Goal: Task Accomplishment & Management: Use online tool/utility

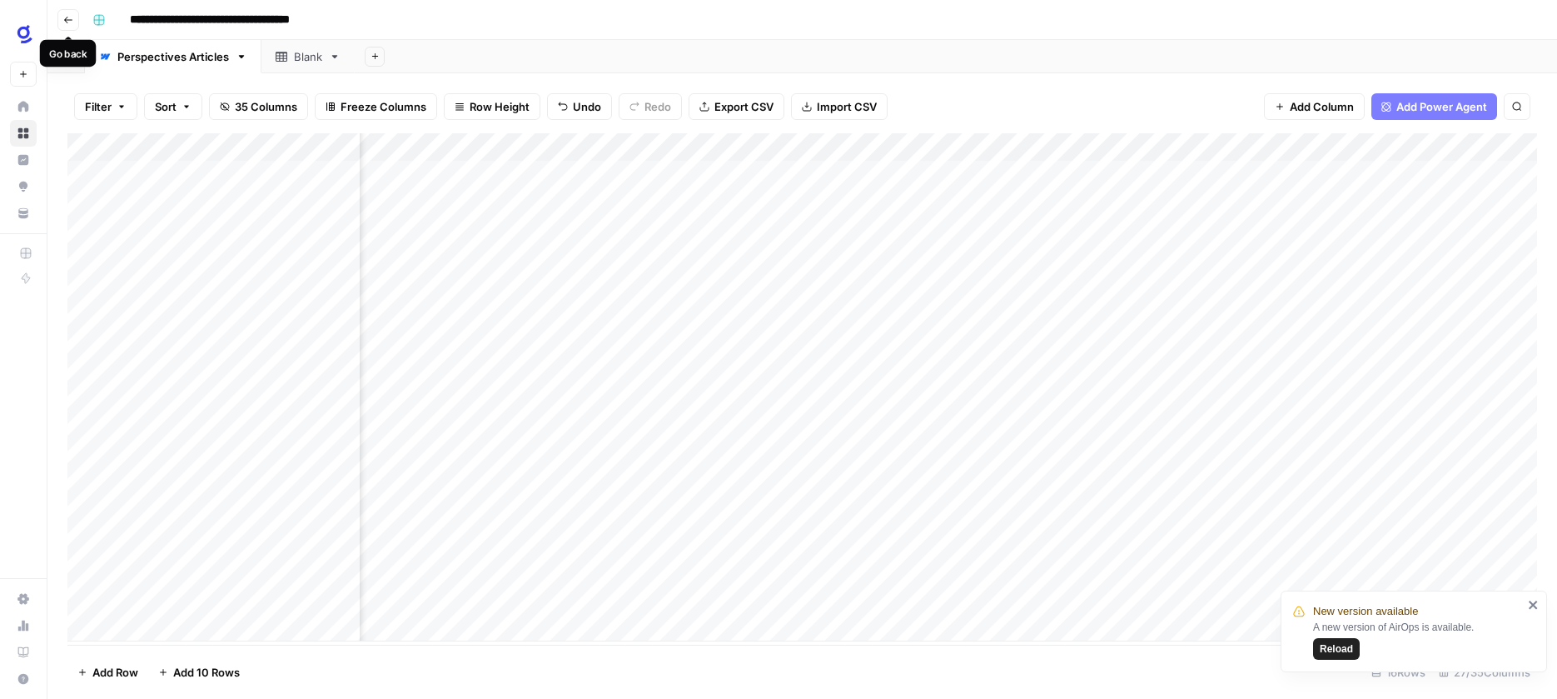
scroll to position [0, 2941]
click at [66, 22] on icon "button" at bounding box center [68, 20] width 10 height 10
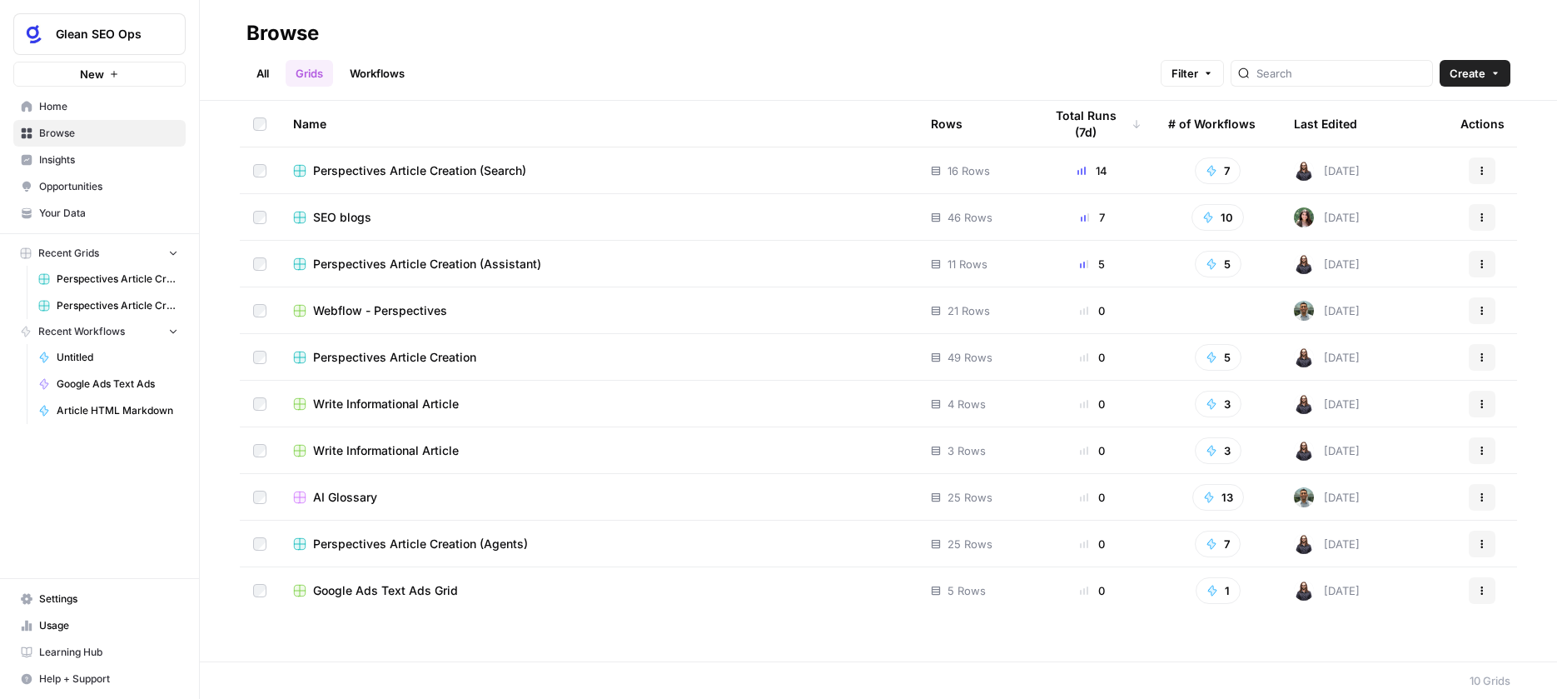
click at [523, 548] on span "Perspectives Article Creation (Agents)" at bounding box center [420, 543] width 215 height 17
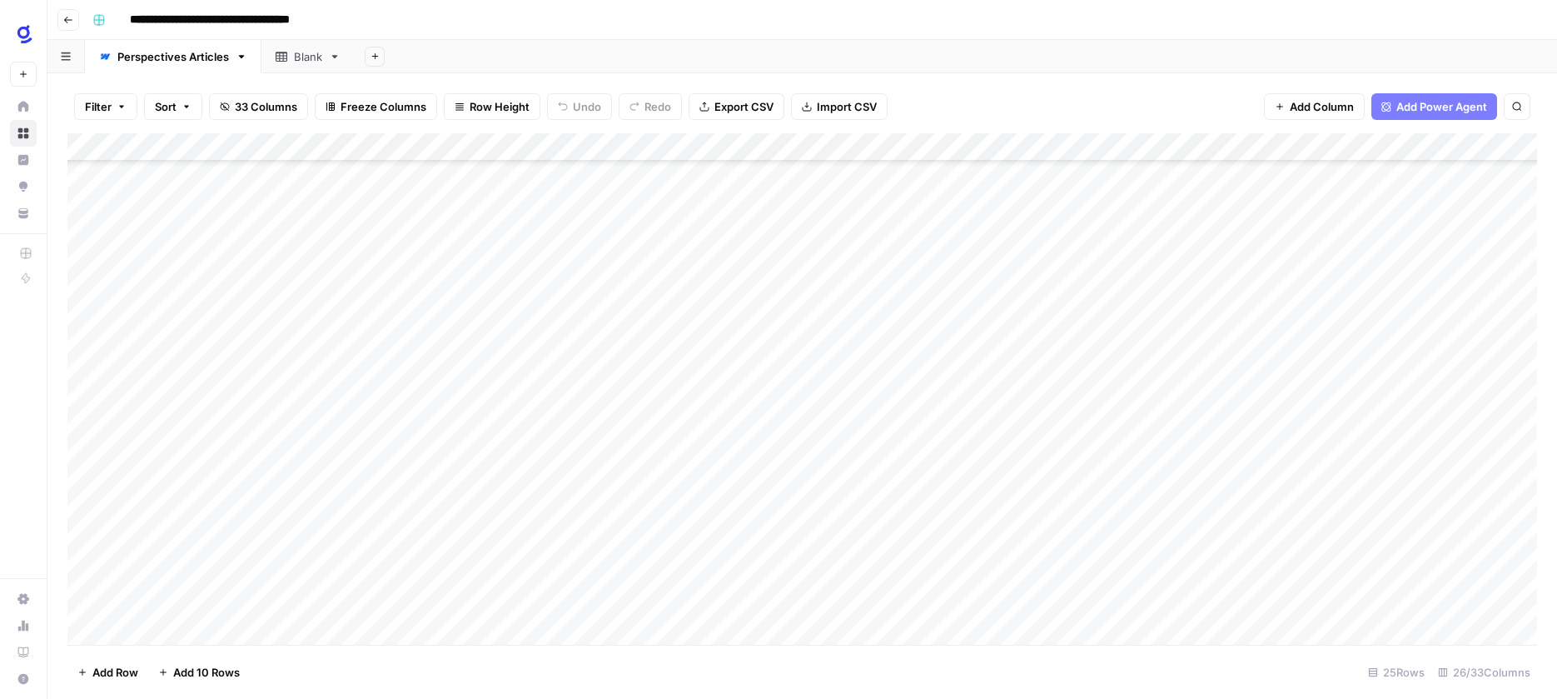
scroll to position [251, 0]
click at [235, 400] on div "Add Column" at bounding box center [802, 388] width 1470 height 511
click at [235, 400] on textarea at bounding box center [258, 405] width 266 height 23
type textarea "**********"
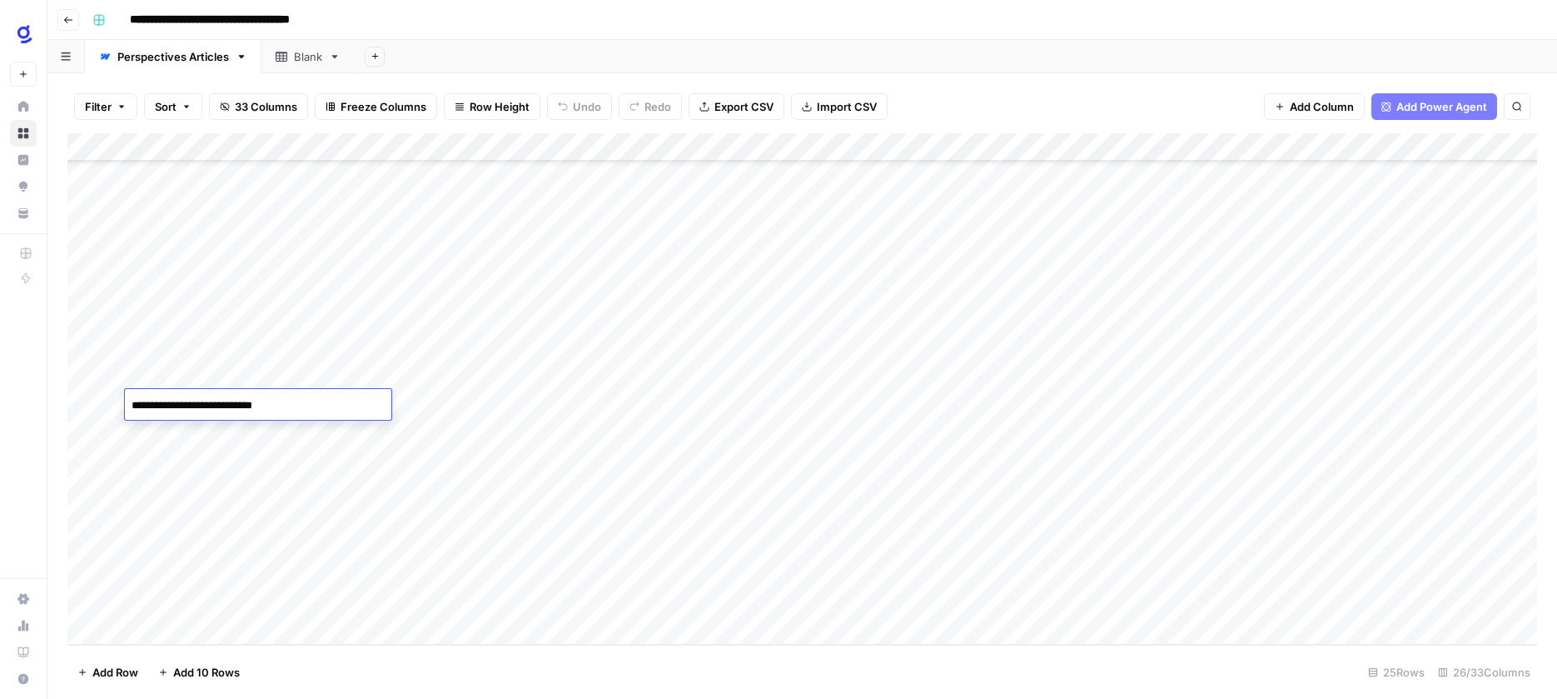
click at [236, 431] on div "Add Column" at bounding box center [802, 388] width 1470 height 511
click at [434, 402] on div "Add Column" at bounding box center [802, 388] width 1470 height 511
click at [490, 402] on div "Add Column" at bounding box center [802, 388] width 1470 height 511
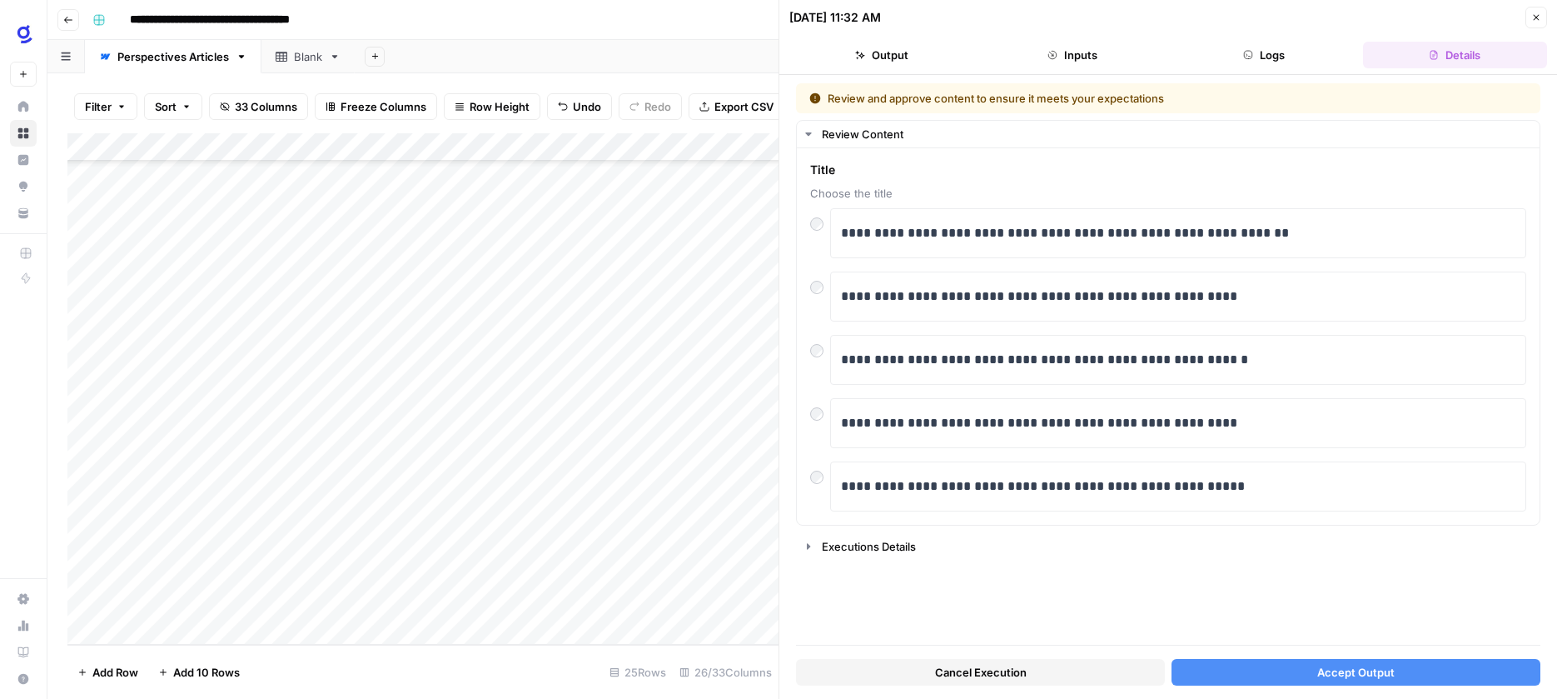
click at [1313, 670] on button "Accept Output" at bounding box center [1355, 672] width 369 height 27
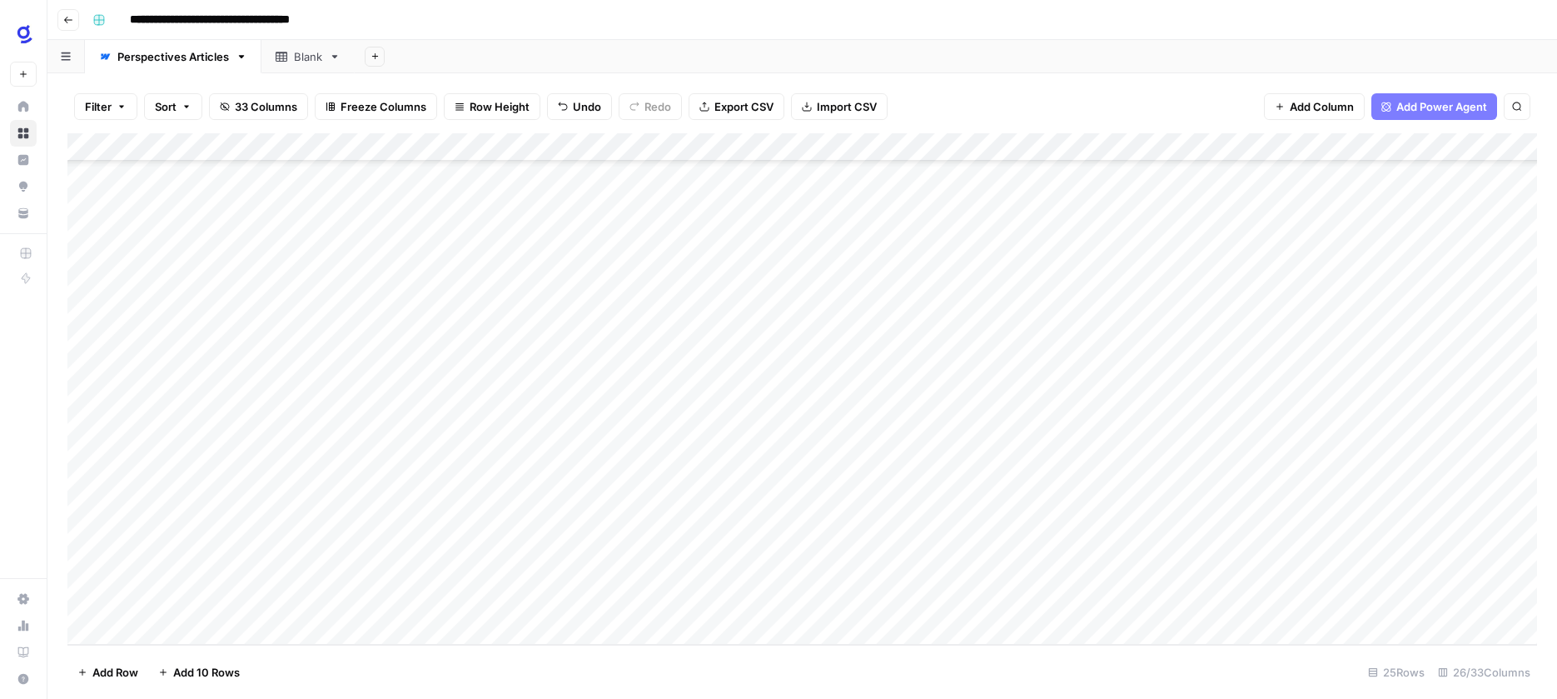
click at [284, 430] on div "Add Column" at bounding box center [802, 388] width 1470 height 511
type textarea "**********"
click at [432, 430] on div "Add Column" at bounding box center [802, 388] width 1470 height 511
click at [1052, 402] on div "Add Column" at bounding box center [802, 388] width 1470 height 511
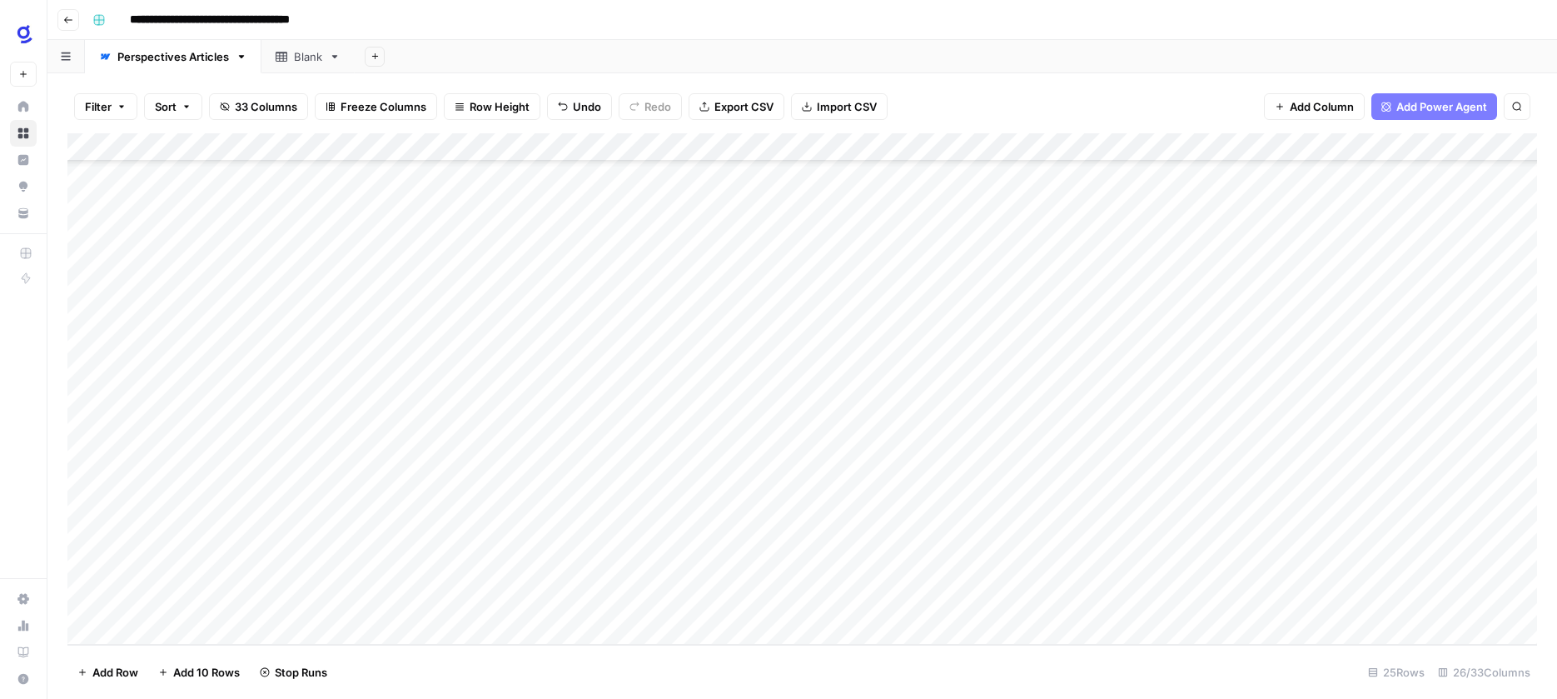
click at [903, 396] on div "Add Column" at bounding box center [802, 388] width 1470 height 511
click at [896, 402] on div "Add Column" at bounding box center [802, 388] width 1470 height 511
click at [896, 402] on textarea "**********" at bounding box center [974, 414] width 333 height 40
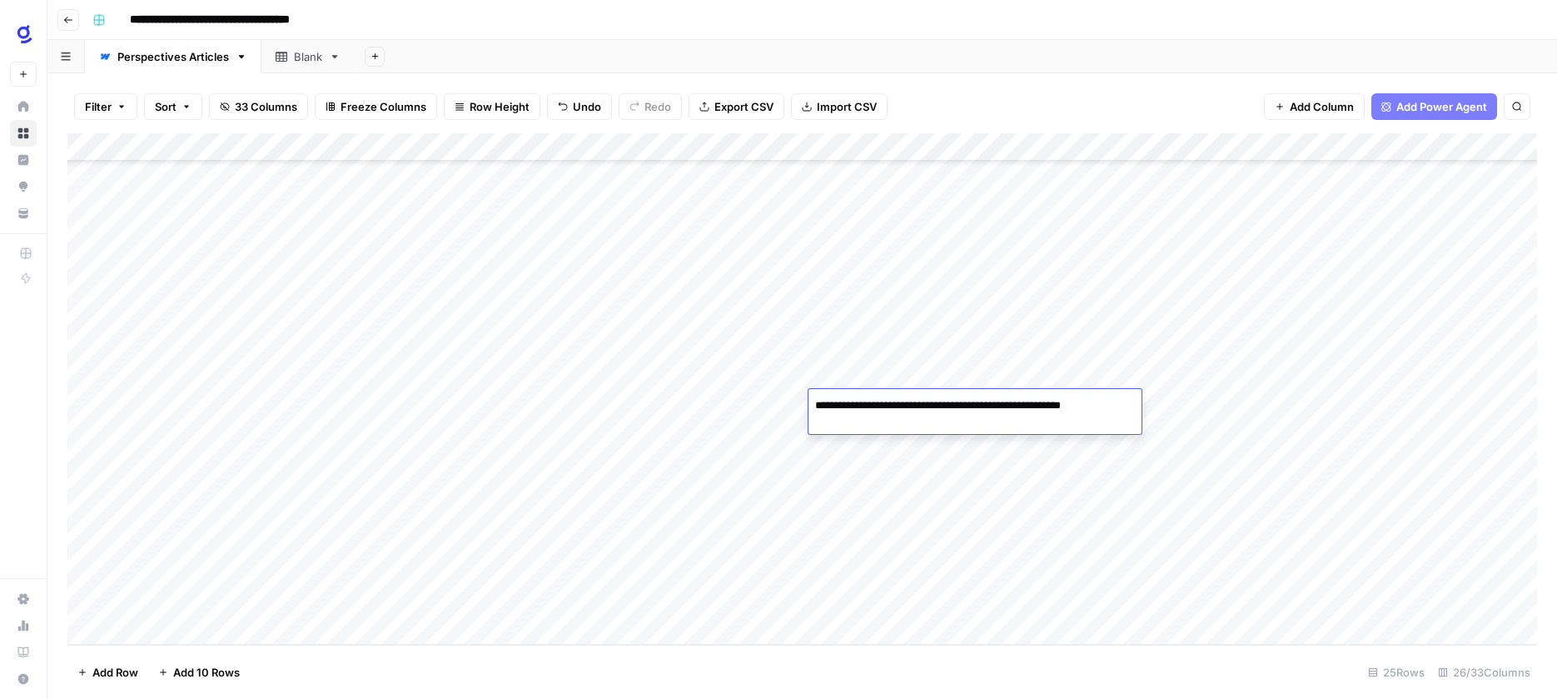
click at [490, 431] on div "Add Column" at bounding box center [802, 388] width 1470 height 511
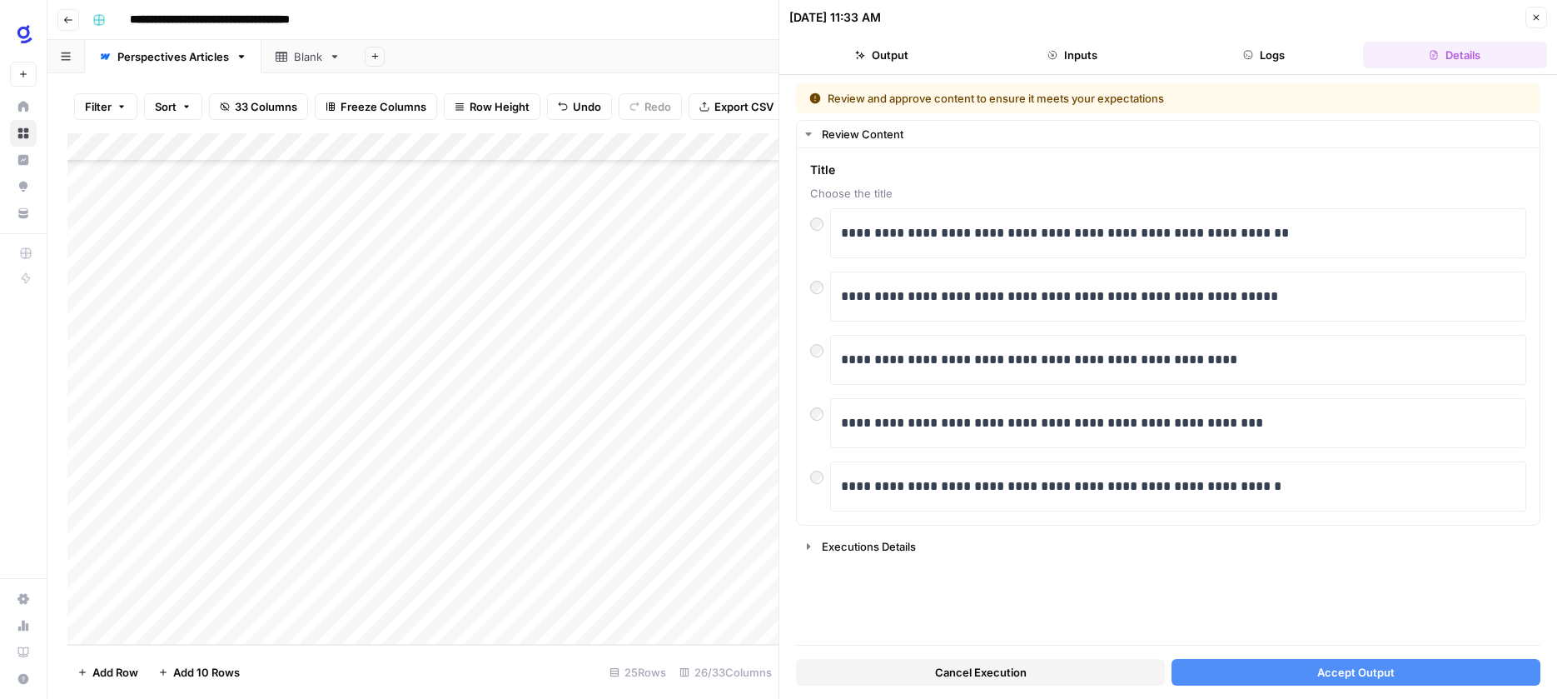
click at [1348, 673] on span "Accept Output" at bounding box center [1355, 672] width 77 height 17
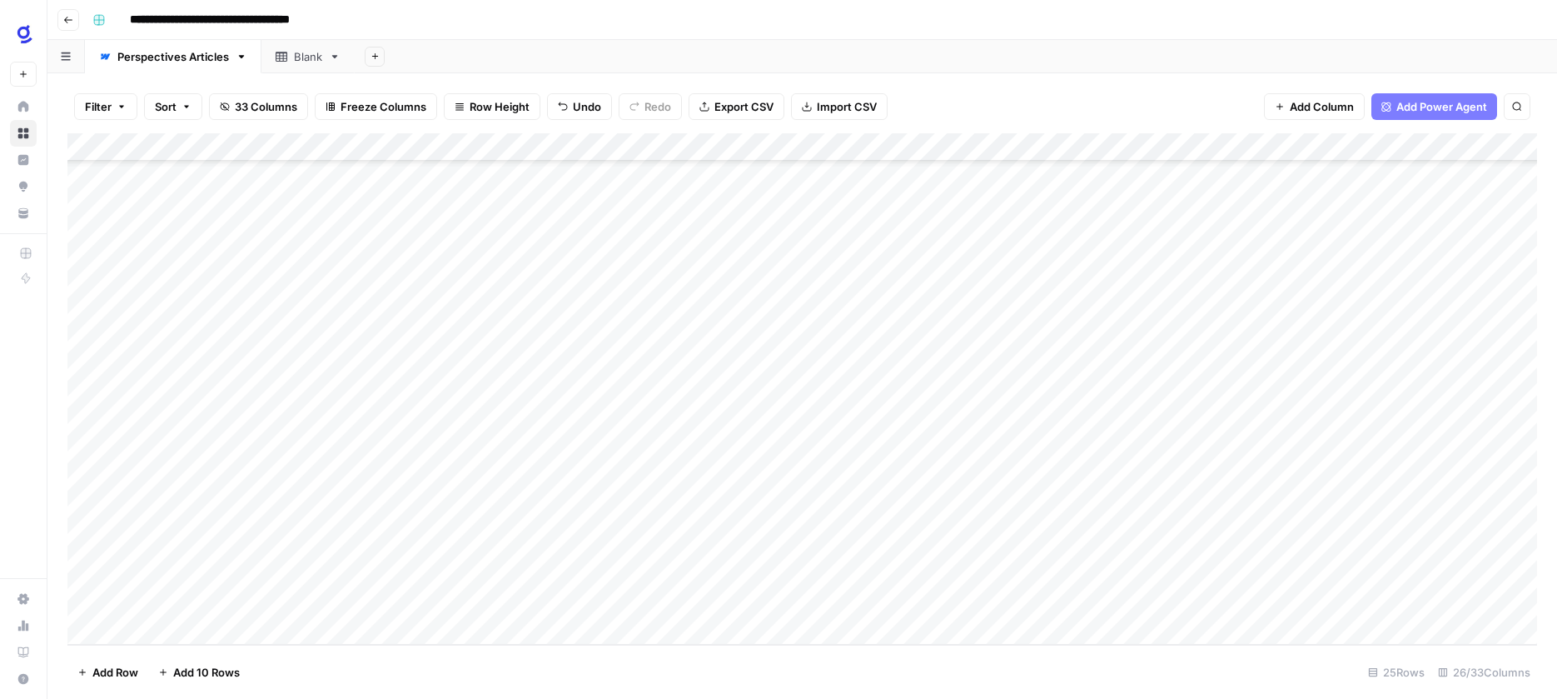
click at [274, 463] on div "Add Column" at bounding box center [802, 388] width 1470 height 511
type textarea "**********"
click at [429, 461] on div "Add Column" at bounding box center [802, 388] width 1470 height 511
click at [916, 430] on div "Add Column" at bounding box center [802, 388] width 1470 height 511
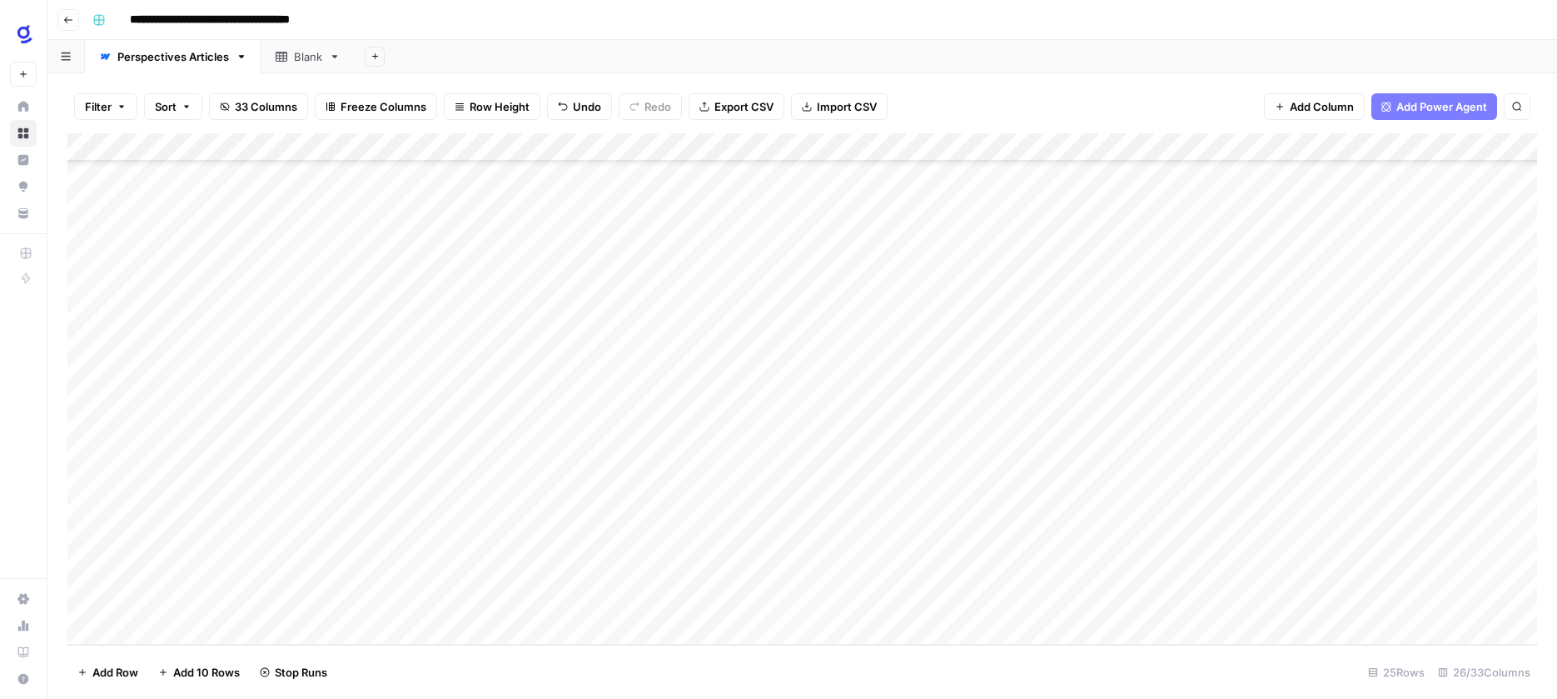
click at [916, 430] on div "Add Column" at bounding box center [802, 388] width 1470 height 511
click at [915, 430] on textarea "**********" at bounding box center [969, 433] width 323 height 23
click at [702, 526] on div "Add Column" at bounding box center [802, 388] width 1470 height 511
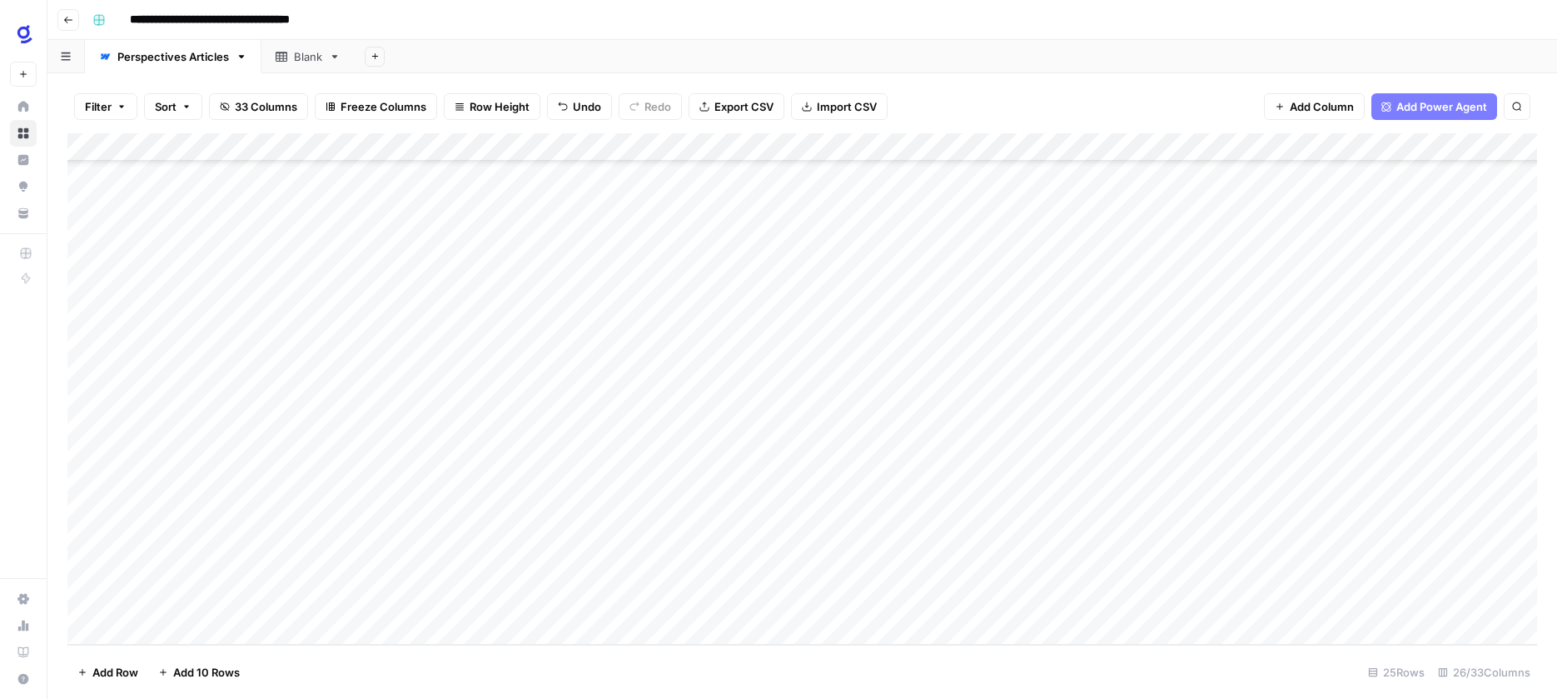
click at [1052, 430] on div "Add Column" at bounding box center [802, 388] width 1470 height 511
click at [493, 458] on div "Add Column" at bounding box center [802, 388] width 1470 height 511
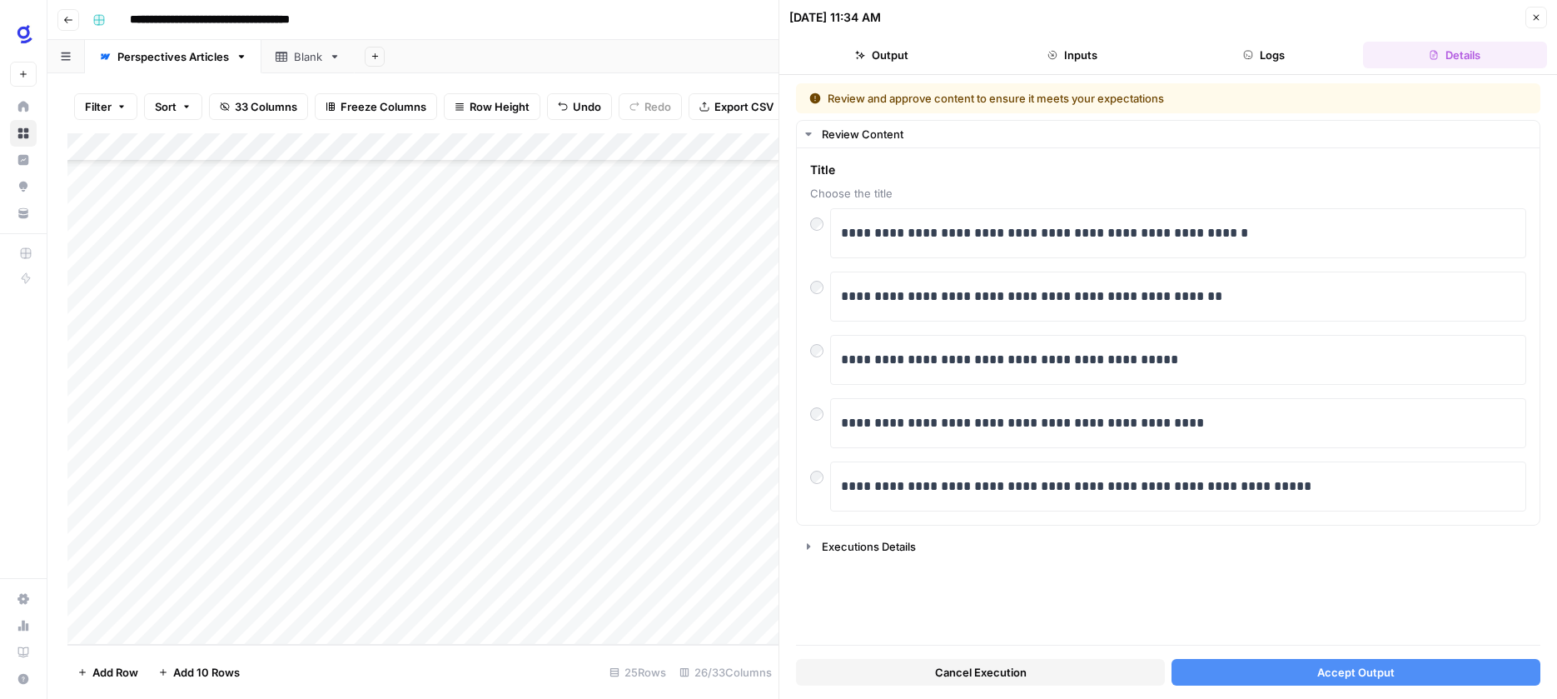
click at [1337, 668] on span "Accept Output" at bounding box center [1355, 672] width 77 height 17
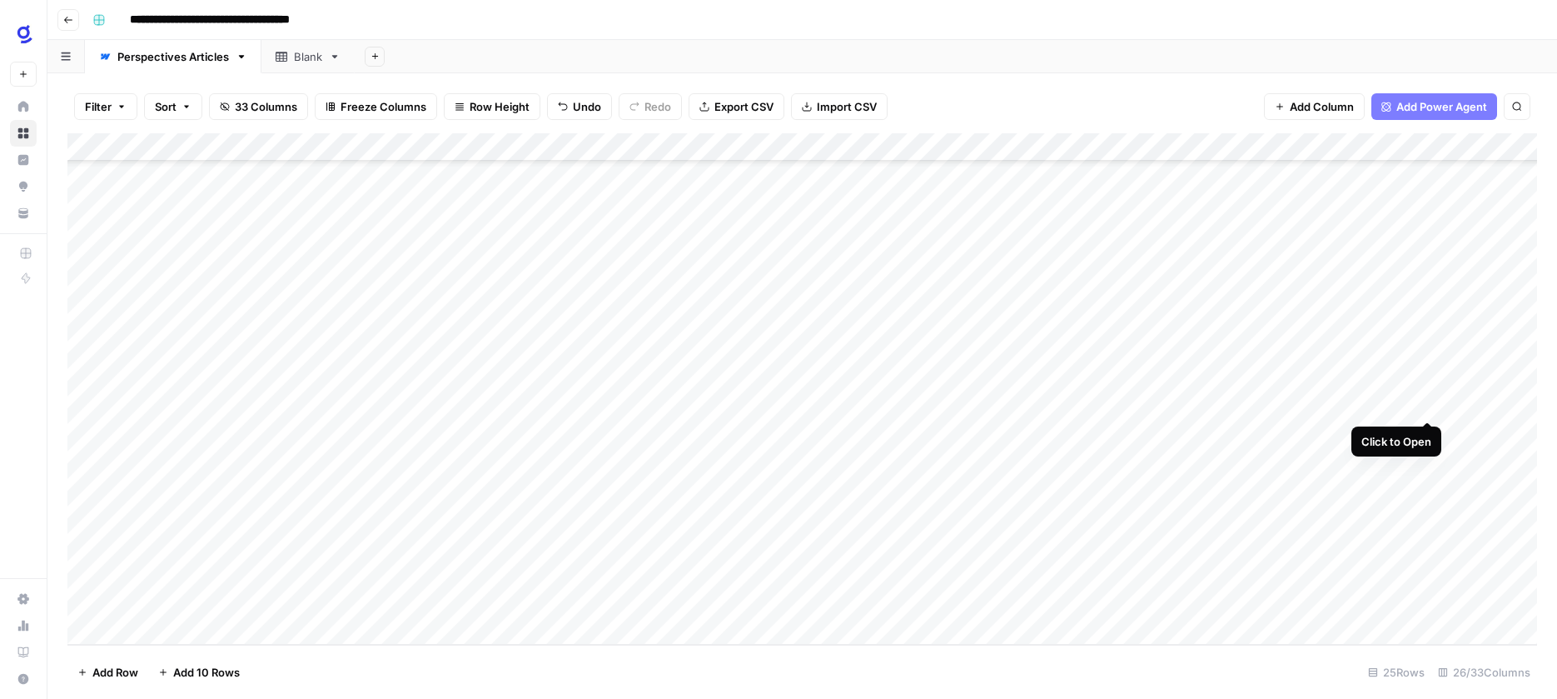
click at [1424, 402] on div "Add Column" at bounding box center [802, 388] width 1470 height 511
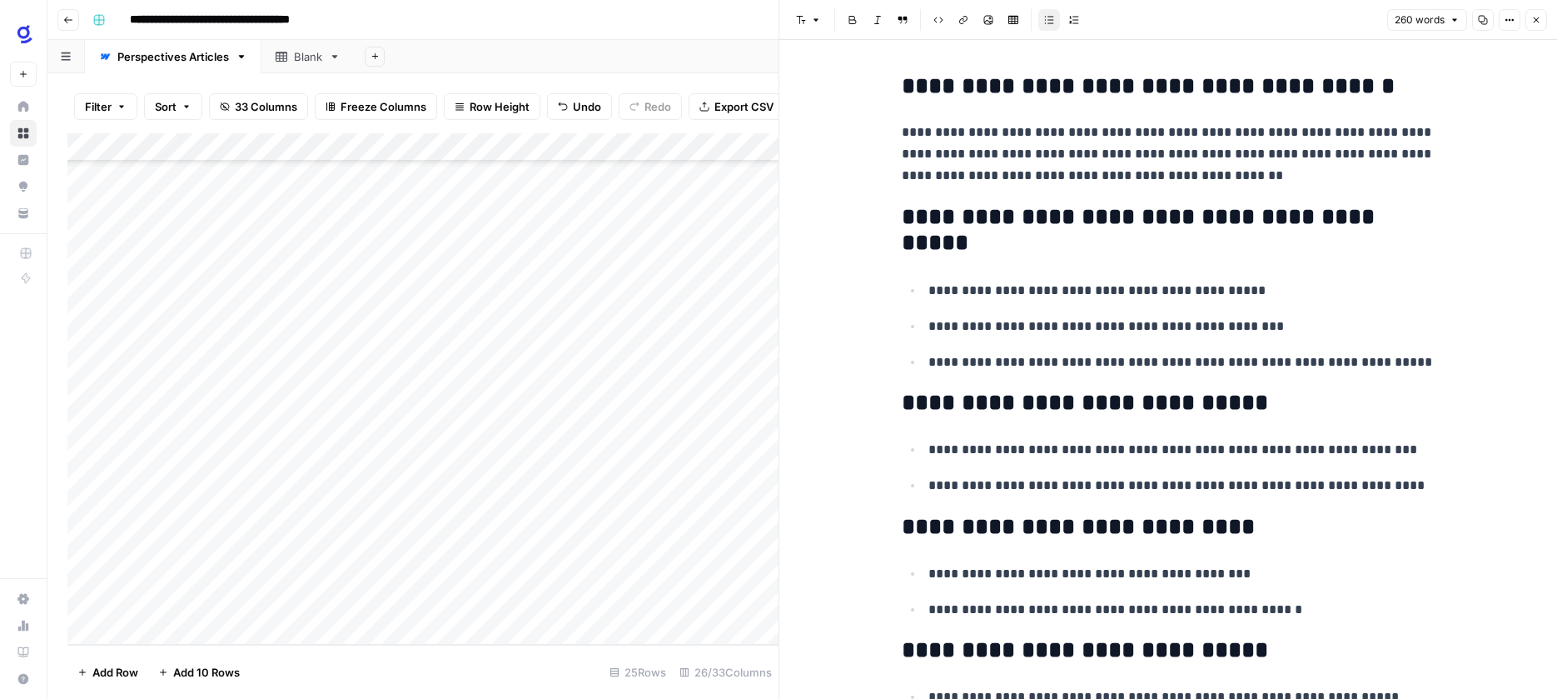
click at [1533, 15] on icon "button" at bounding box center [1536, 20] width 10 height 10
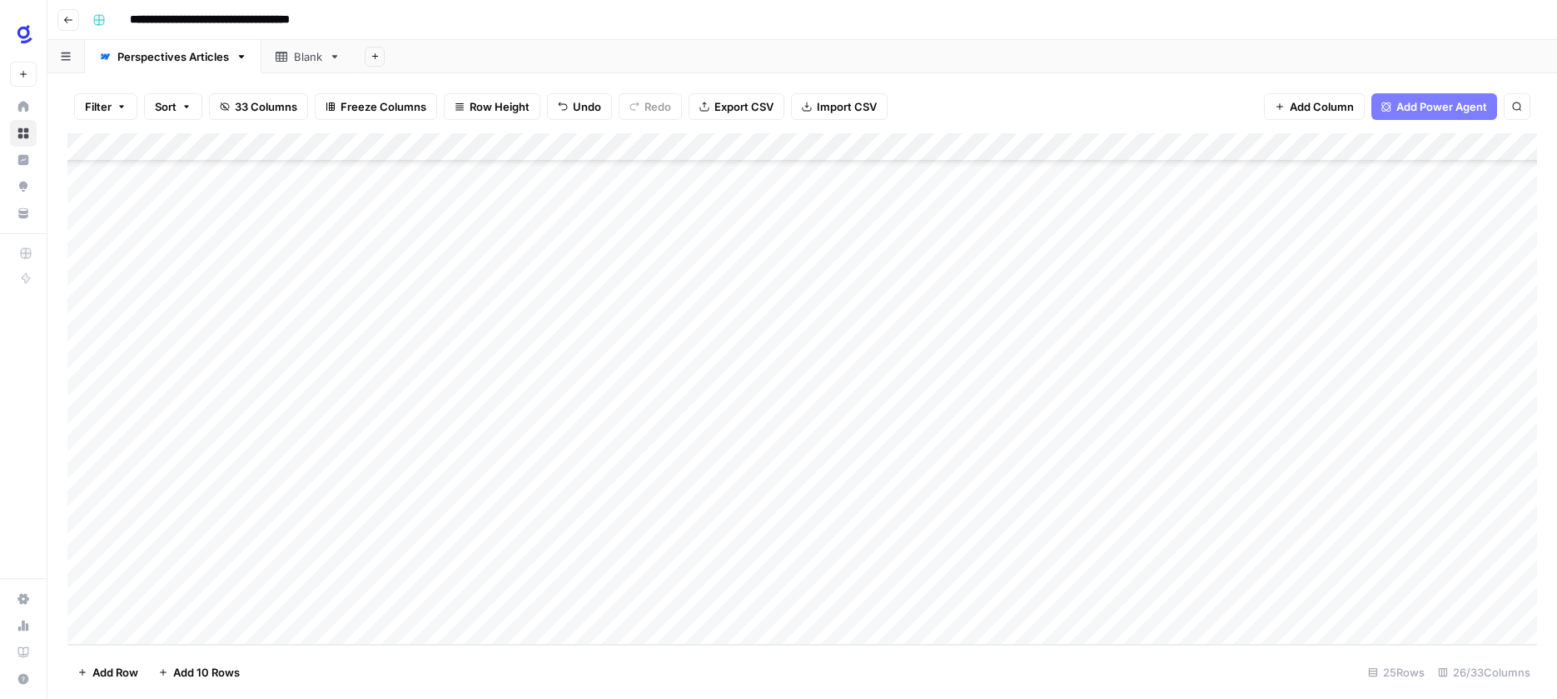
click at [902, 459] on div "Add Column" at bounding box center [802, 388] width 1470 height 511
click at [899, 459] on textarea "**********" at bounding box center [955, 461] width 295 height 23
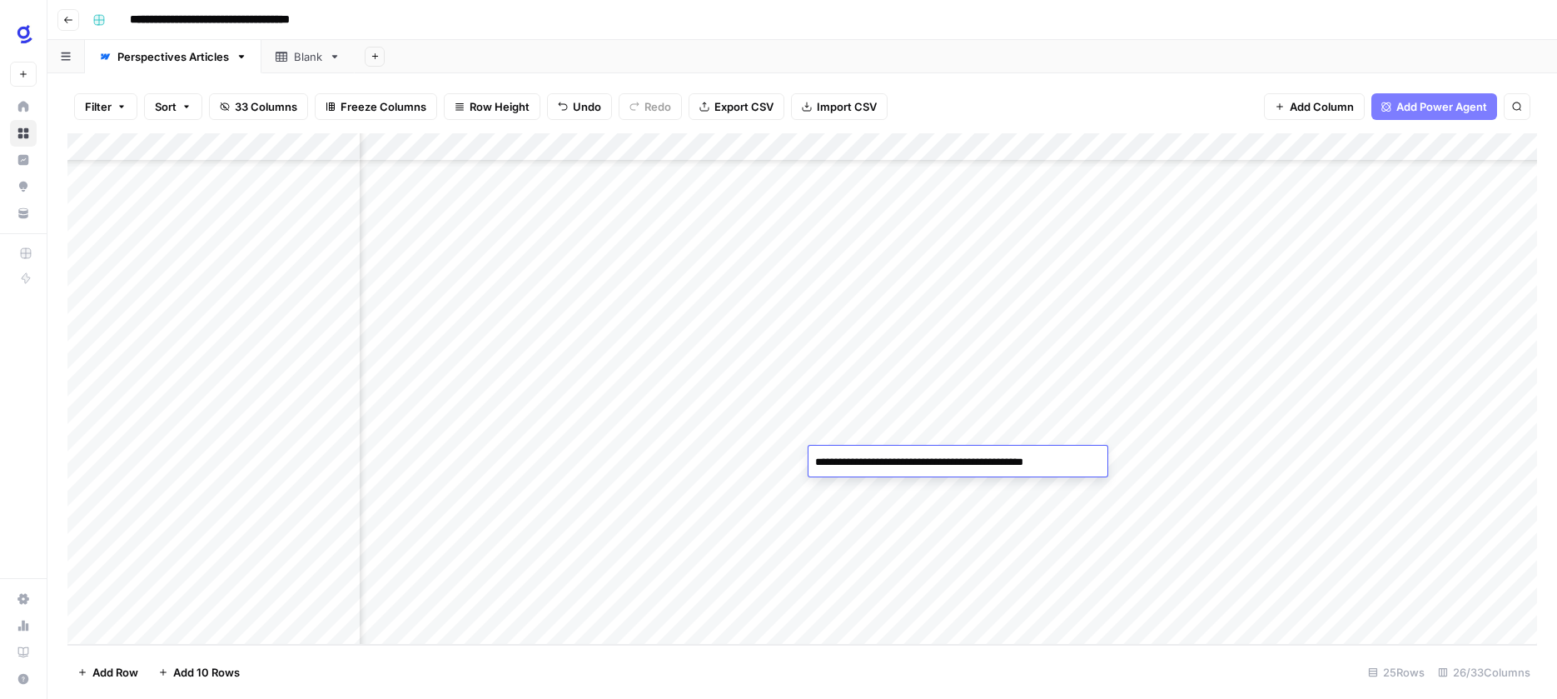
scroll to position [251, 682]
click at [679, 502] on div "Add Column" at bounding box center [802, 388] width 1470 height 511
click at [594, 460] on div "Add Column" at bounding box center [802, 388] width 1470 height 511
click at [961, 400] on div "Add Column" at bounding box center [802, 388] width 1470 height 511
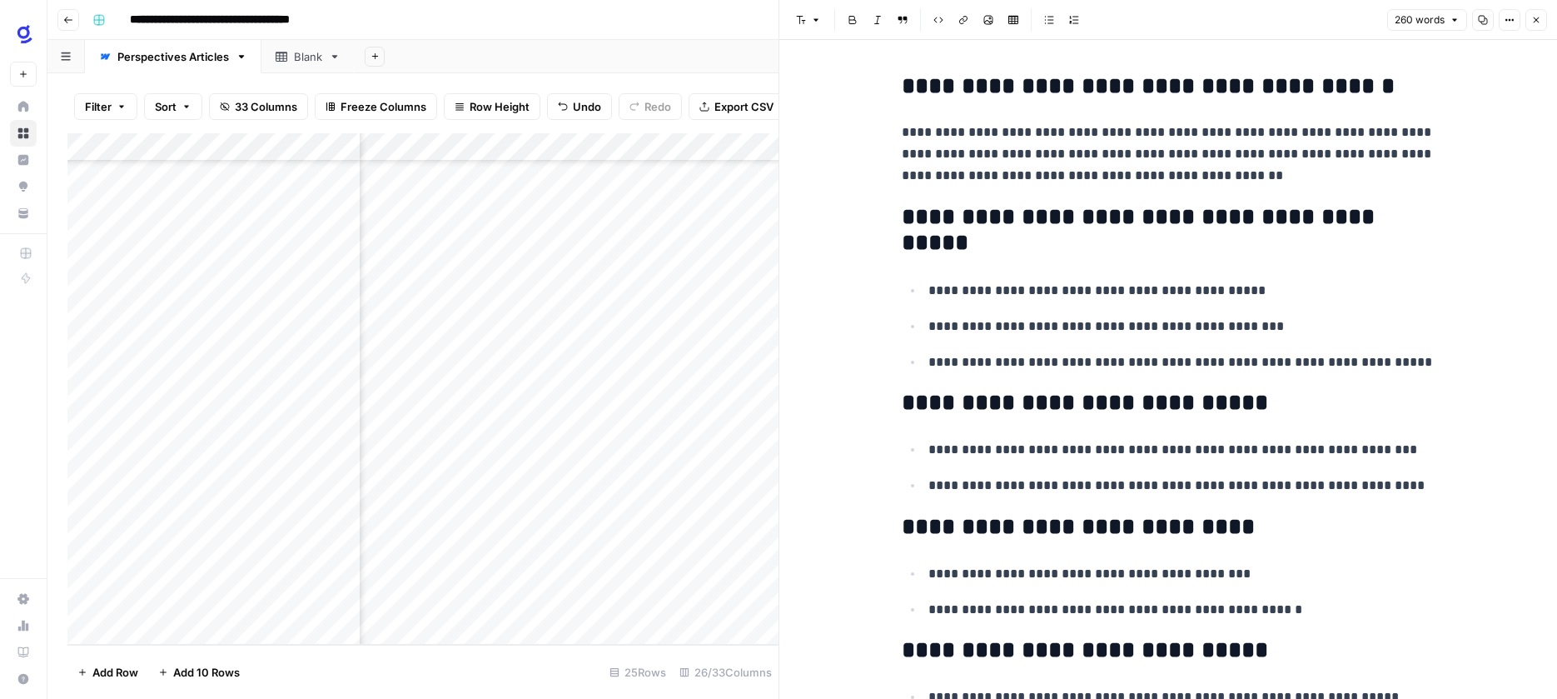
click at [1538, 17] on icon "button" at bounding box center [1536, 20] width 10 height 10
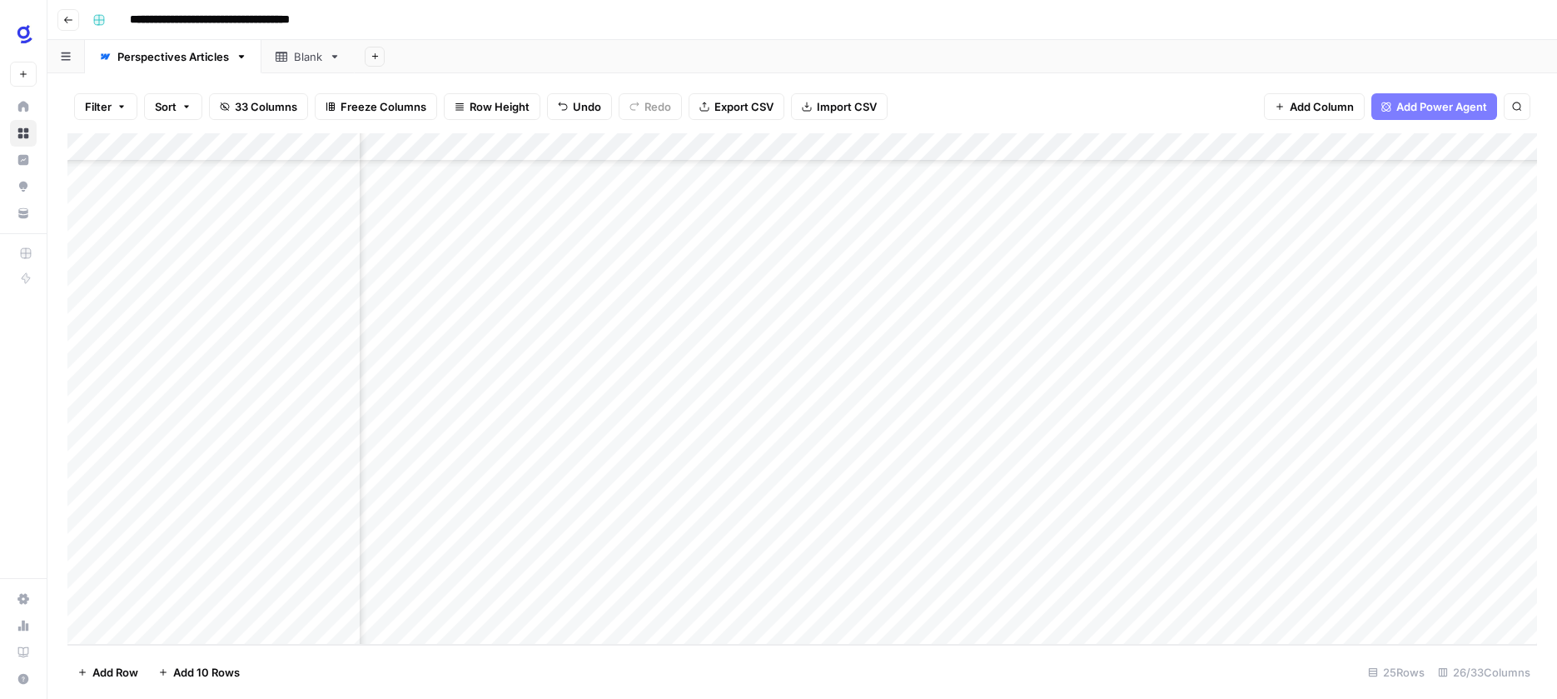
click at [1055, 400] on div "Add Column" at bounding box center [802, 388] width 1470 height 511
click at [962, 434] on div "Add Column" at bounding box center [802, 388] width 1470 height 511
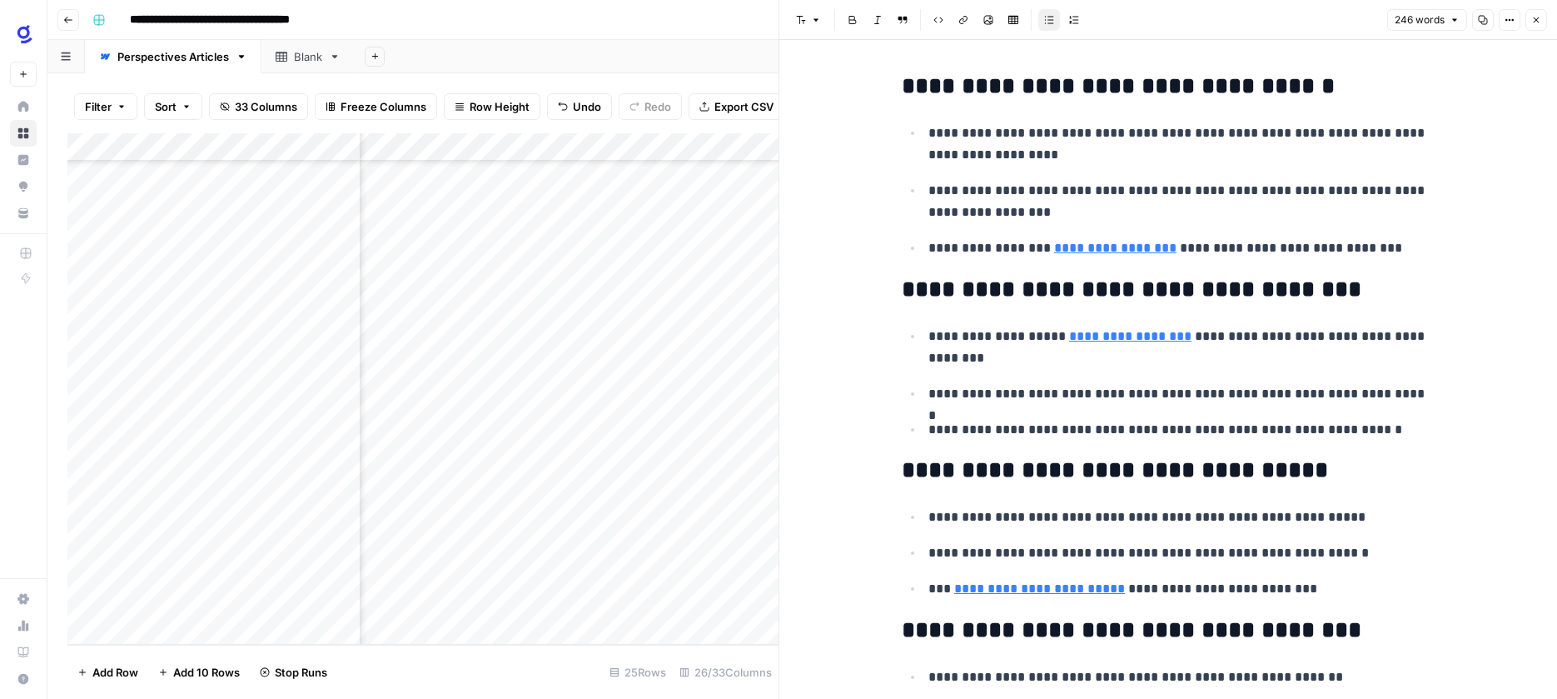
scroll to position [23, 0]
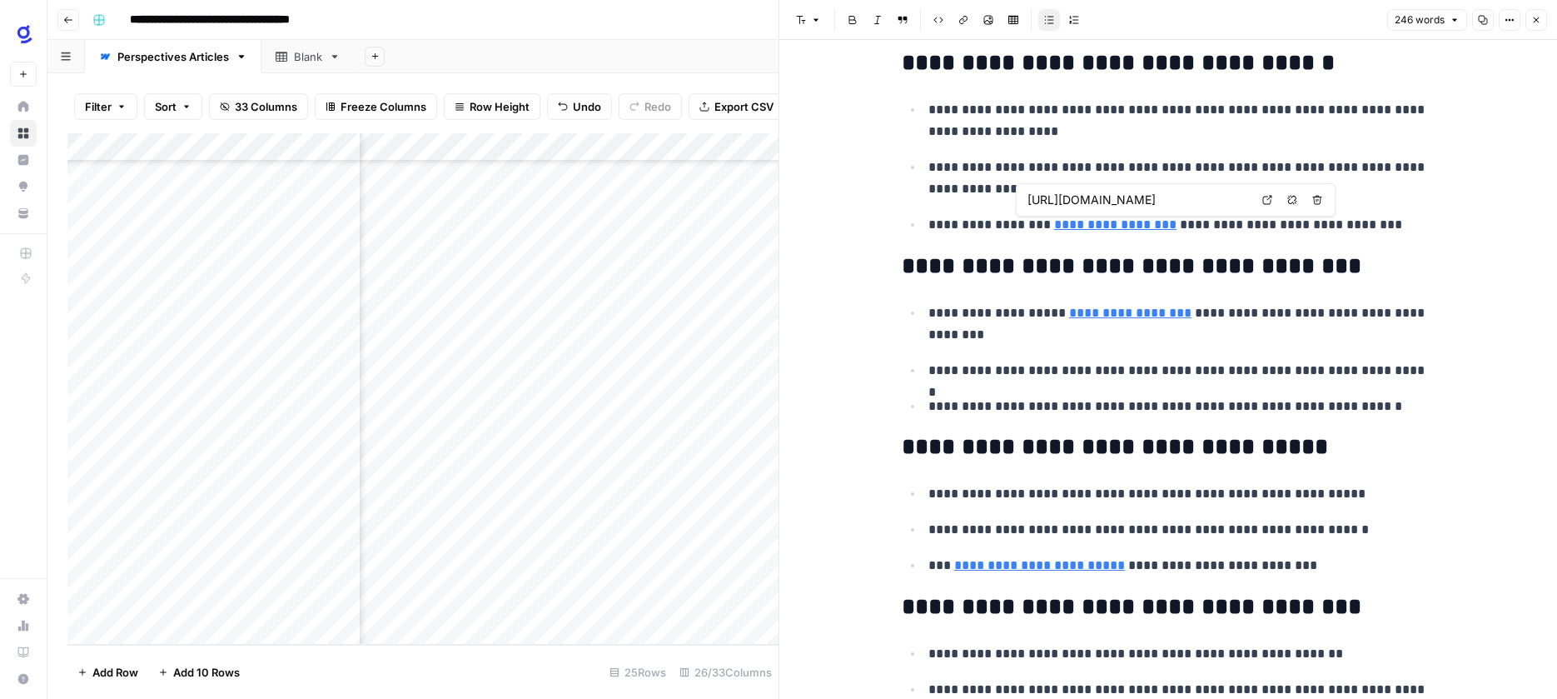
click at [1291, 201] on icon "button" at bounding box center [1292, 200] width 10 height 10
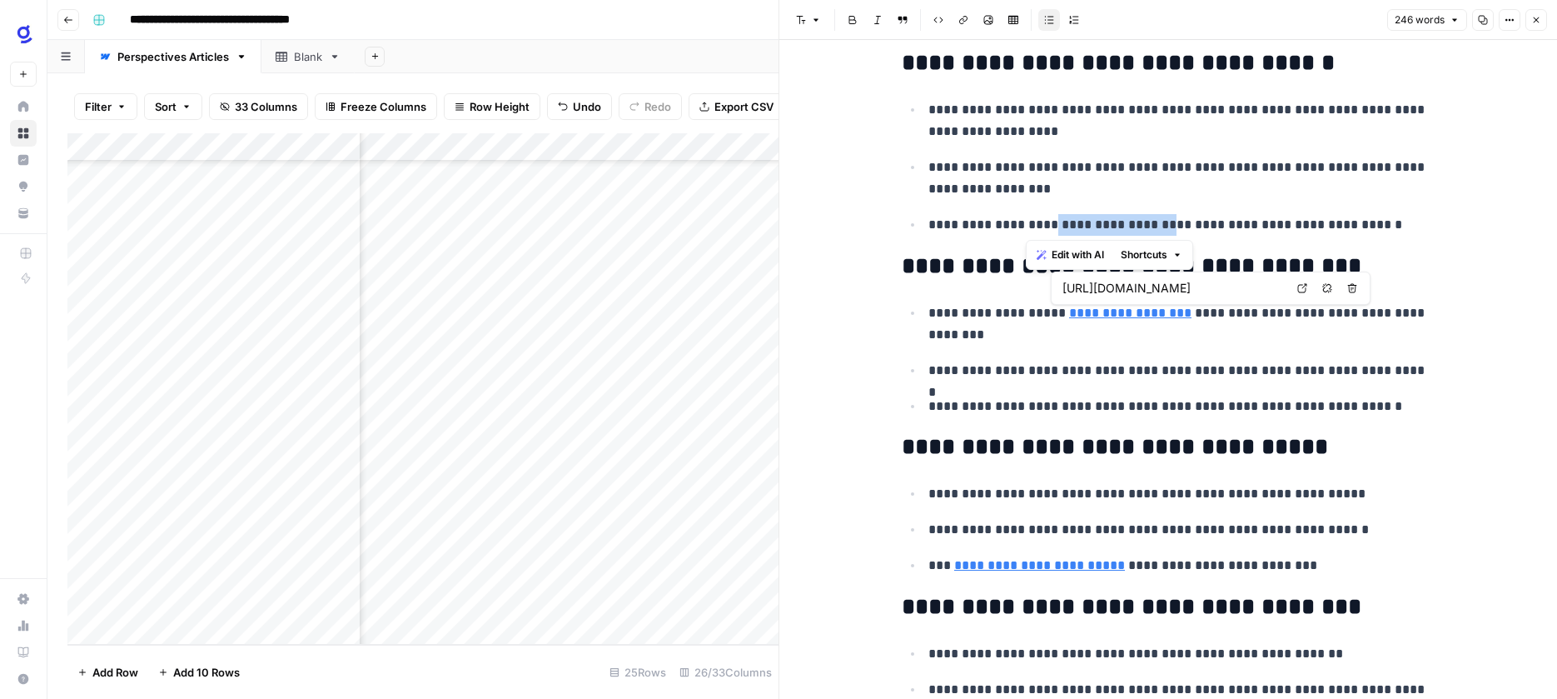
click at [1325, 286] on icon "button" at bounding box center [1326, 287] width 9 height 9
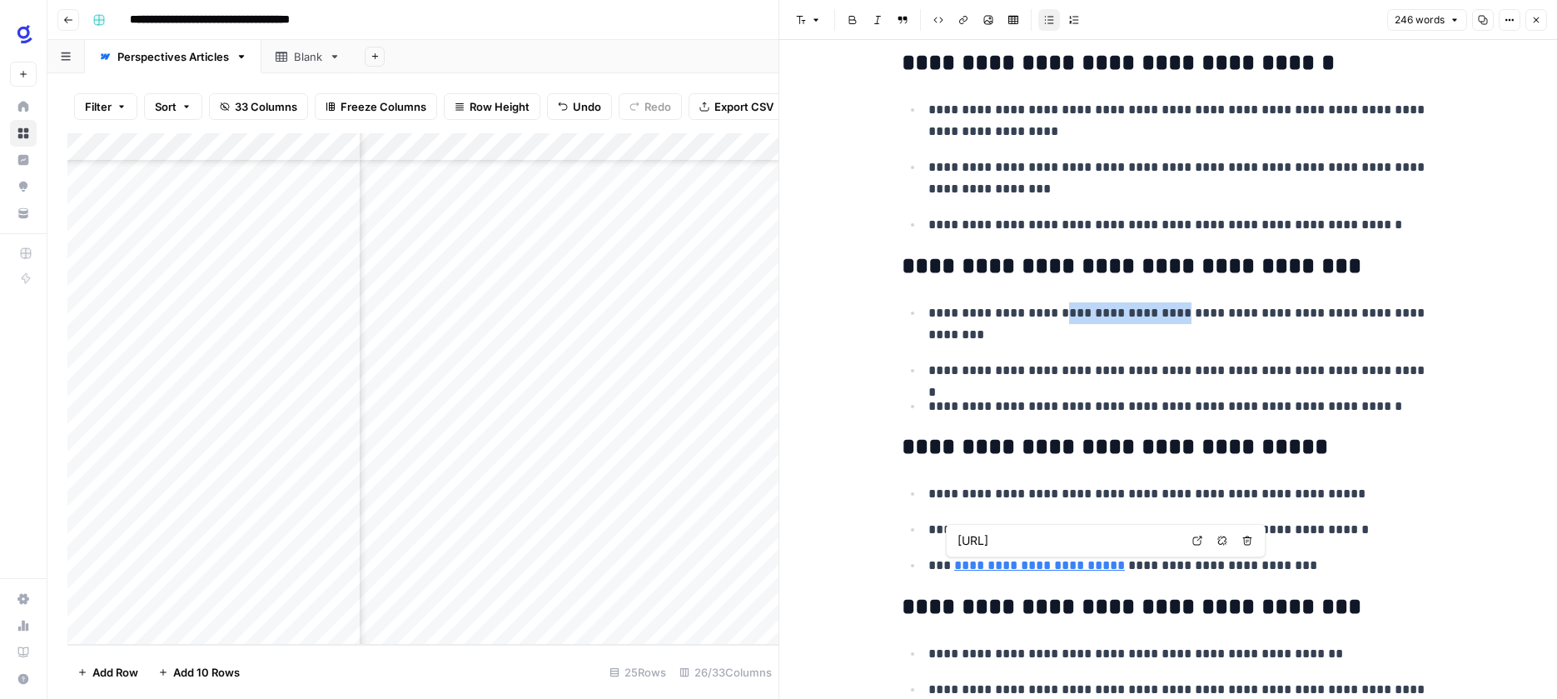
click at [1226, 540] on span "Remove link" at bounding box center [1226, 540] width 1 height 1
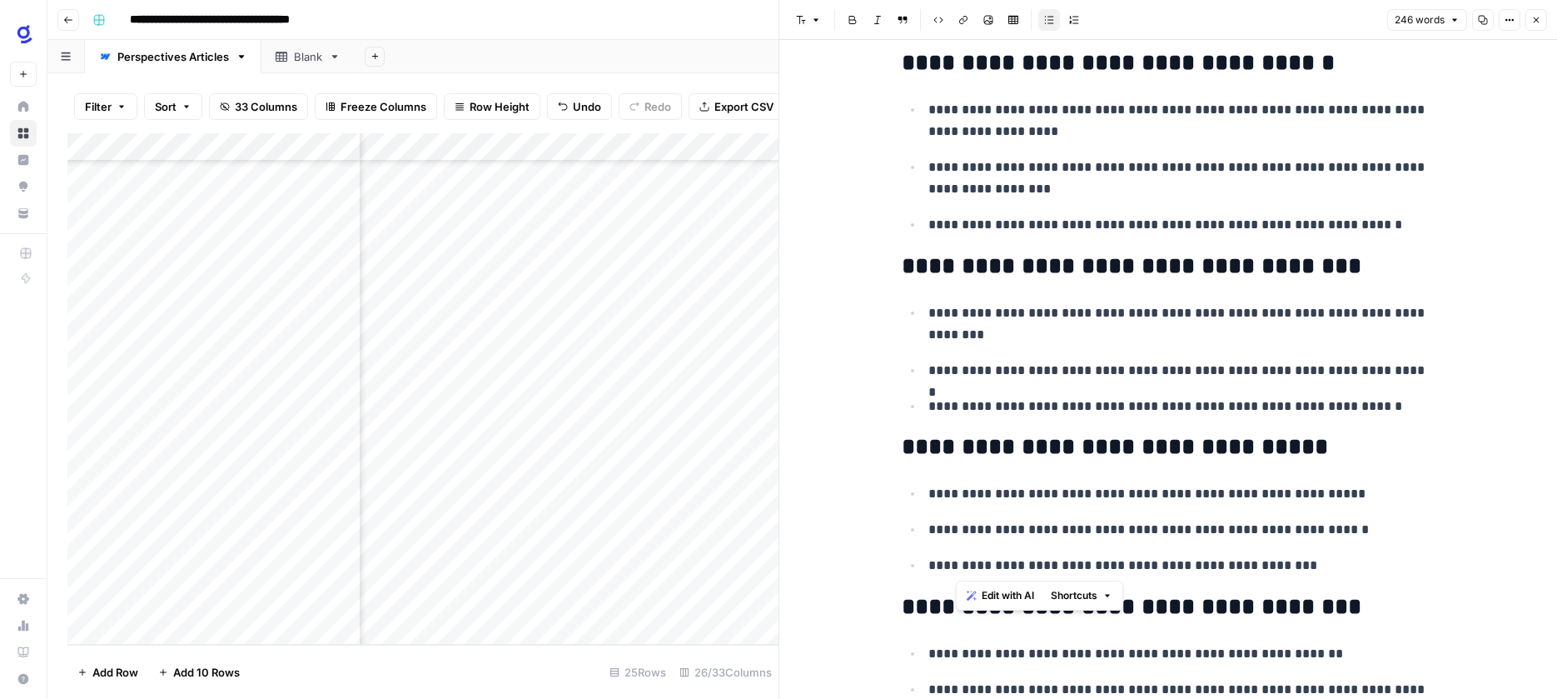
click at [1166, 566] on p "**********" at bounding box center [1181, 566] width 506 height 22
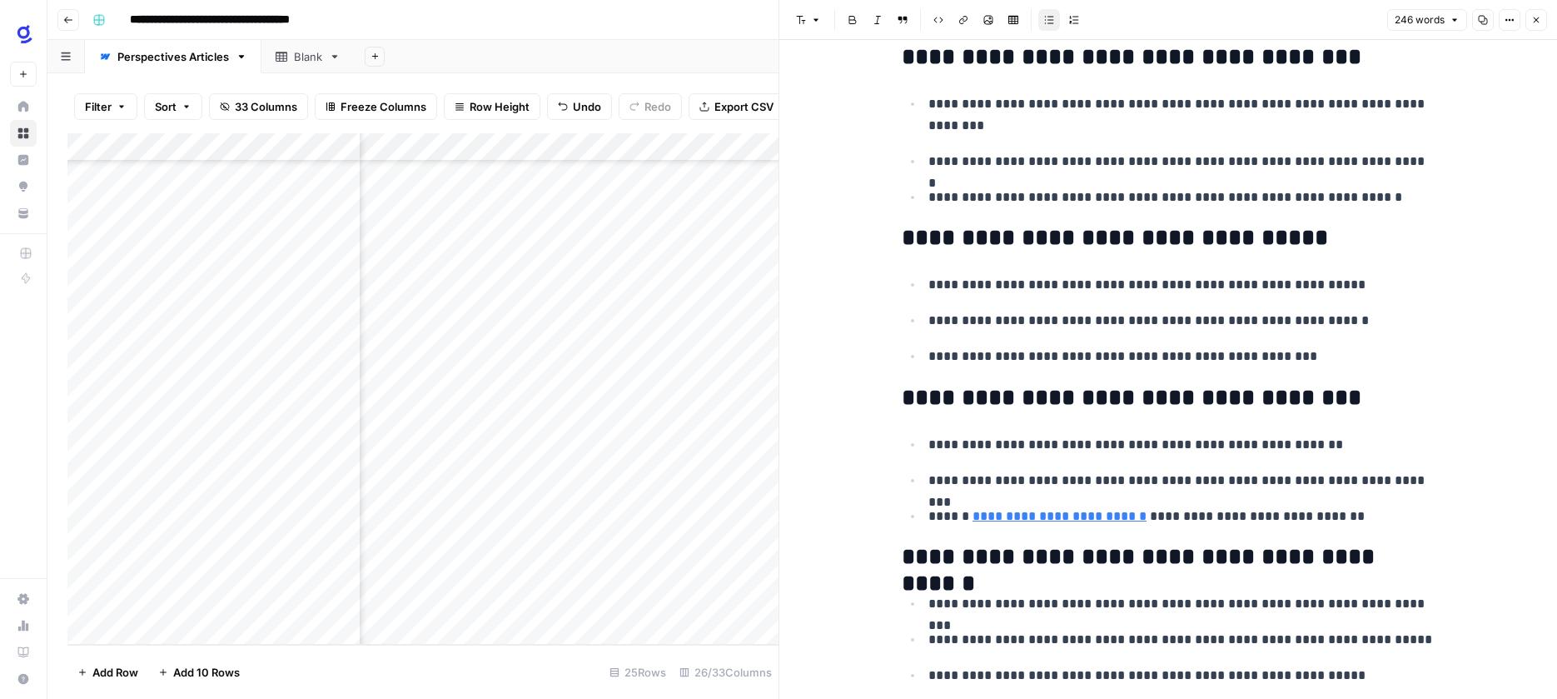
scroll to position [236, 0]
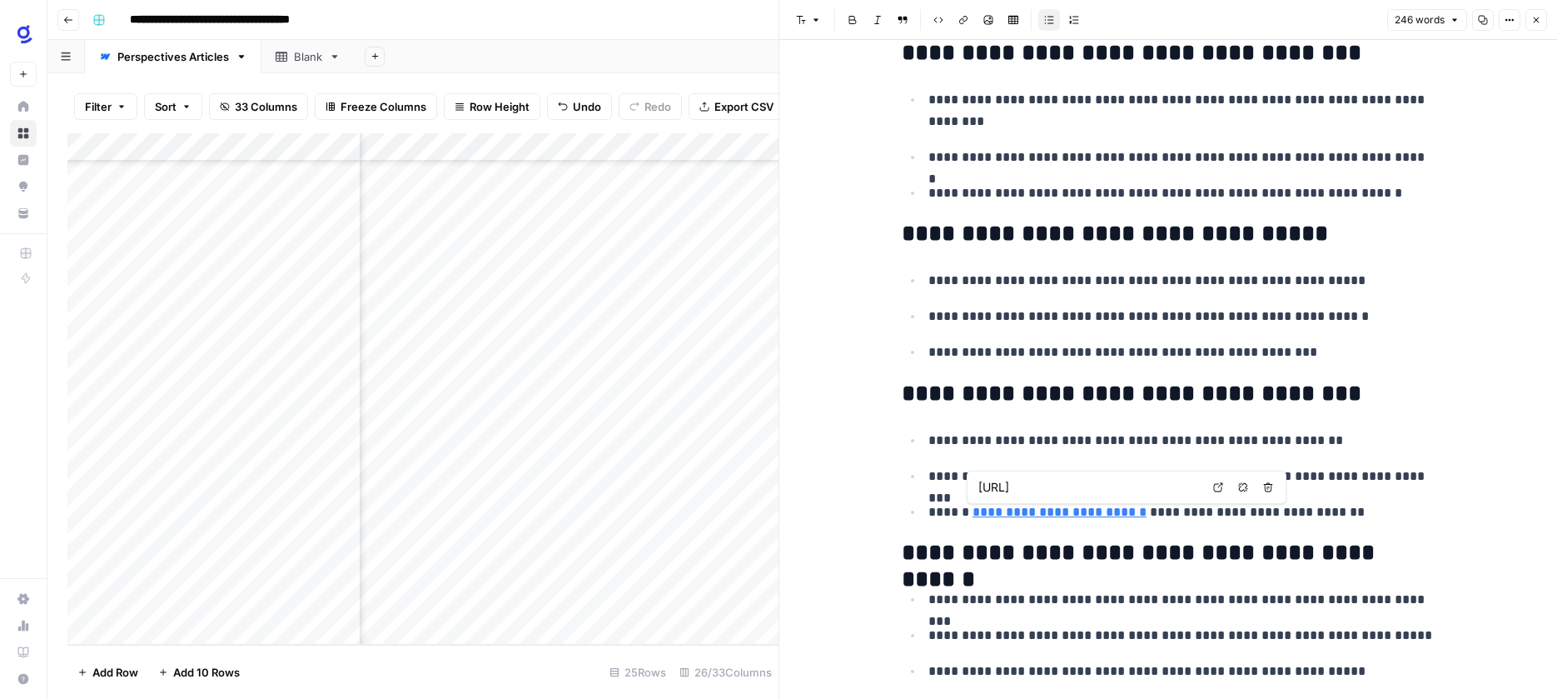
click at [1242, 489] on icon "button" at bounding box center [1243, 487] width 10 height 10
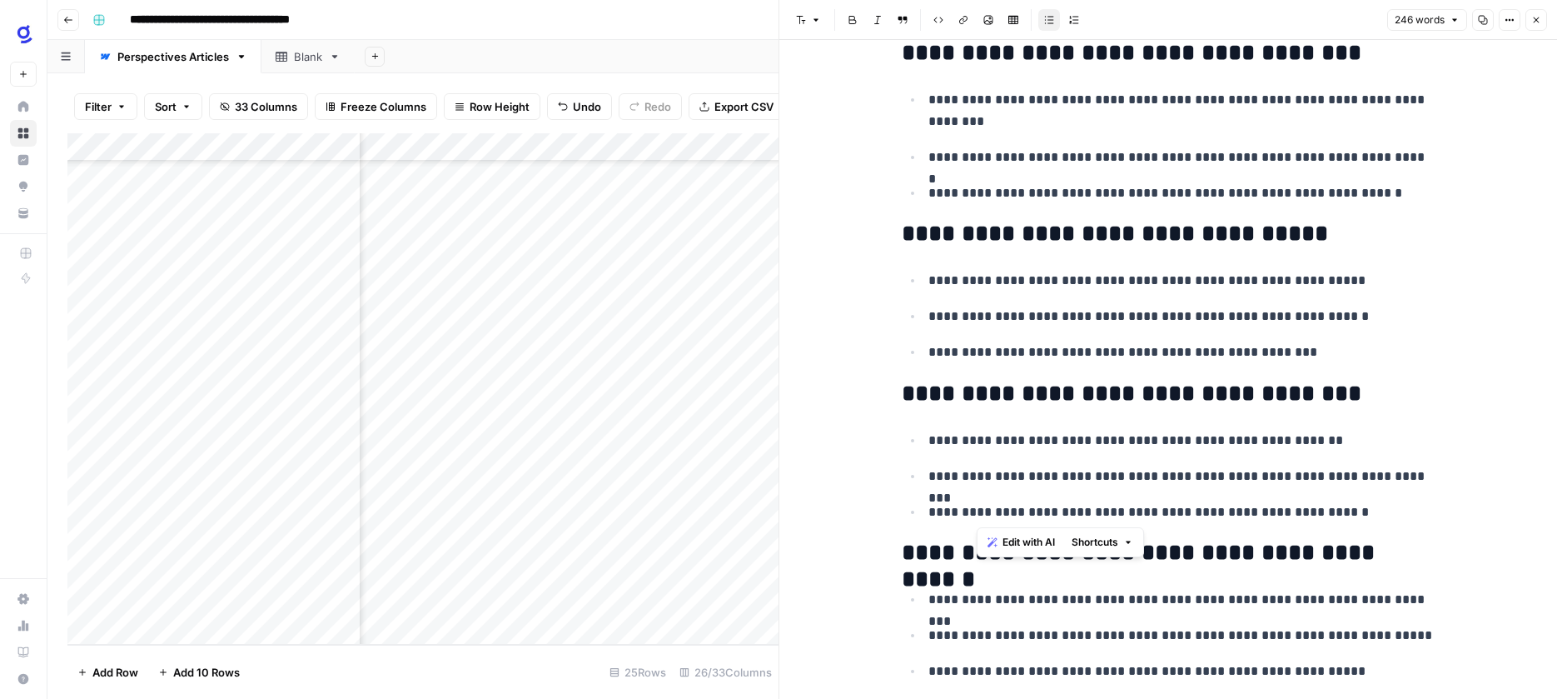
click at [1199, 515] on p "**********" at bounding box center [1181, 512] width 506 height 22
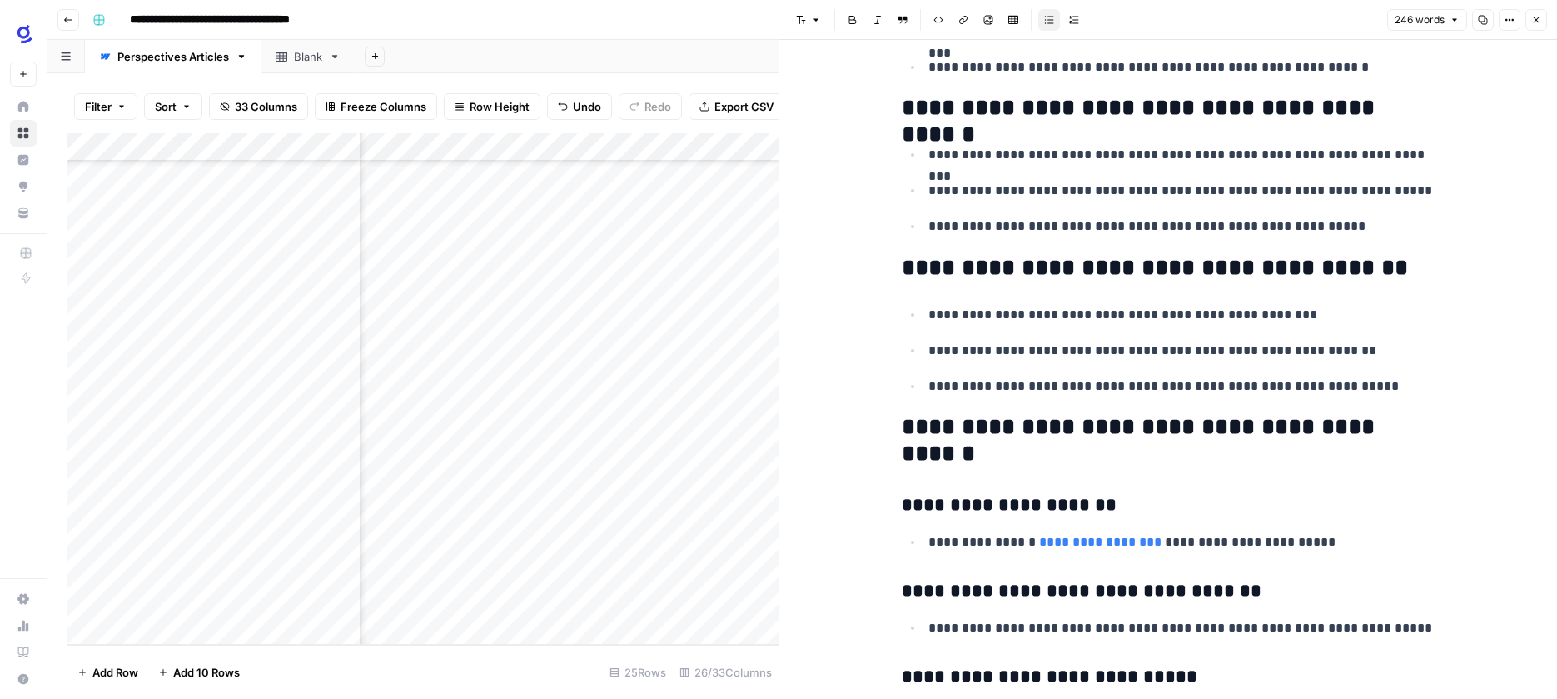
scroll to position [795, 0]
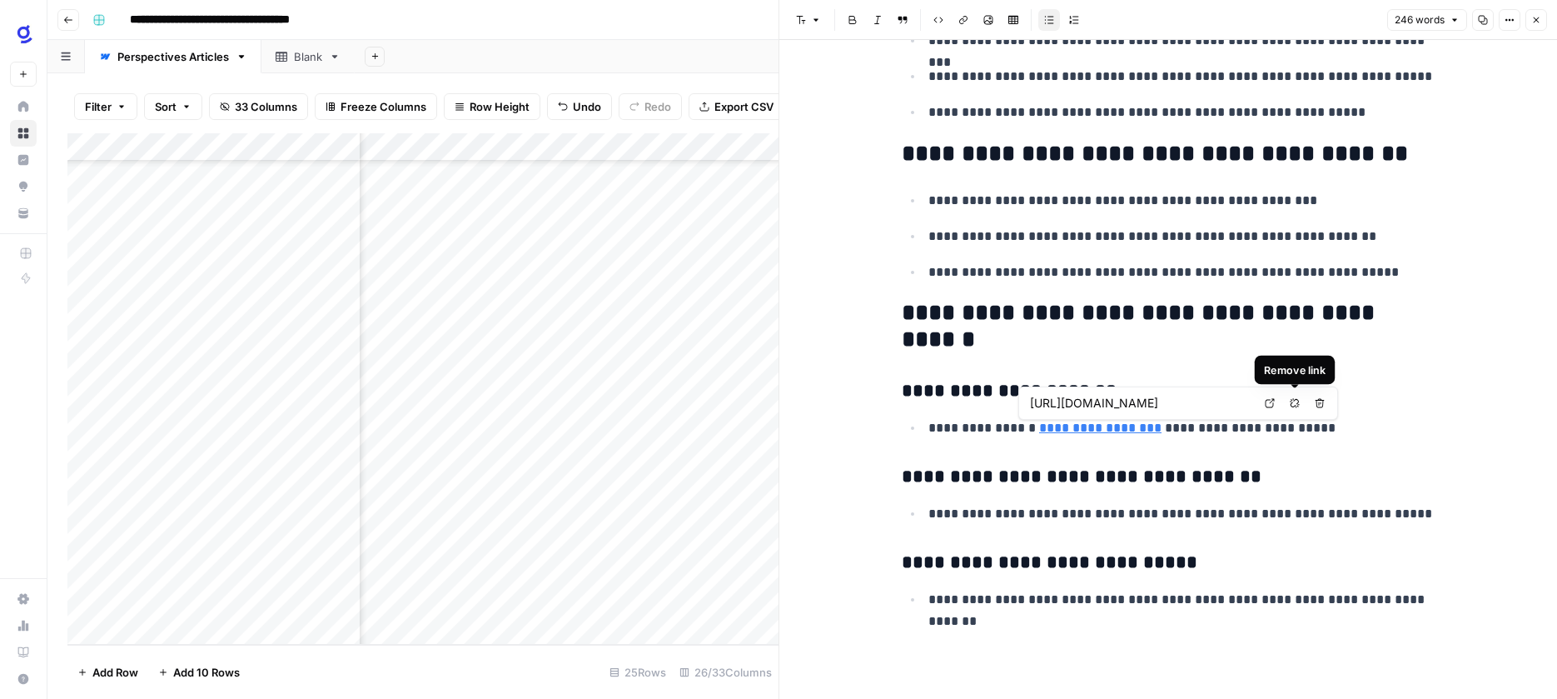
click at [1299, 403] on span "Remove link" at bounding box center [1299, 403] width 1 height 1
click at [1246, 431] on p "**********" at bounding box center [1181, 428] width 506 height 22
click at [1002, 389] on h3 "**********" at bounding box center [1168, 391] width 533 height 23
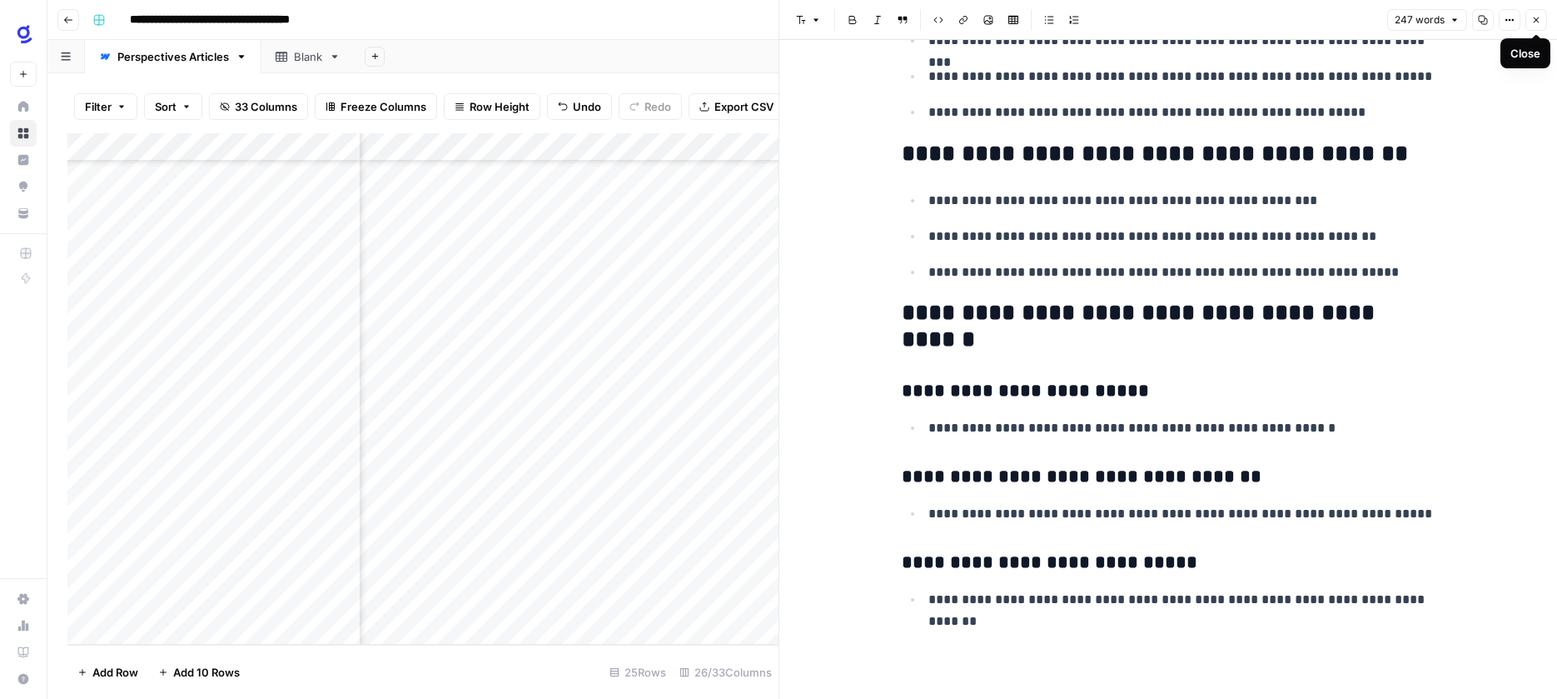
click at [1539, 22] on icon "button" at bounding box center [1536, 20] width 10 height 10
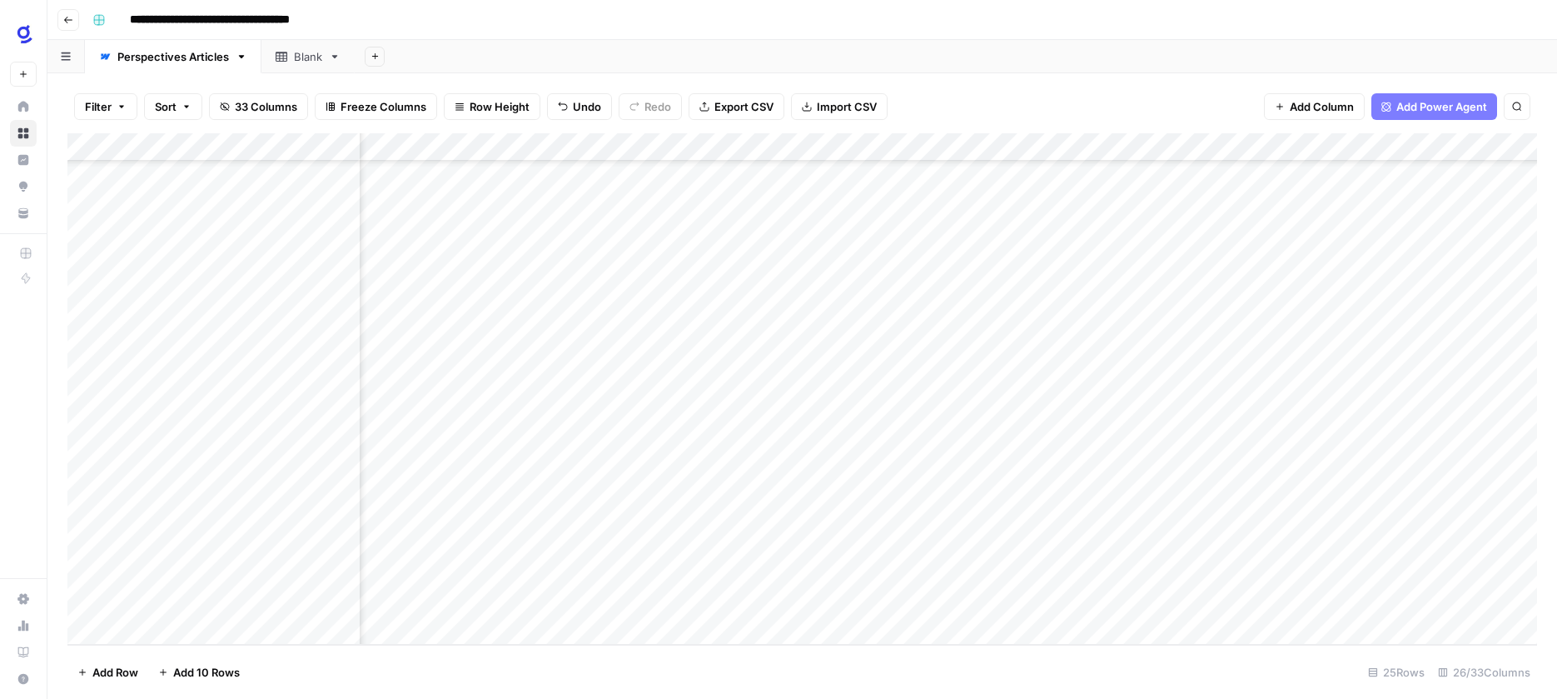
click at [1054, 432] on div "Add Column" at bounding box center [802, 388] width 1470 height 511
click at [1117, 670] on footer "Add Row Add 10 Rows 25 Rows 26/33 Columns" at bounding box center [802, 671] width 1470 height 54
click at [962, 459] on div "Add Column" at bounding box center [802, 388] width 1470 height 511
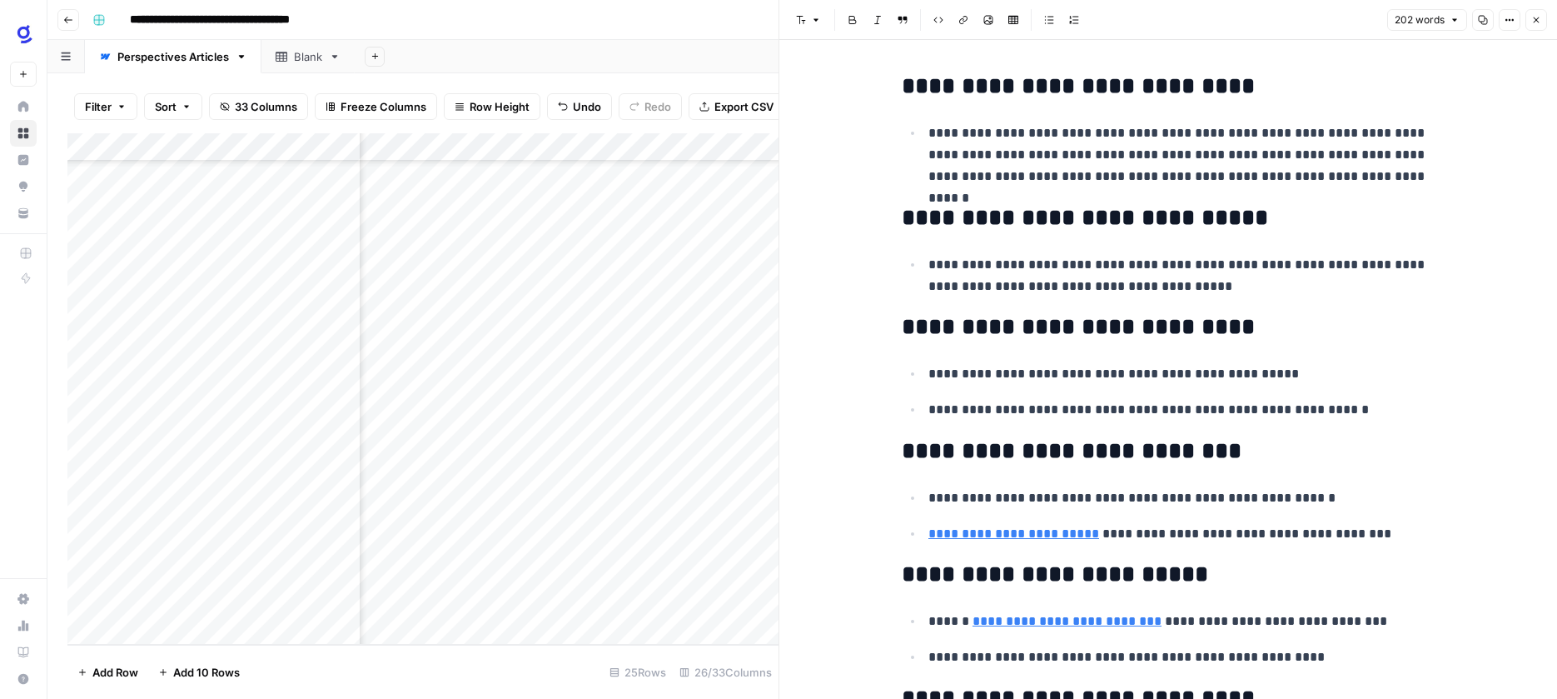
click at [1540, 17] on icon "button" at bounding box center [1536, 20] width 10 height 10
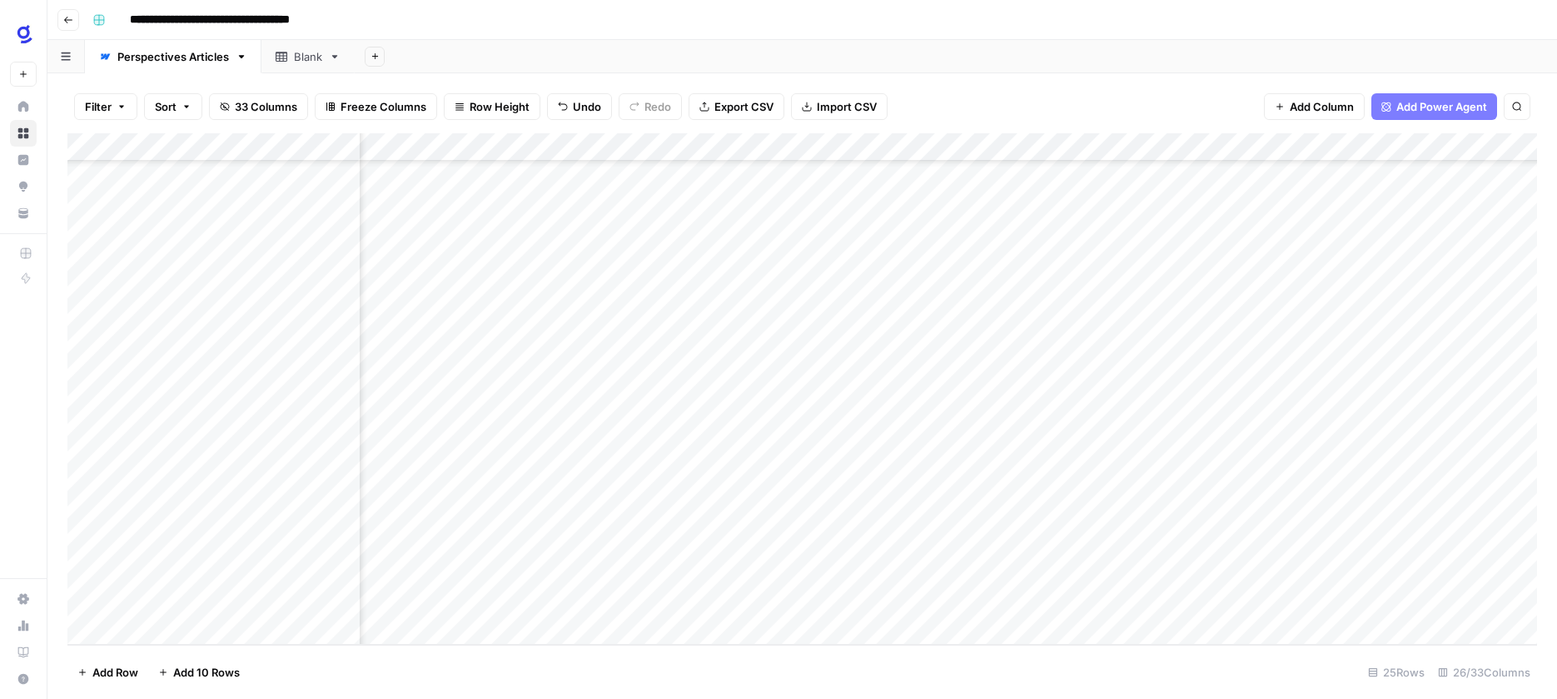
click at [1052, 462] on div "Add Column" at bounding box center [802, 388] width 1470 height 511
click at [968, 669] on footer "Add Row Add 10 Rows 25 Rows 26/33 Columns" at bounding box center [802, 671] width 1470 height 54
click at [928, 669] on footer "Add Row Add 10 Rows 25 Rows 26/33 Columns" at bounding box center [802, 671] width 1470 height 54
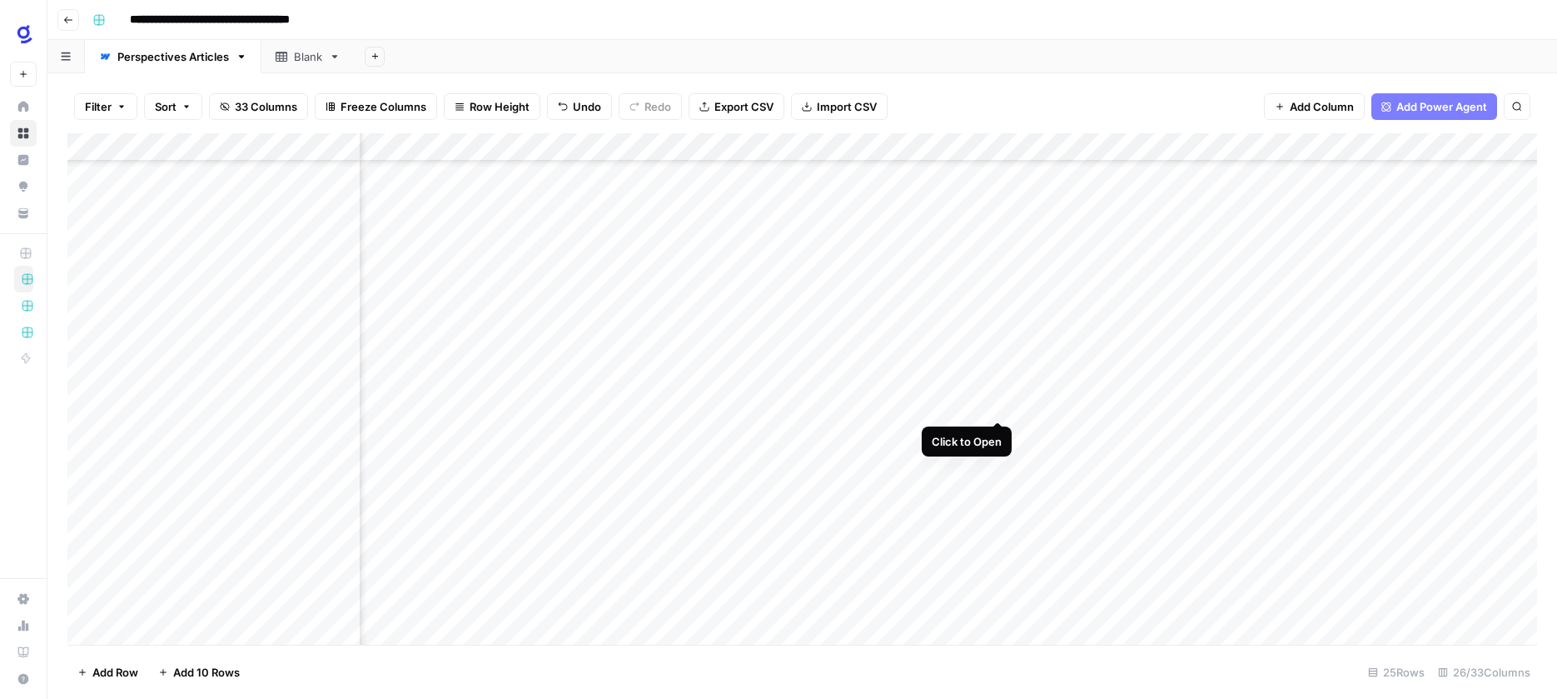
click at [997, 404] on div "Add Column" at bounding box center [802, 388] width 1470 height 511
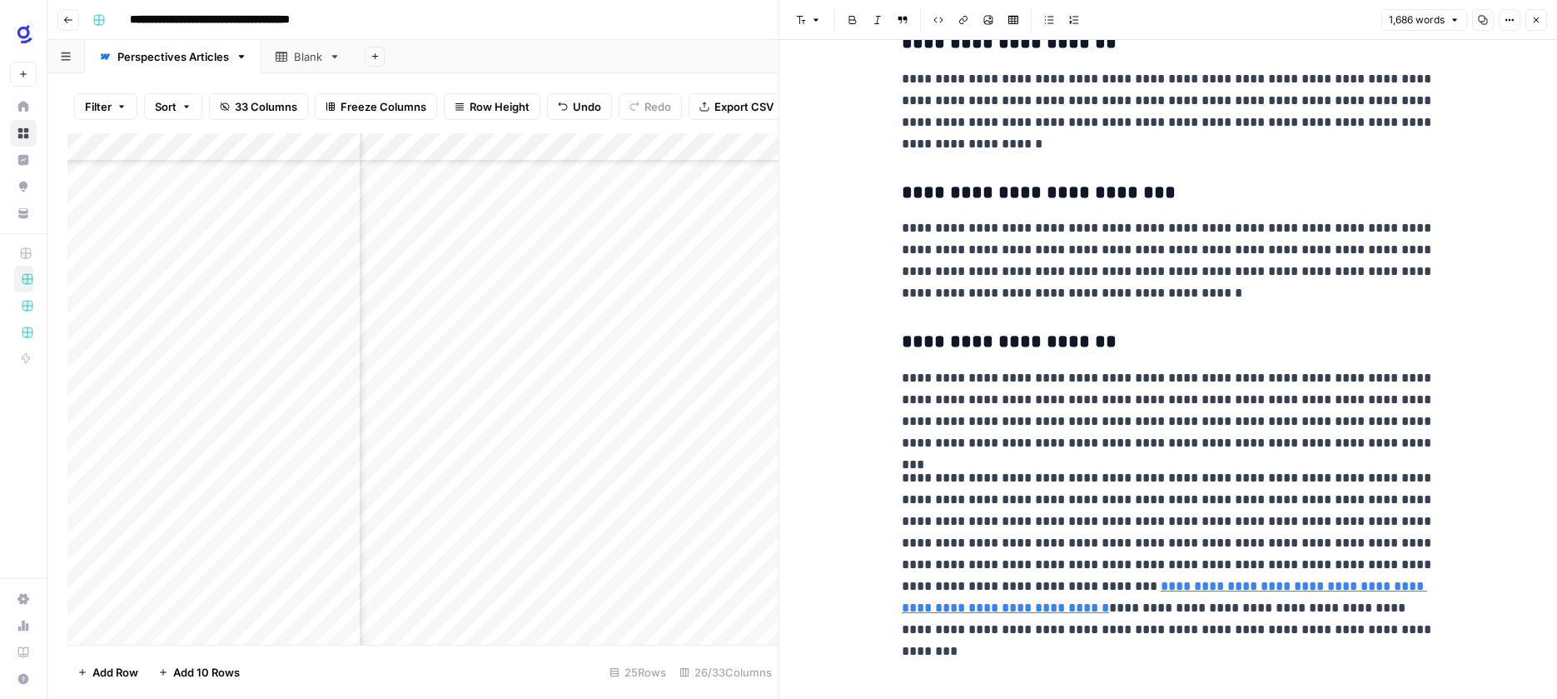
scroll to position [4316, 0]
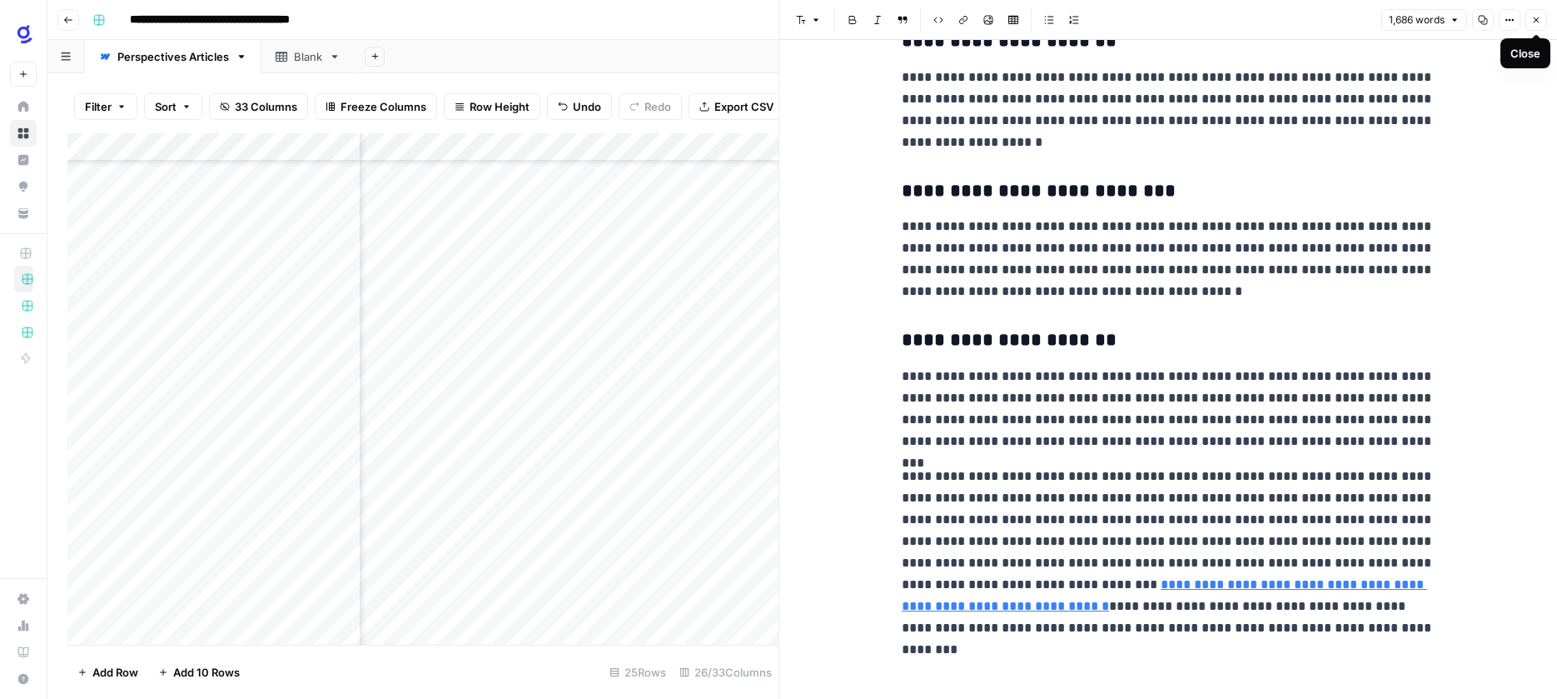
click at [1539, 24] on icon "button" at bounding box center [1536, 20] width 10 height 10
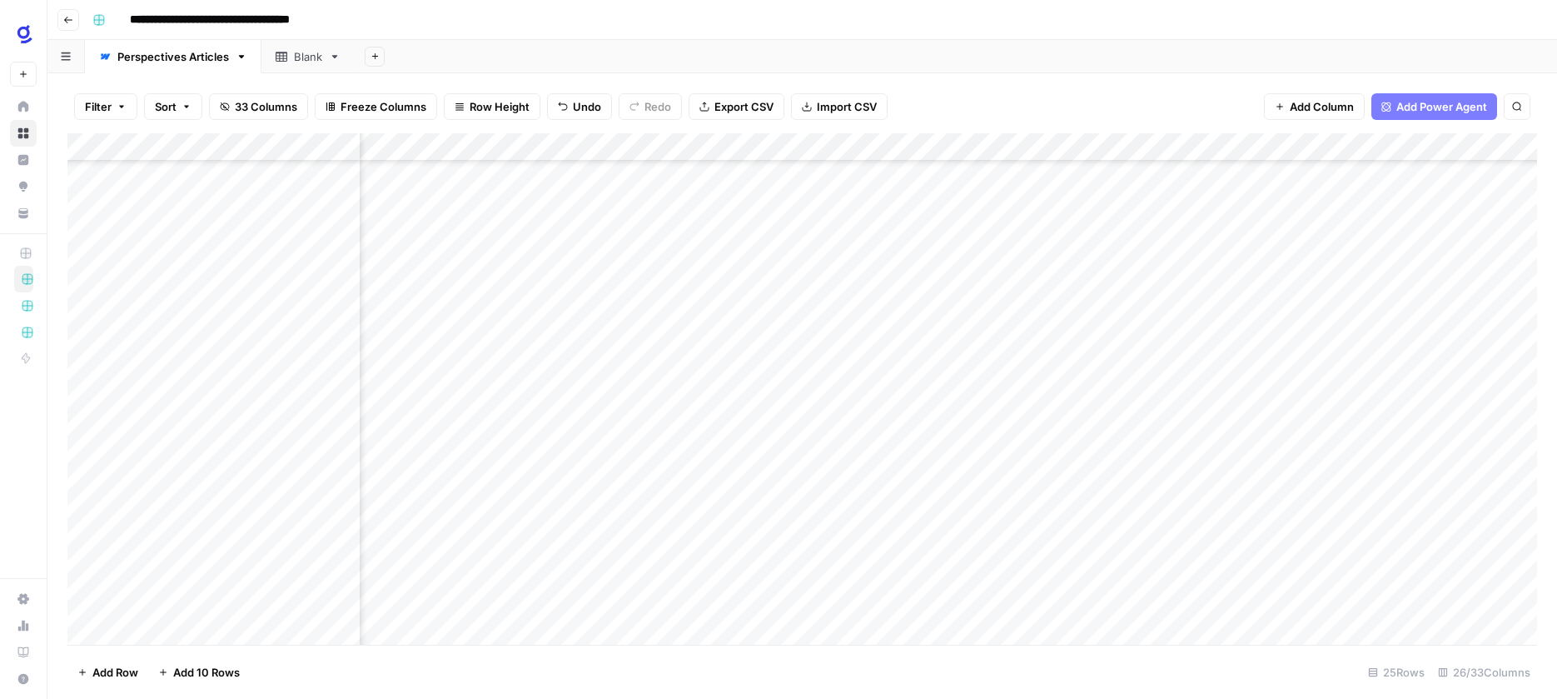
click at [1157, 405] on div "Add Column" at bounding box center [802, 388] width 1470 height 511
click at [998, 435] on div "Add Column" at bounding box center [802, 388] width 1470 height 511
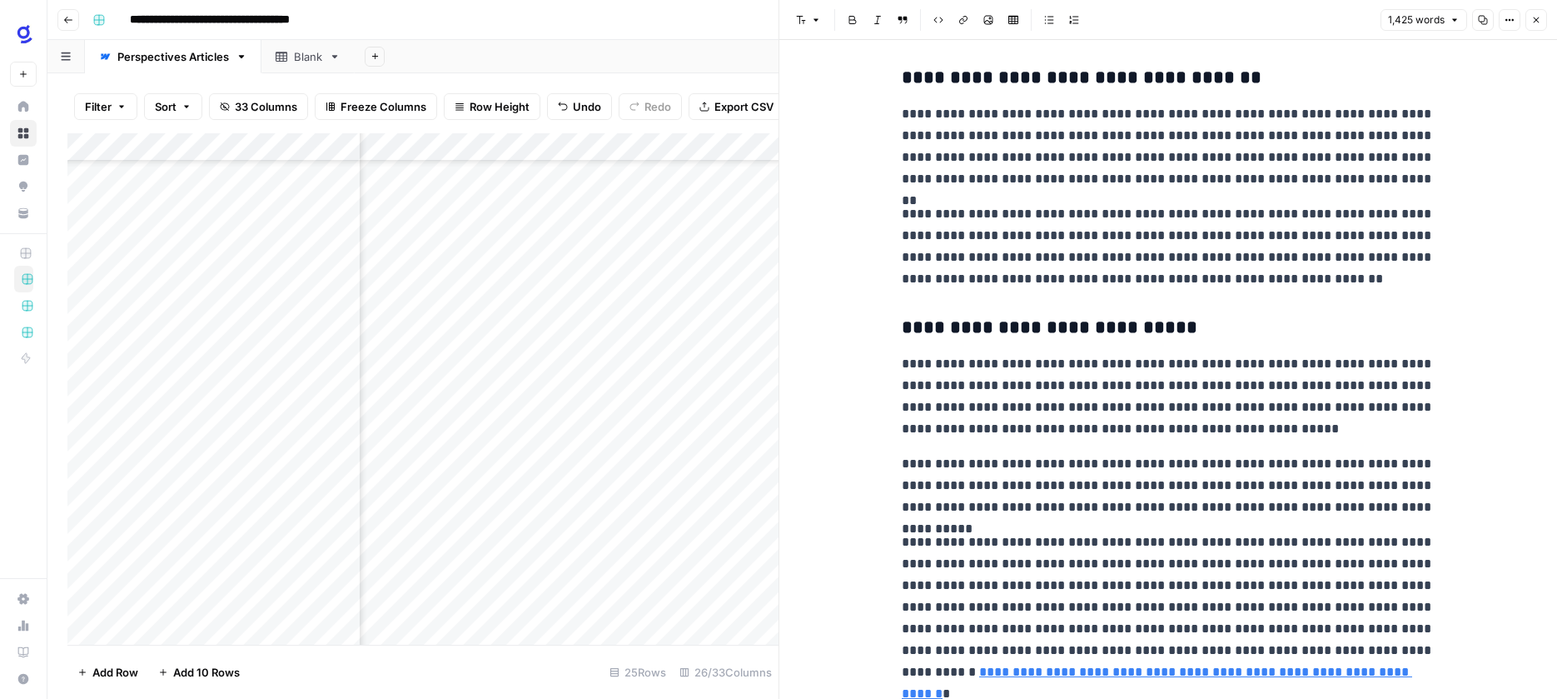
scroll to position [3786, 0]
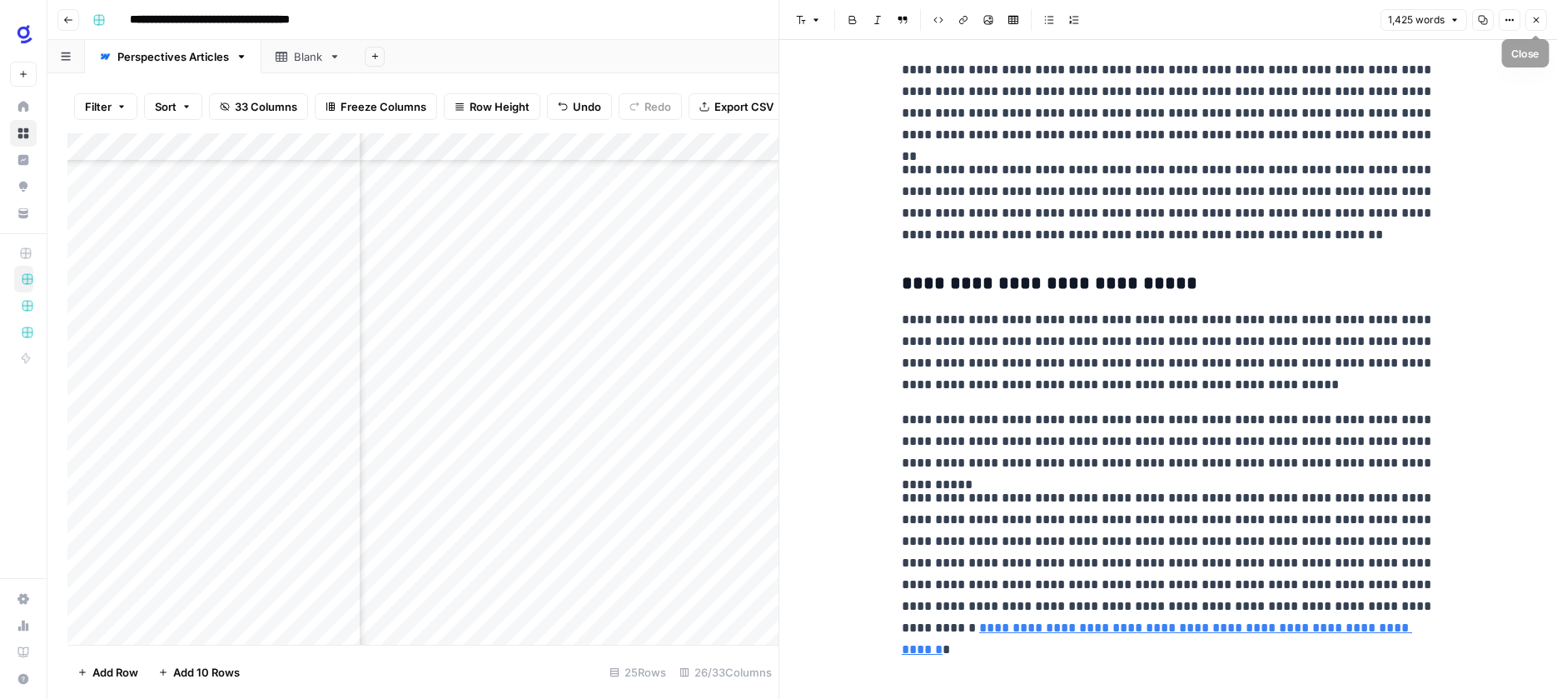
click at [1534, 17] on icon "button" at bounding box center [1537, 20] width 6 height 6
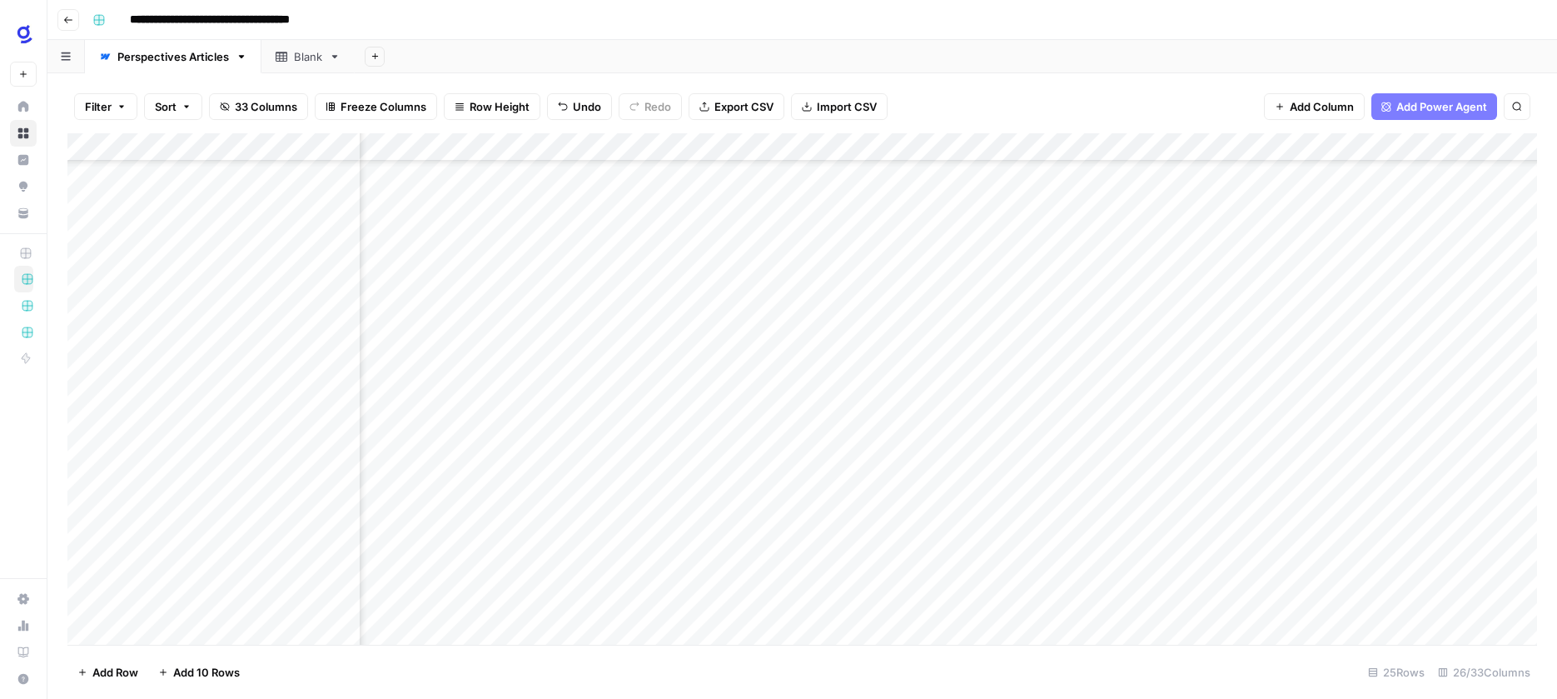
click at [1161, 435] on div "Add Column" at bounding box center [802, 388] width 1470 height 511
click at [995, 465] on div "Add Column" at bounding box center [802, 388] width 1470 height 511
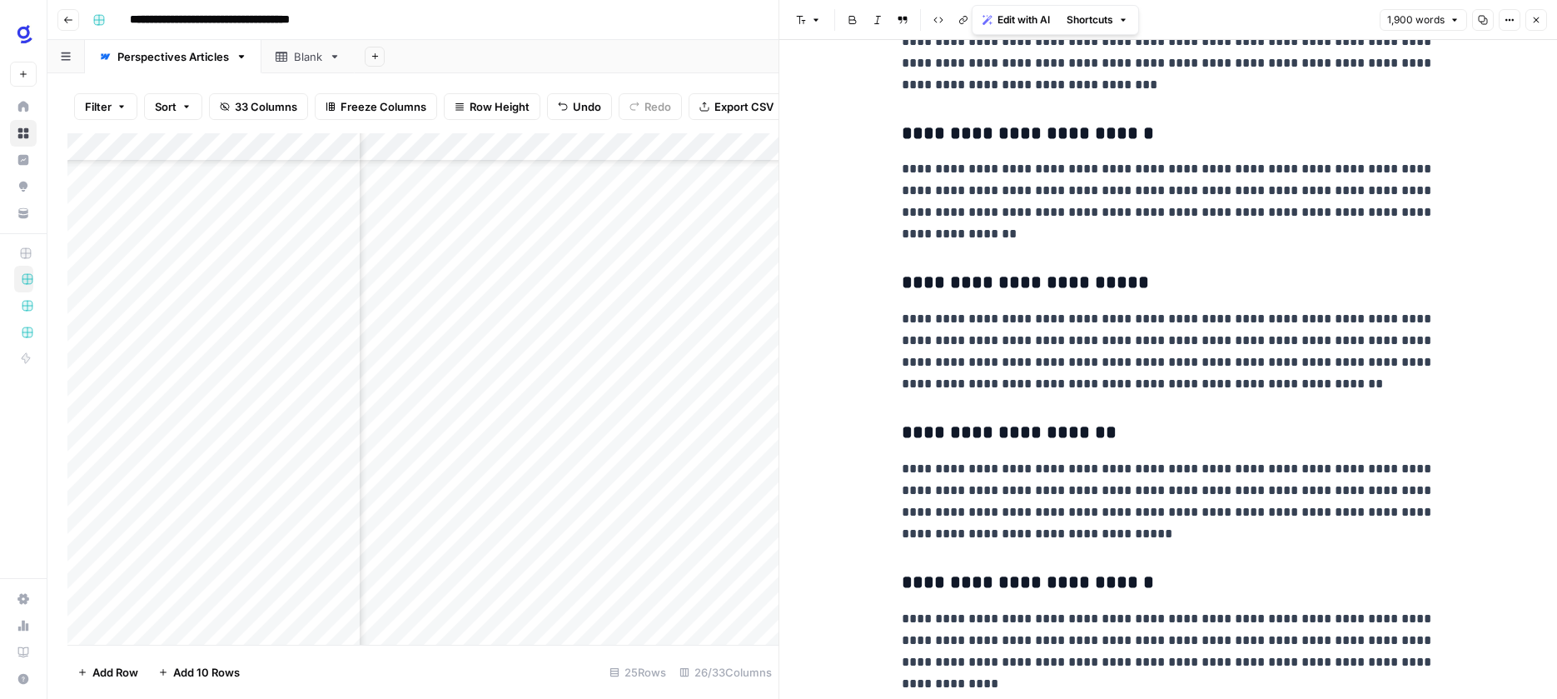
scroll to position [1507, 0]
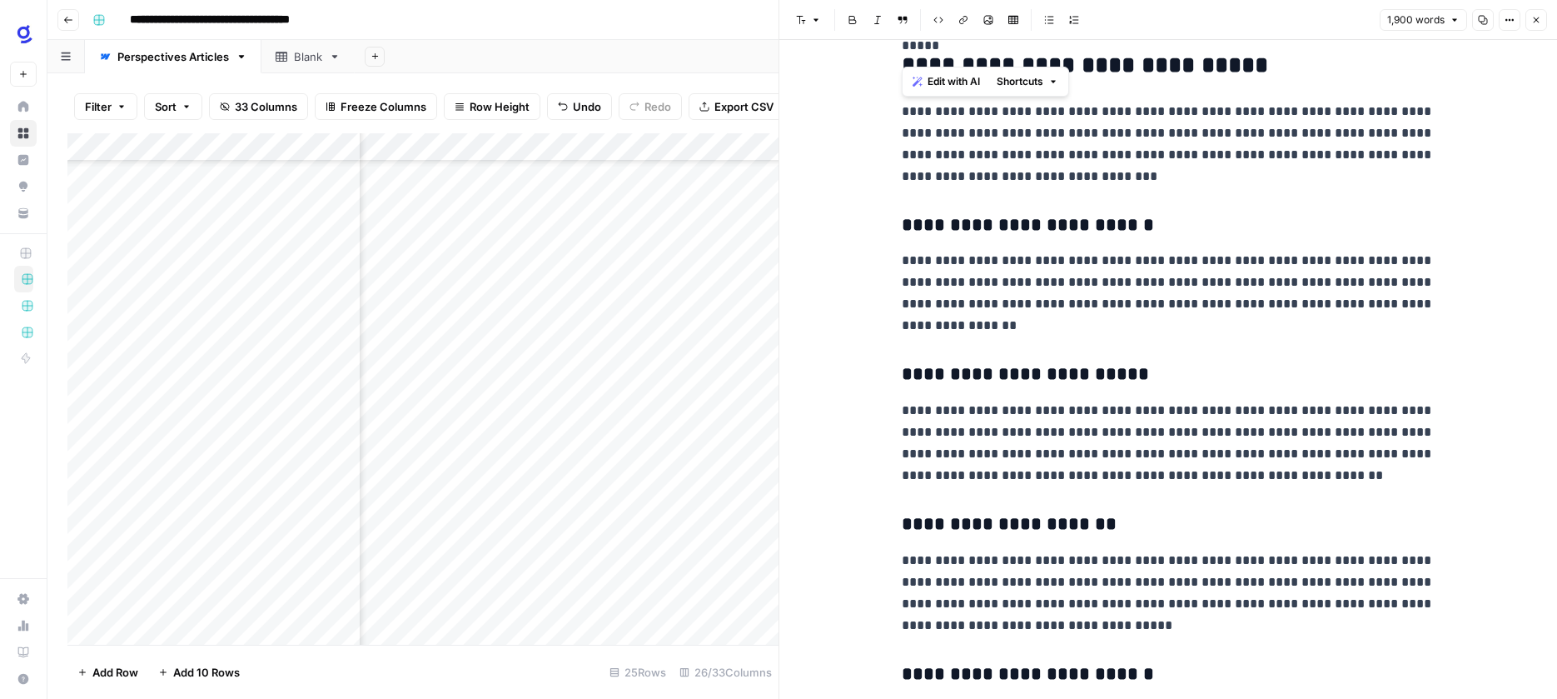
drag, startPoint x: 987, startPoint y: 599, endPoint x: 905, endPoint y: 114, distance: 492.2
click at [1162, 178] on p "**********" at bounding box center [1168, 144] width 533 height 87
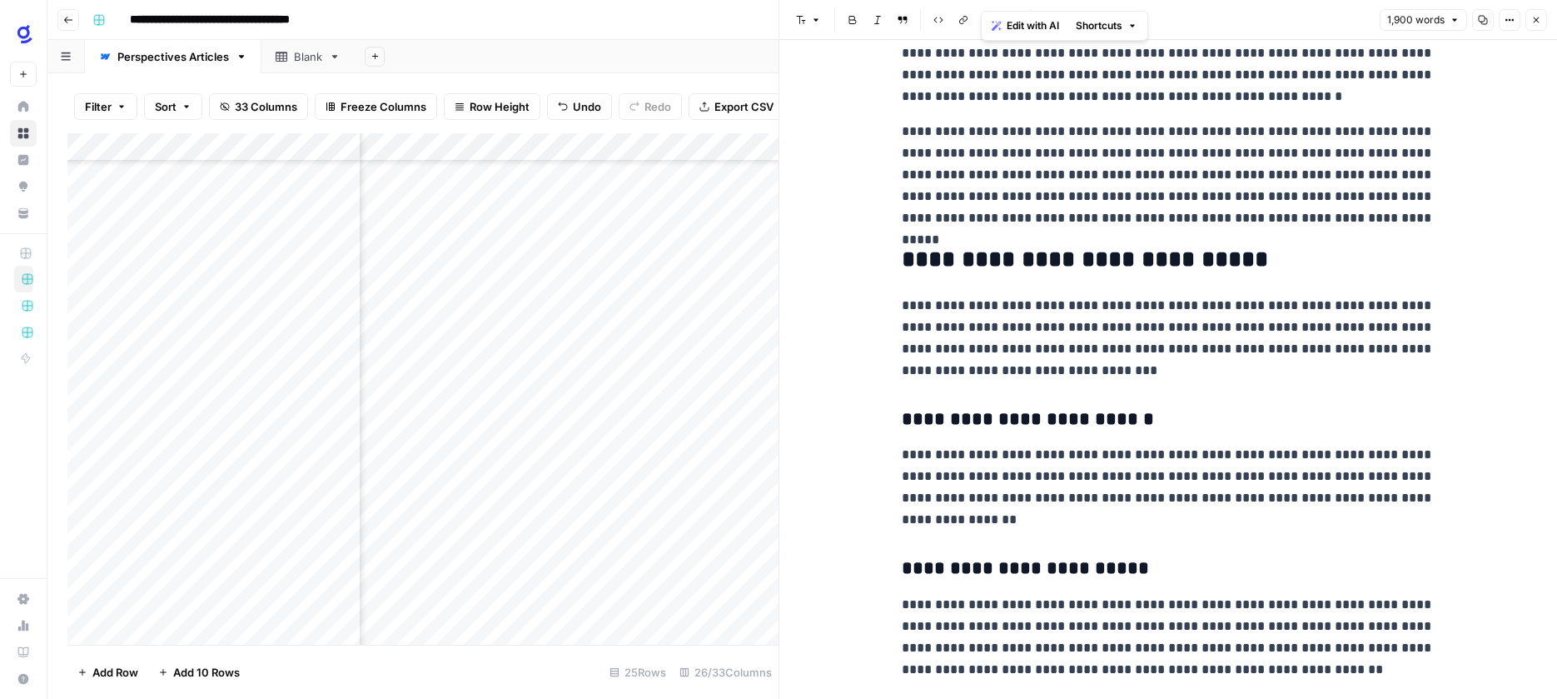
scroll to position [1178, 0]
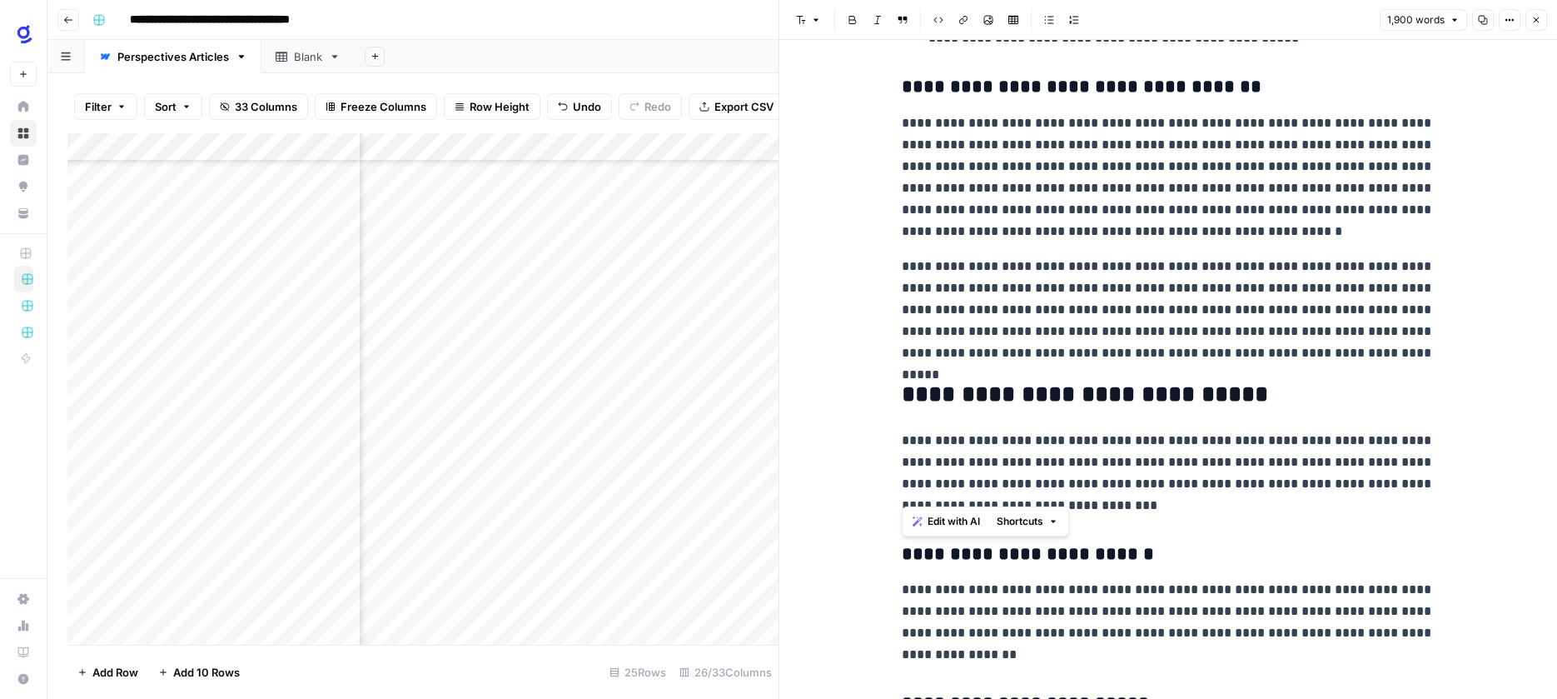
drag, startPoint x: 1065, startPoint y: 372, endPoint x: 900, endPoint y: 557, distance: 247.7
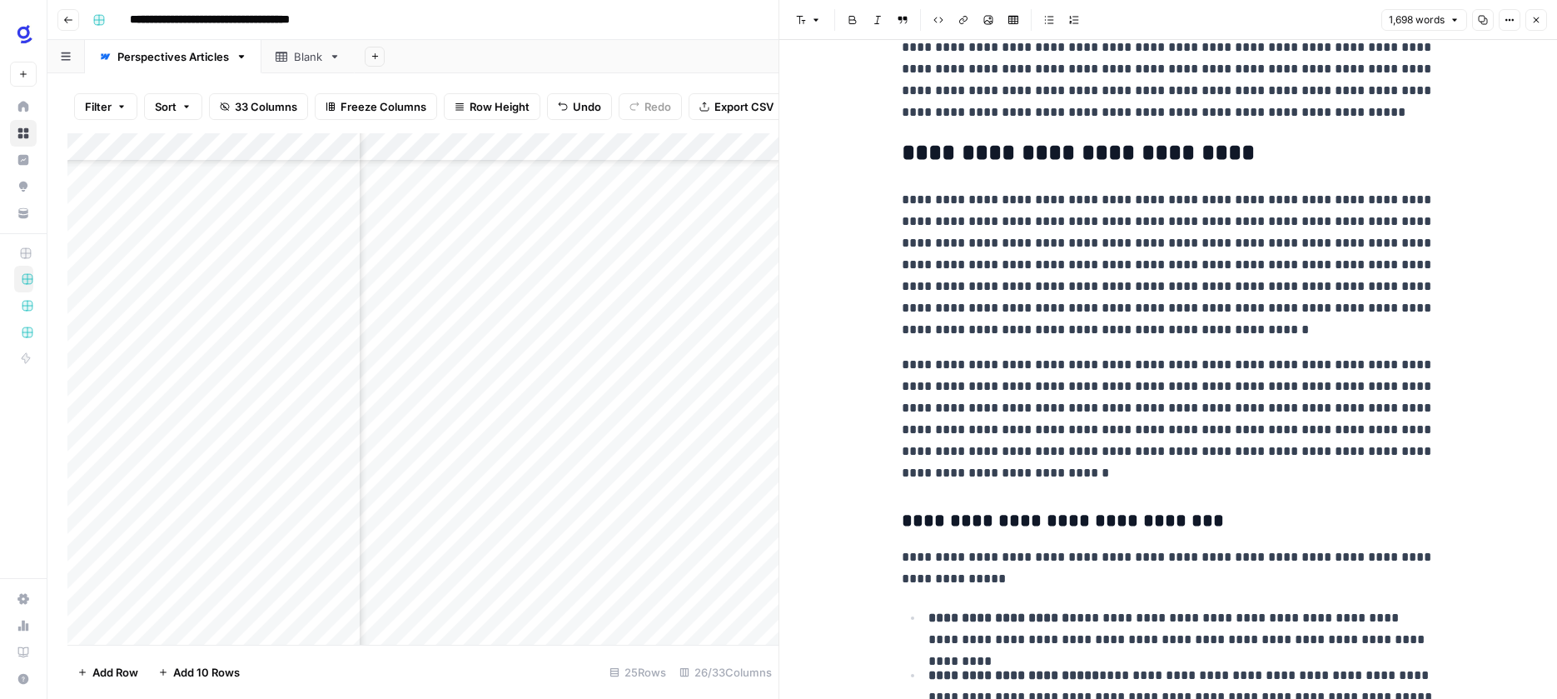
scroll to position [0, 0]
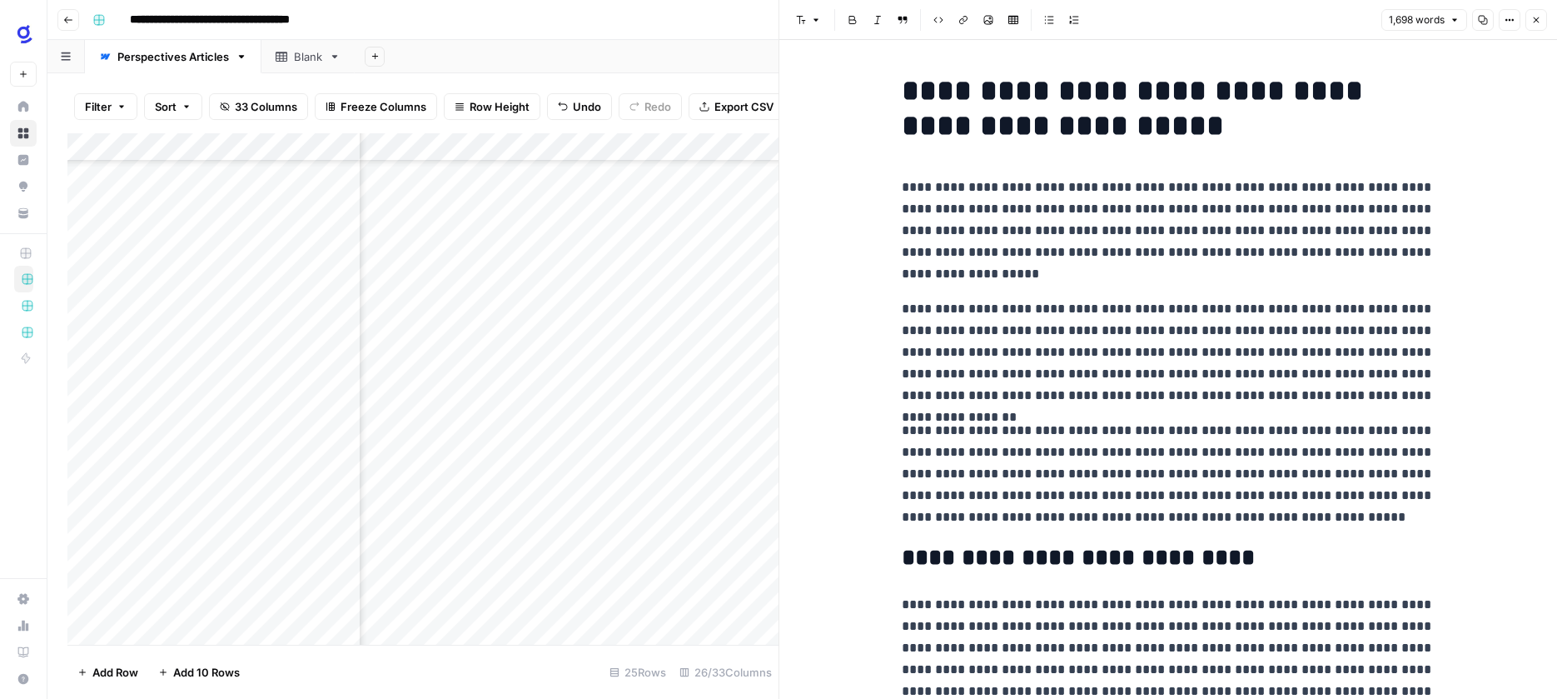
click at [1532, 20] on icon "button" at bounding box center [1536, 20] width 10 height 10
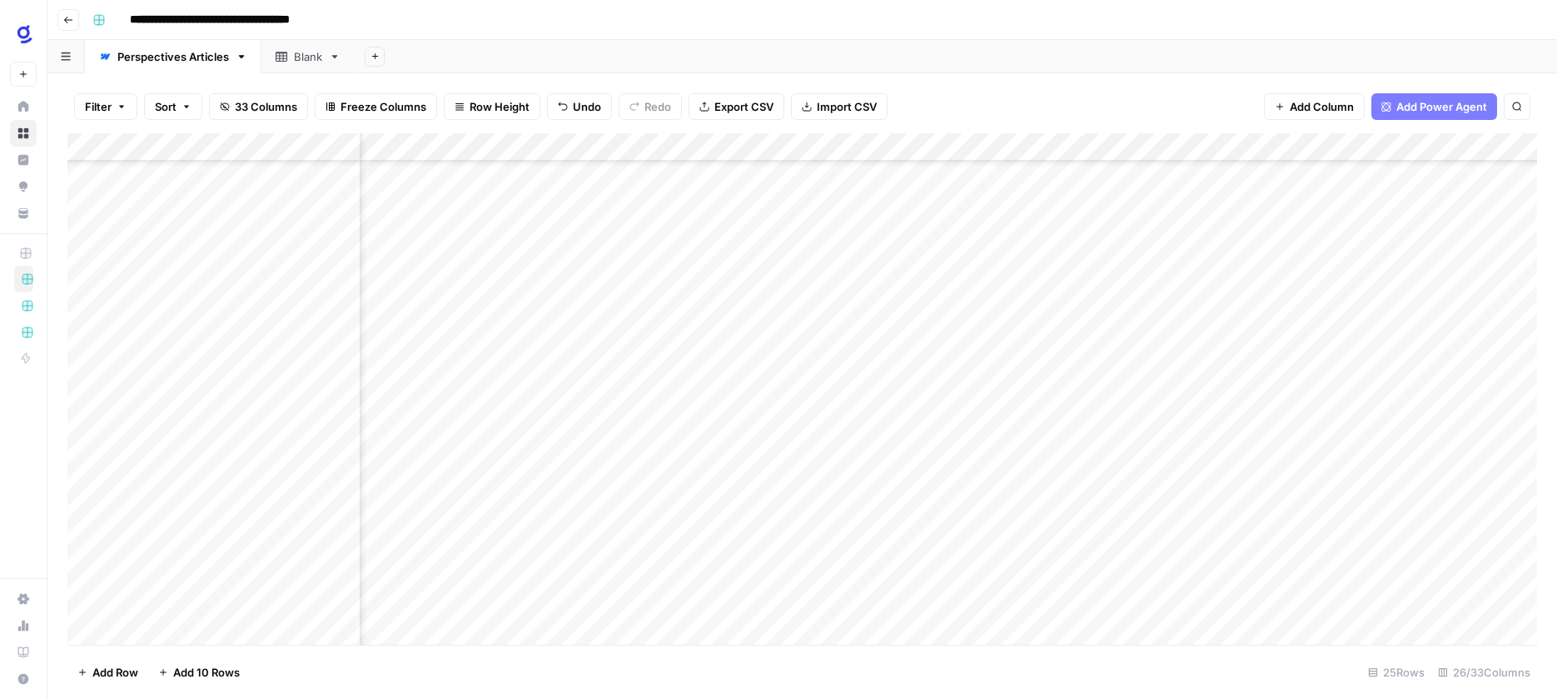
click at [1157, 460] on div "Add Column" at bounding box center [802, 388] width 1470 height 511
click at [1138, 406] on div "Add Column" at bounding box center [802, 388] width 1470 height 511
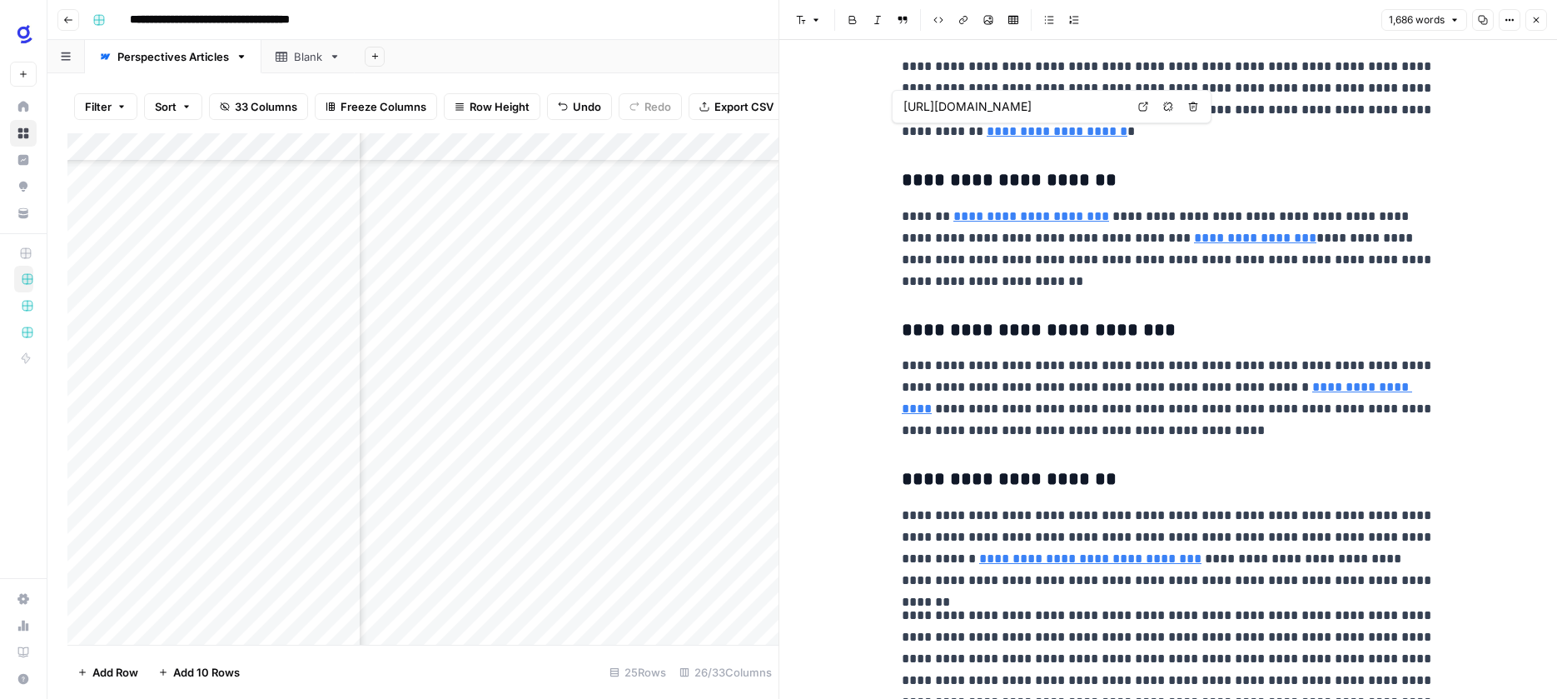
scroll to position [4175, 0]
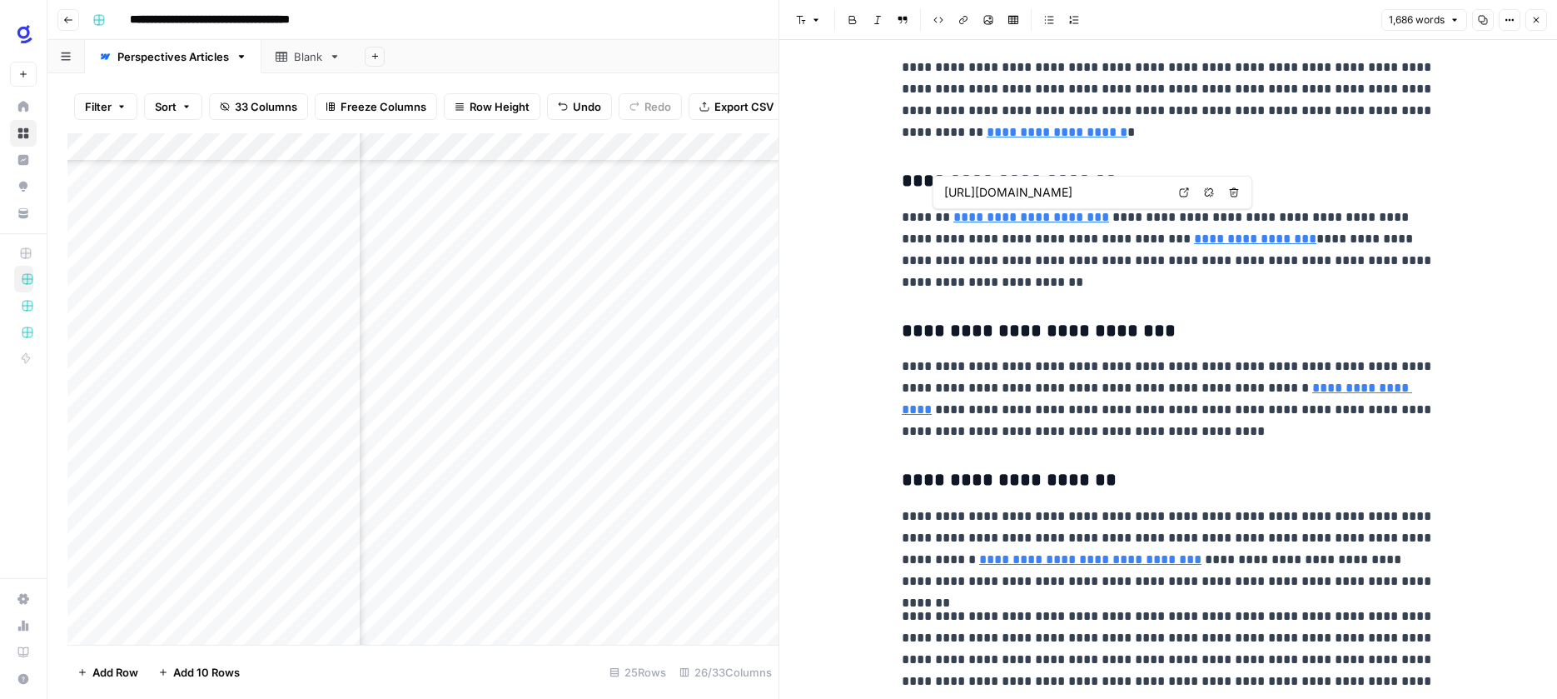
type input "[URL][DOMAIN_NAME]"
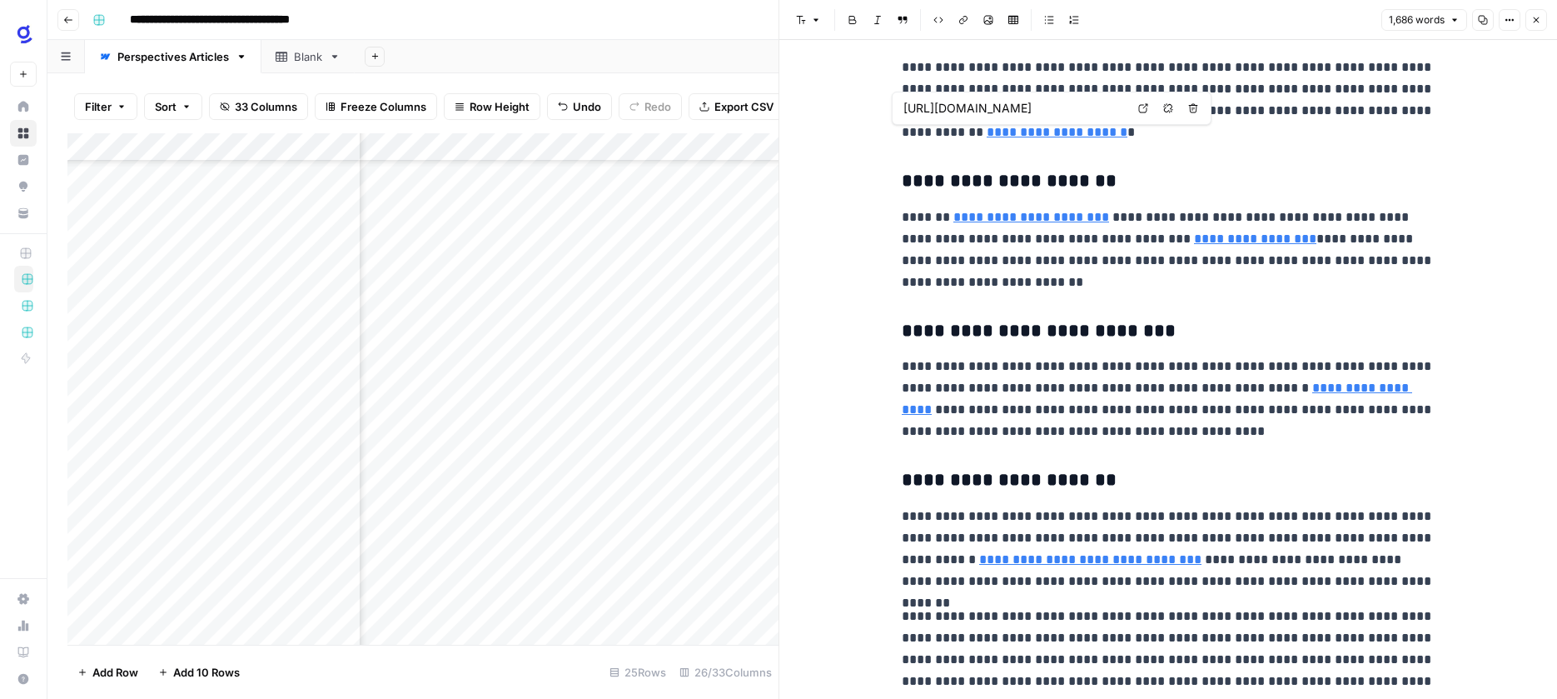
click at [1145, 108] on icon at bounding box center [1143, 108] width 10 height 10
type input "[URL][DOMAIN_NAME]"
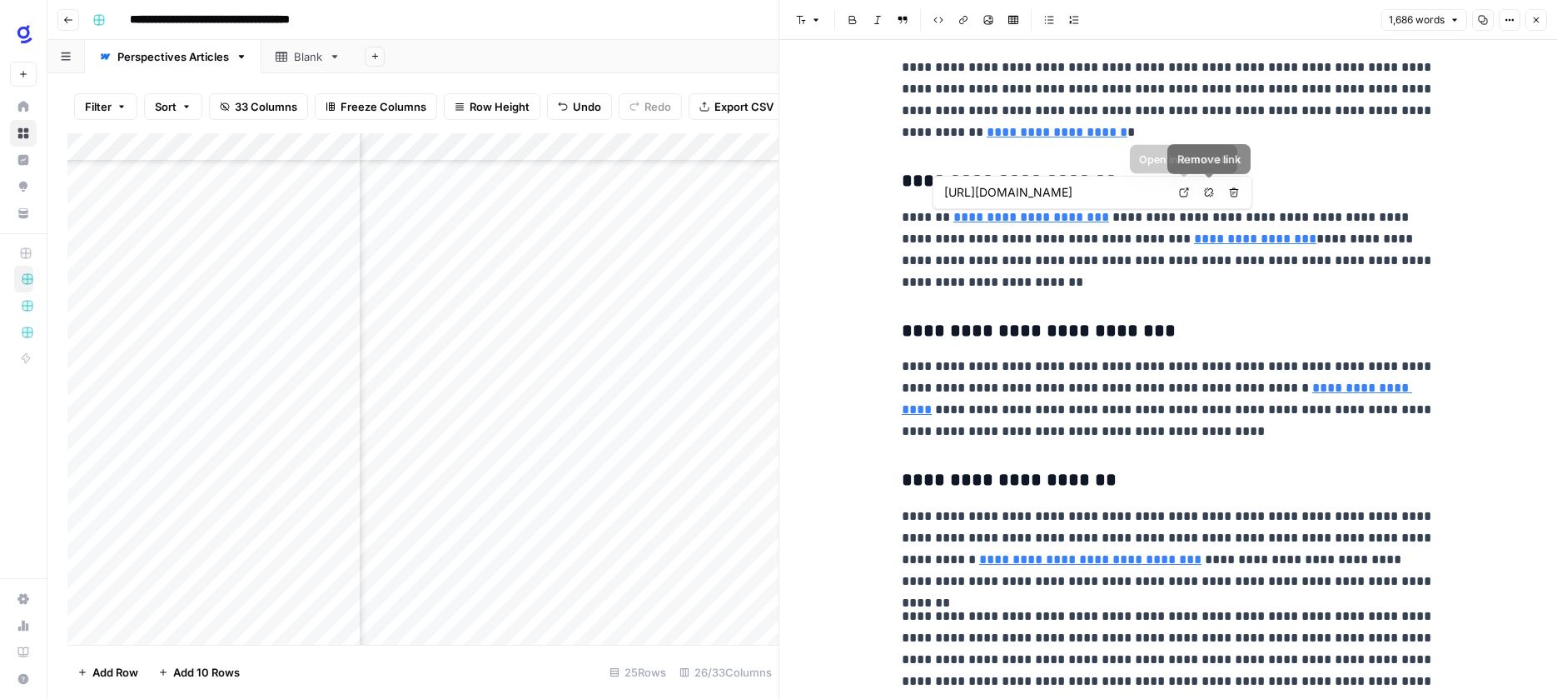
click at [1188, 190] on icon at bounding box center [1184, 192] width 10 height 10
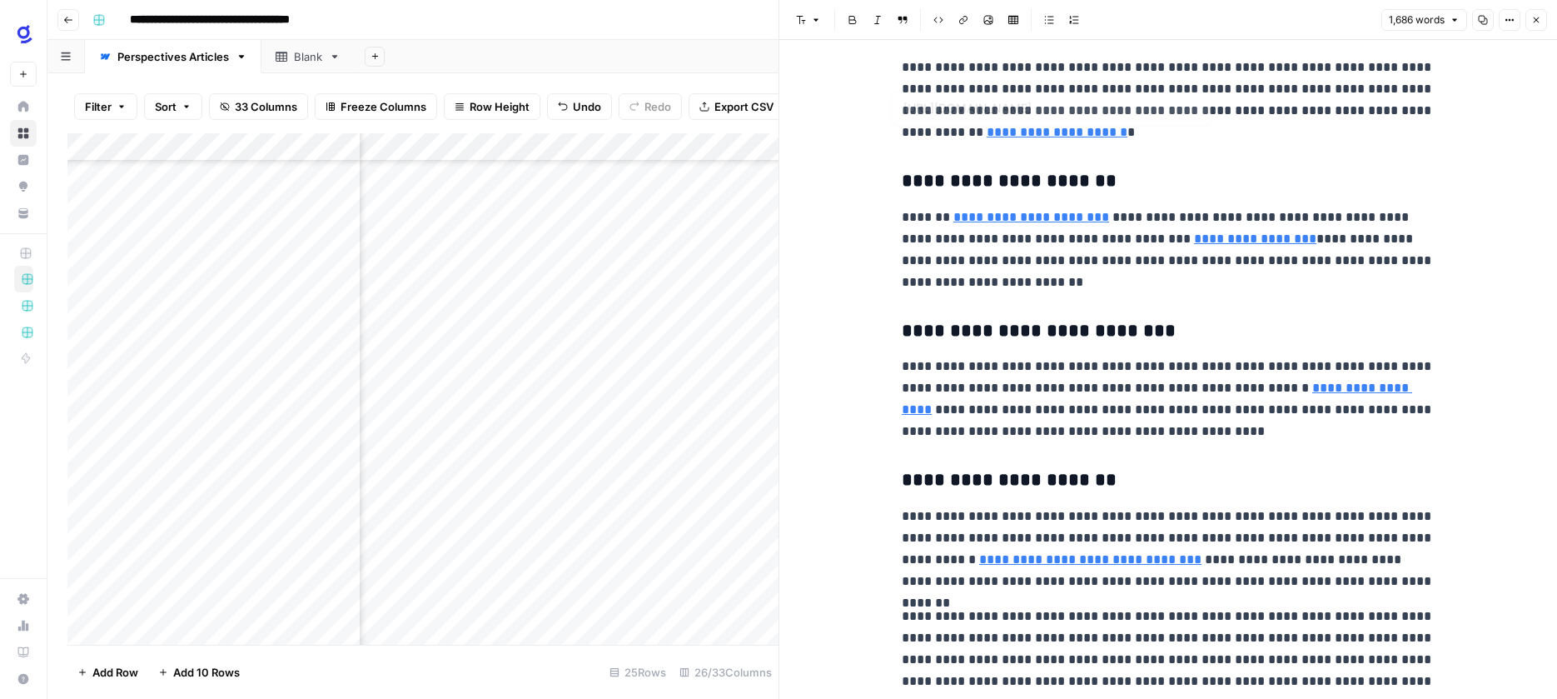
type input "[URL][DOMAIN_NAME]"
click at [1382, 215] on icon at bounding box center [1378, 214] width 10 height 10
click at [1430, 367] on icon at bounding box center [1433, 364] width 10 height 10
click at [1196, 534] on link "Open in a new tab" at bounding box center [1192, 536] width 22 height 22
type input "[URL][DOMAIN_NAME]"
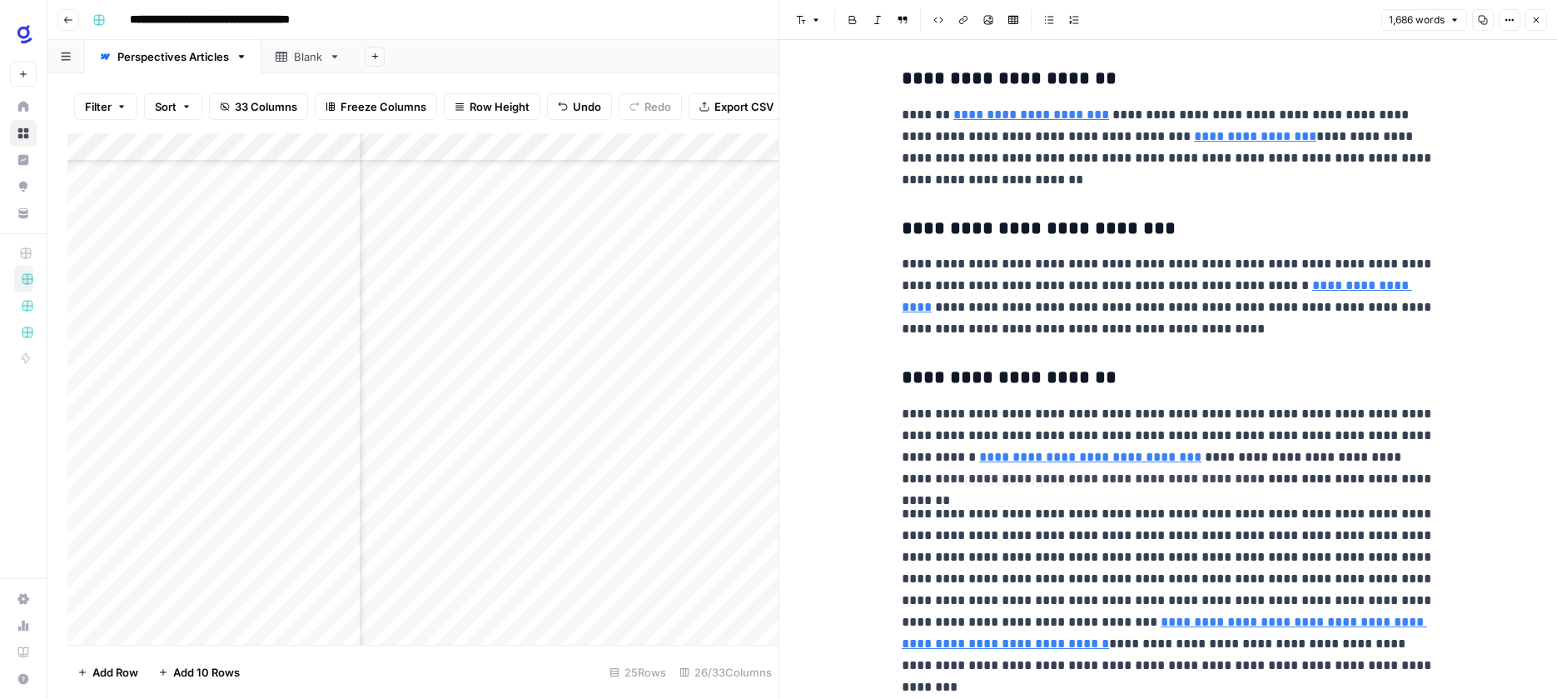
scroll to position [4316, 0]
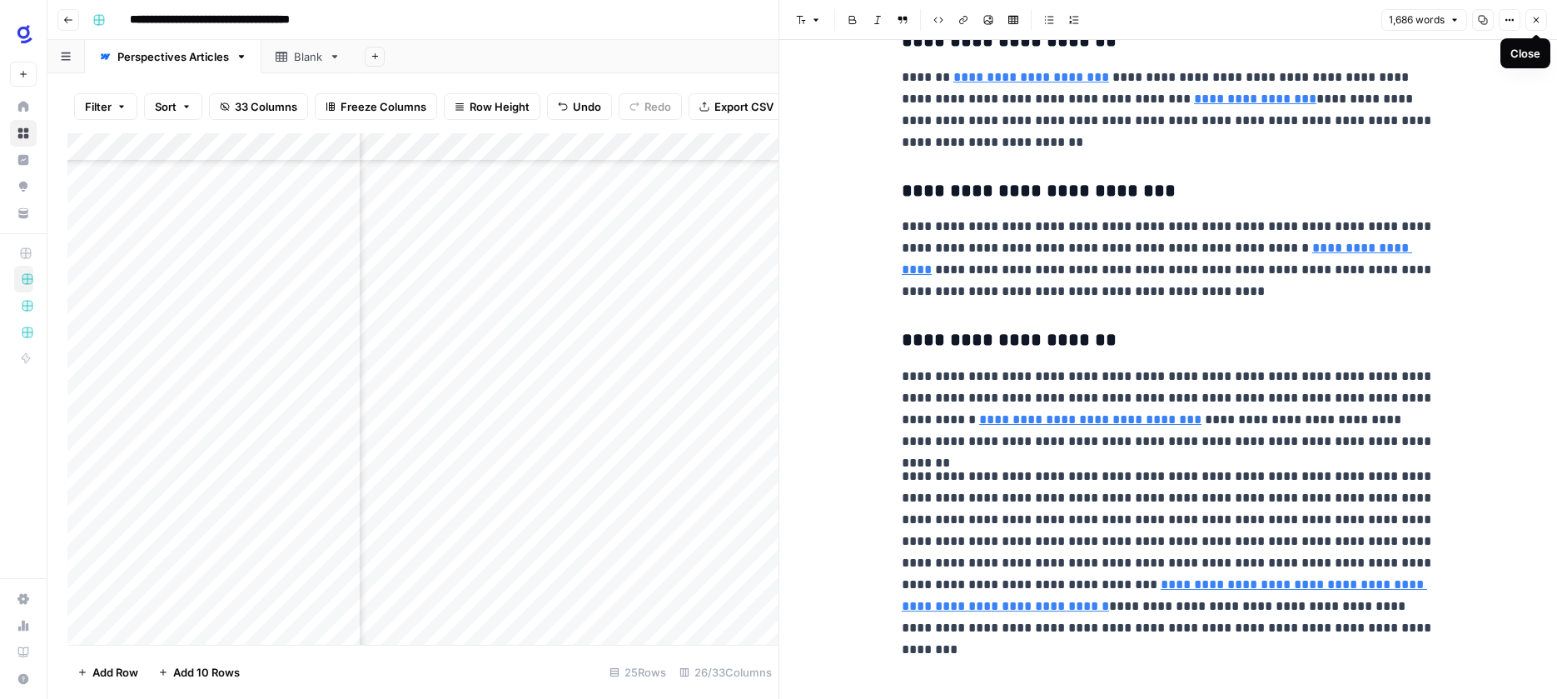
click at [1535, 16] on icon "button" at bounding box center [1536, 20] width 10 height 10
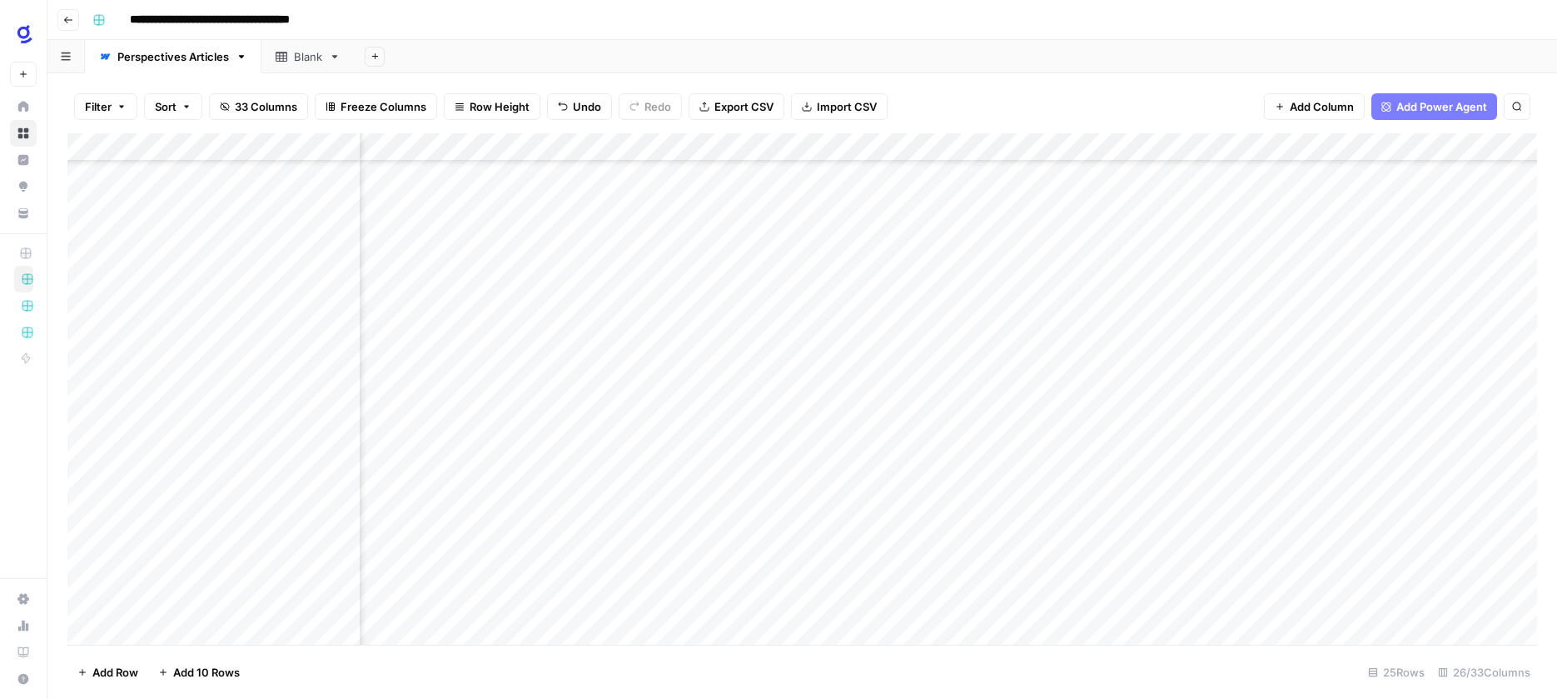
scroll to position [247, 1179]
click at [1264, 406] on div "Add Column" at bounding box center [802, 388] width 1470 height 511
click at [1137, 436] on div "Add Column" at bounding box center [802, 388] width 1470 height 511
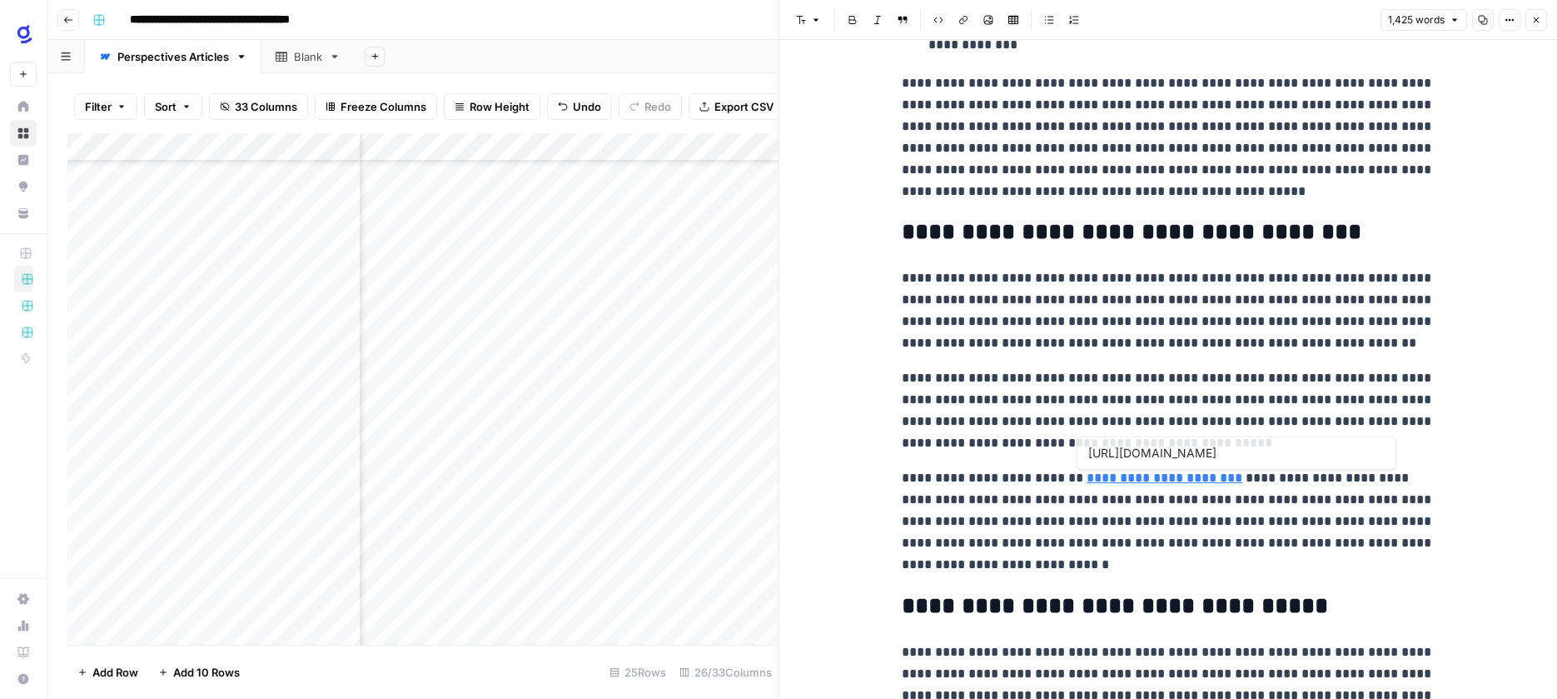
scroll to position [1158, 0]
click at [1330, 450] on icon at bounding box center [1328, 452] width 10 height 10
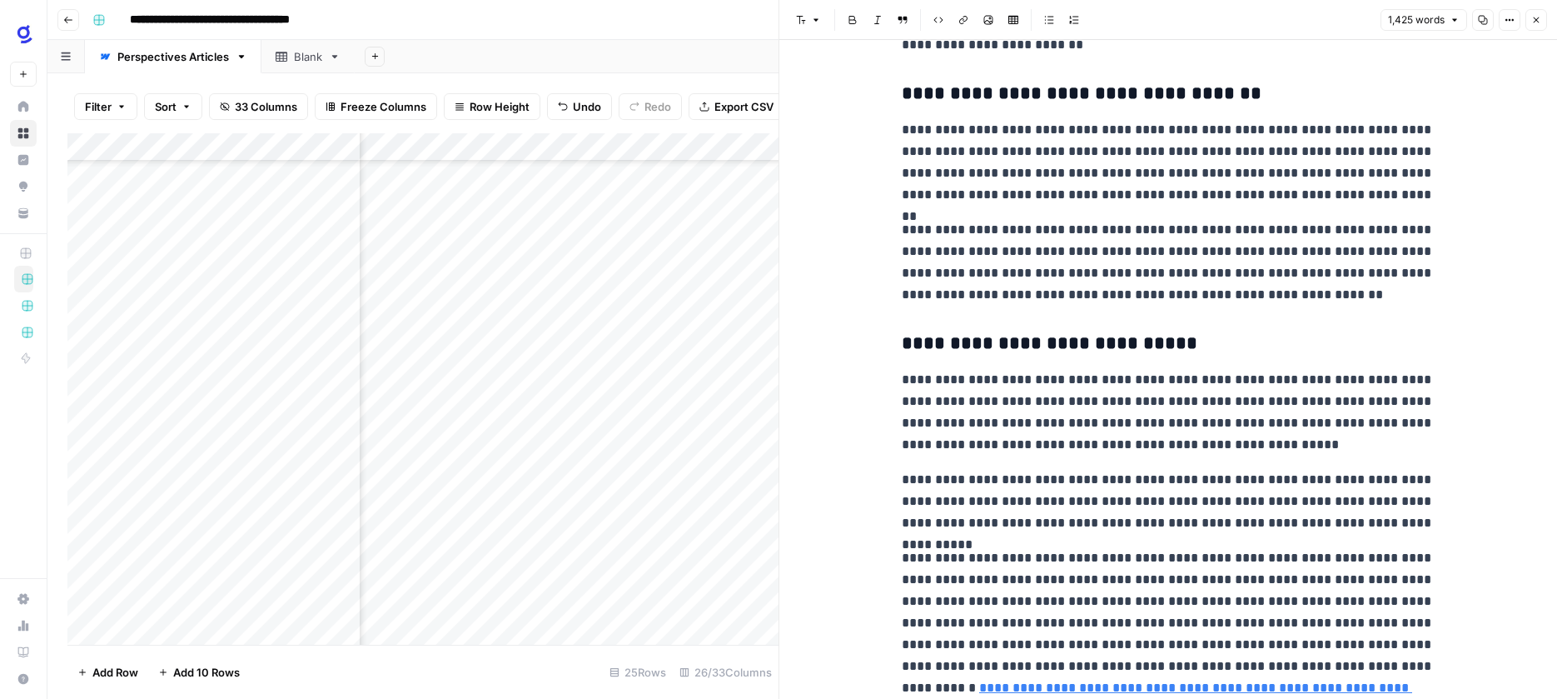
scroll to position [3786, 0]
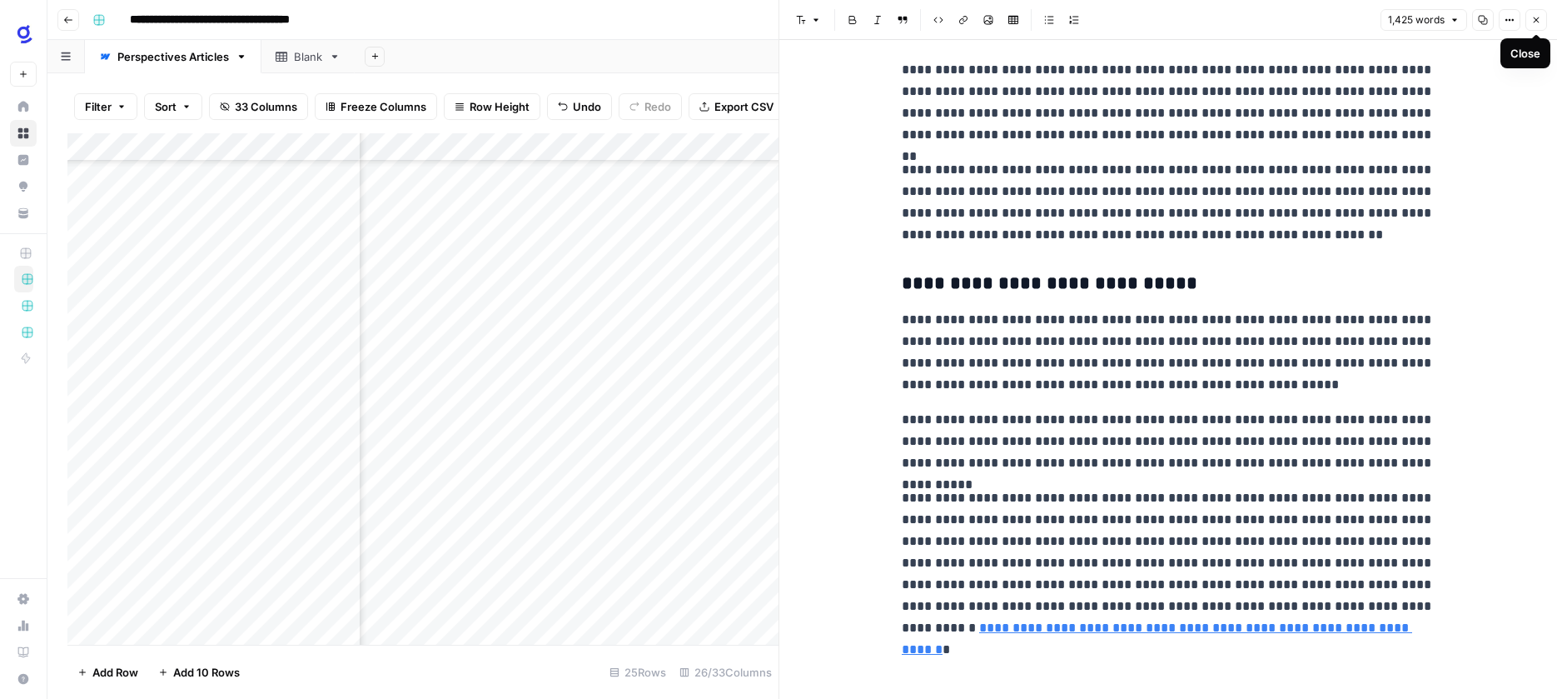
click at [1538, 16] on icon "button" at bounding box center [1536, 20] width 10 height 10
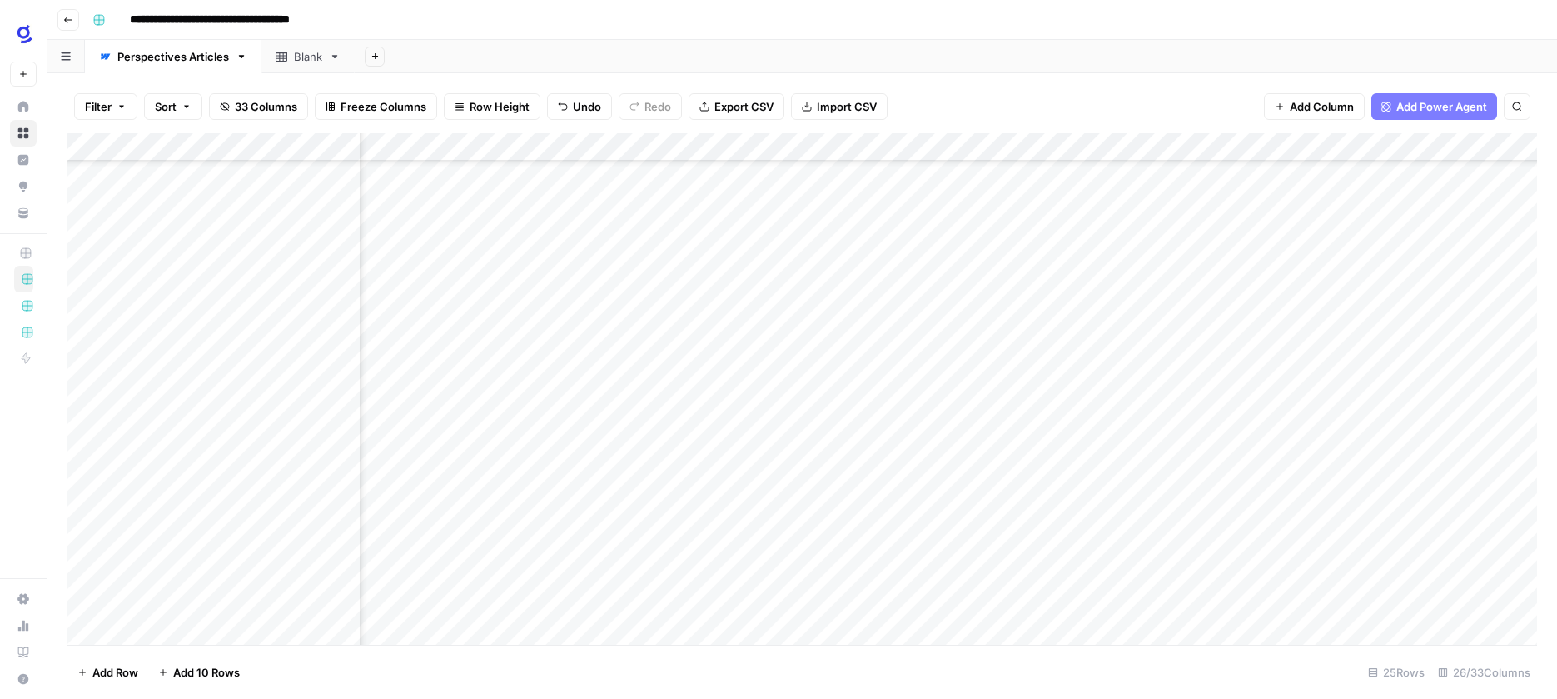
click at [1262, 435] on div "Add Column" at bounding box center [802, 388] width 1470 height 511
click at [1136, 464] on div "Add Column" at bounding box center [802, 388] width 1470 height 511
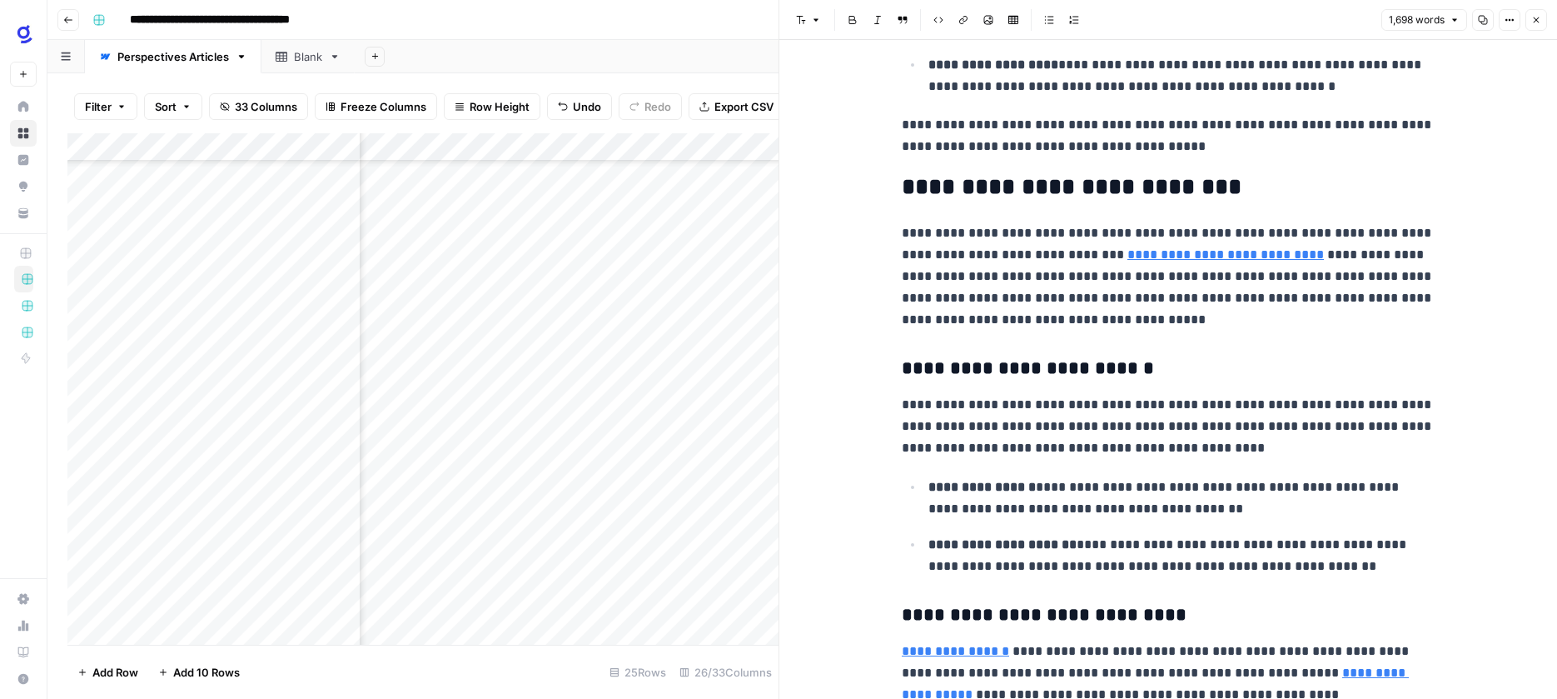
scroll to position [2276, 0]
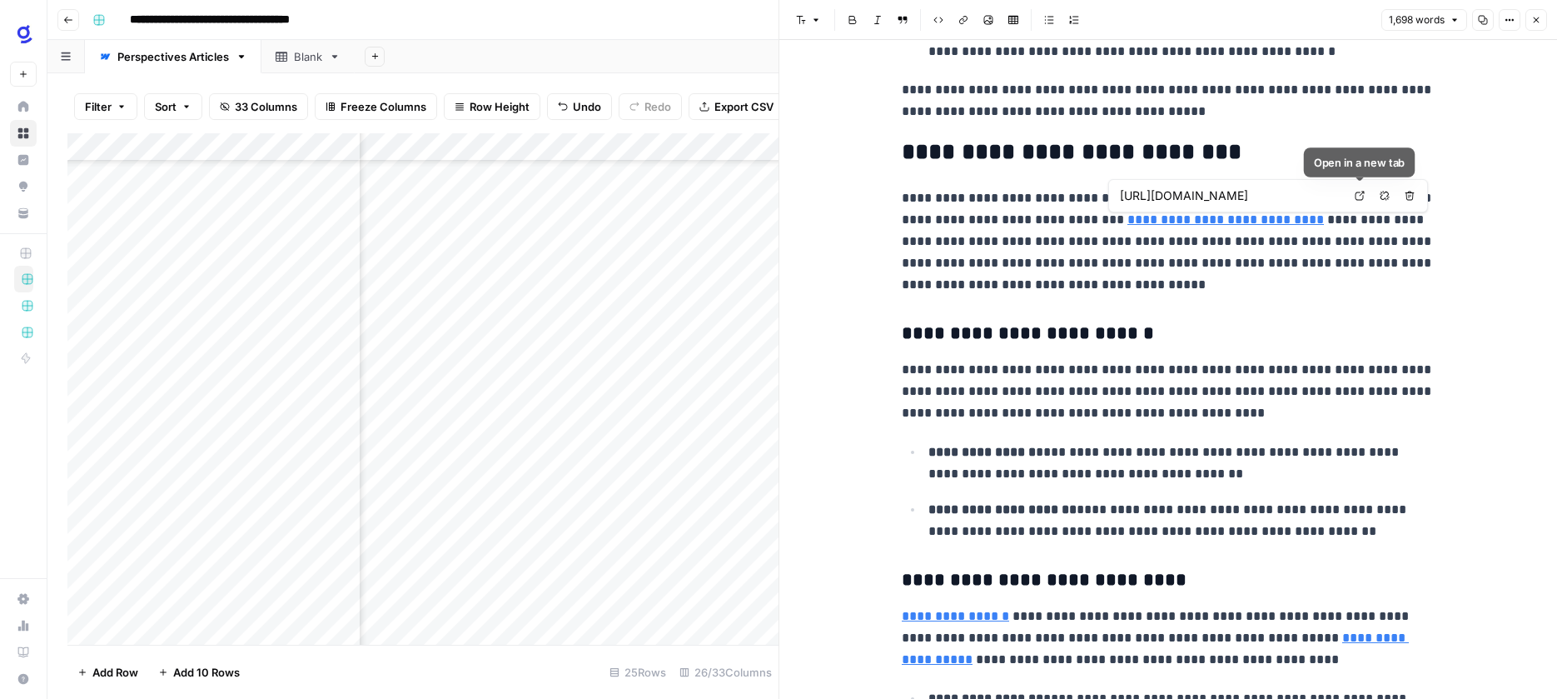
click at [1357, 198] on icon at bounding box center [1360, 196] width 10 height 10
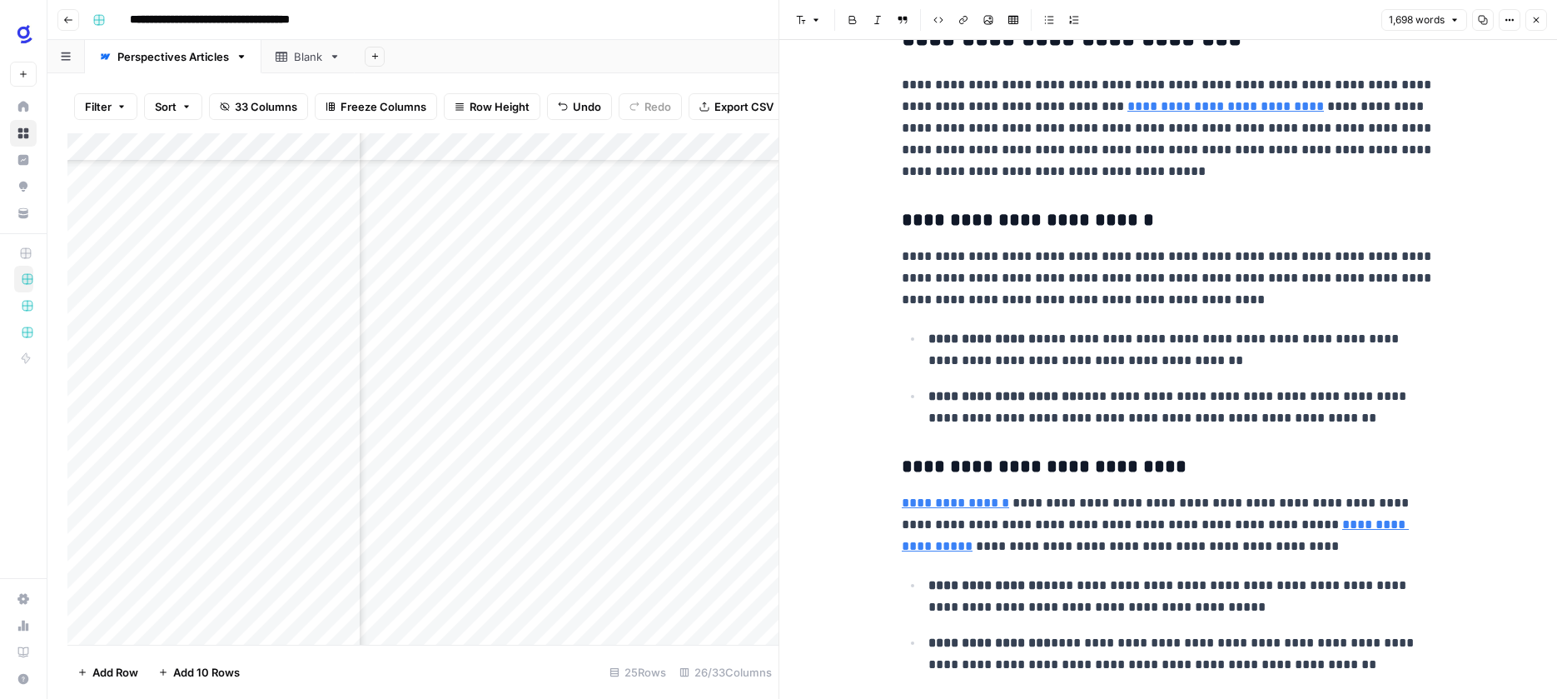
scroll to position [2392, 0]
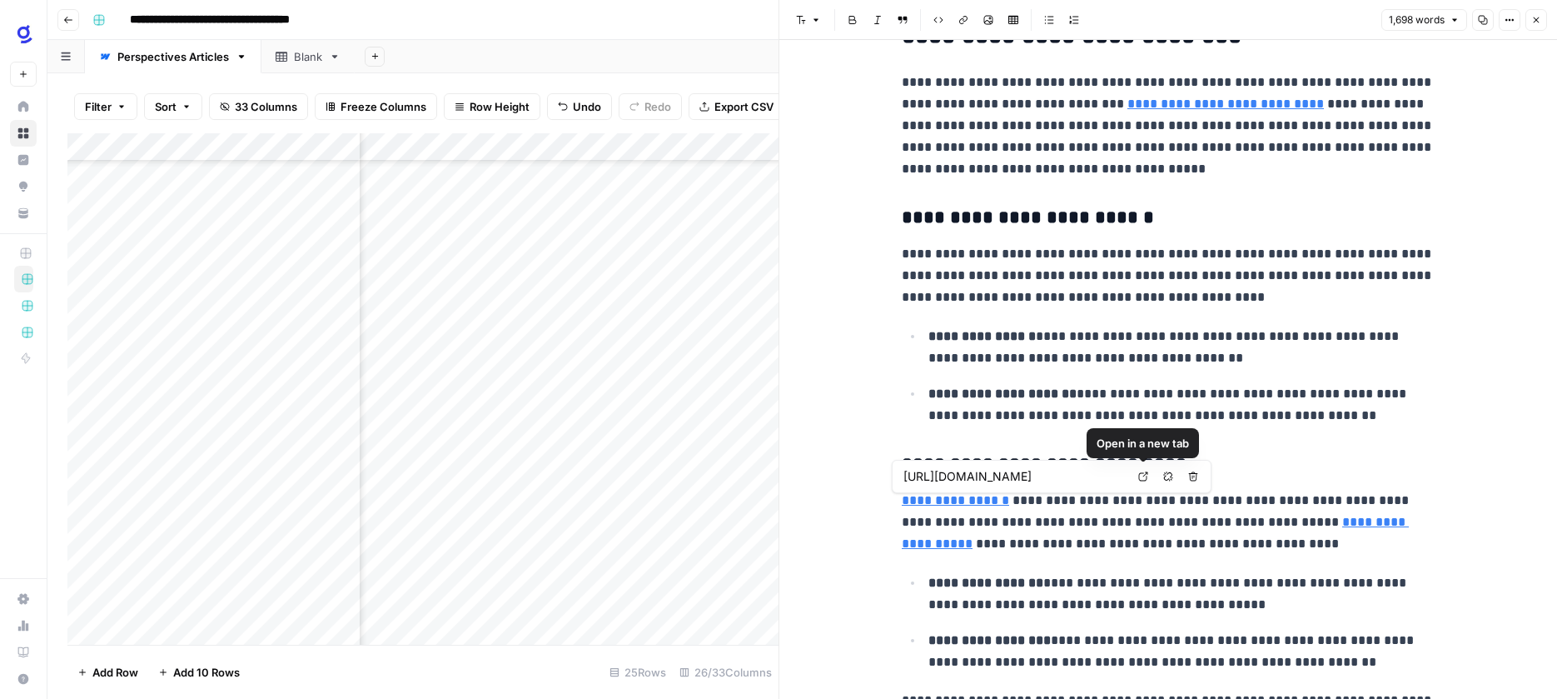
type input "[URL][DOMAIN_NAME]"
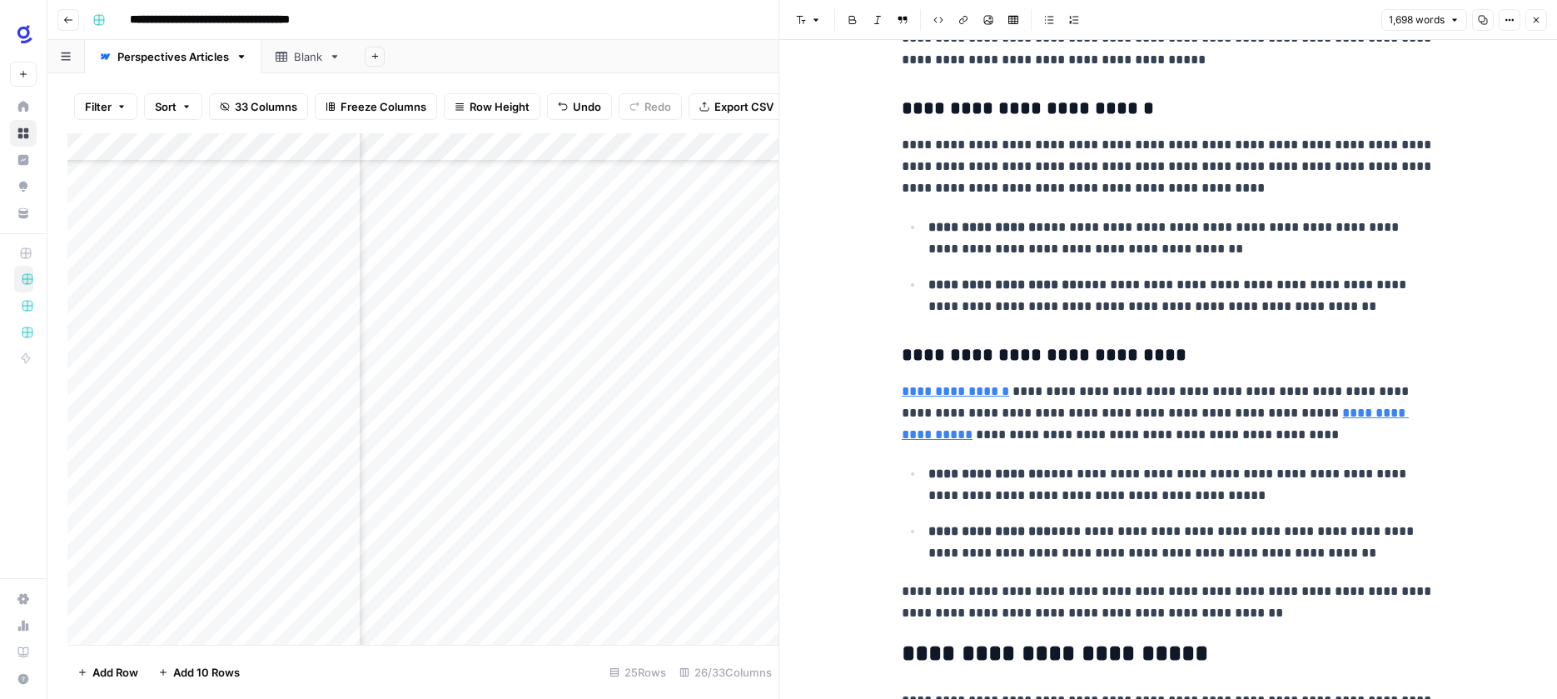
scroll to position [2454, 0]
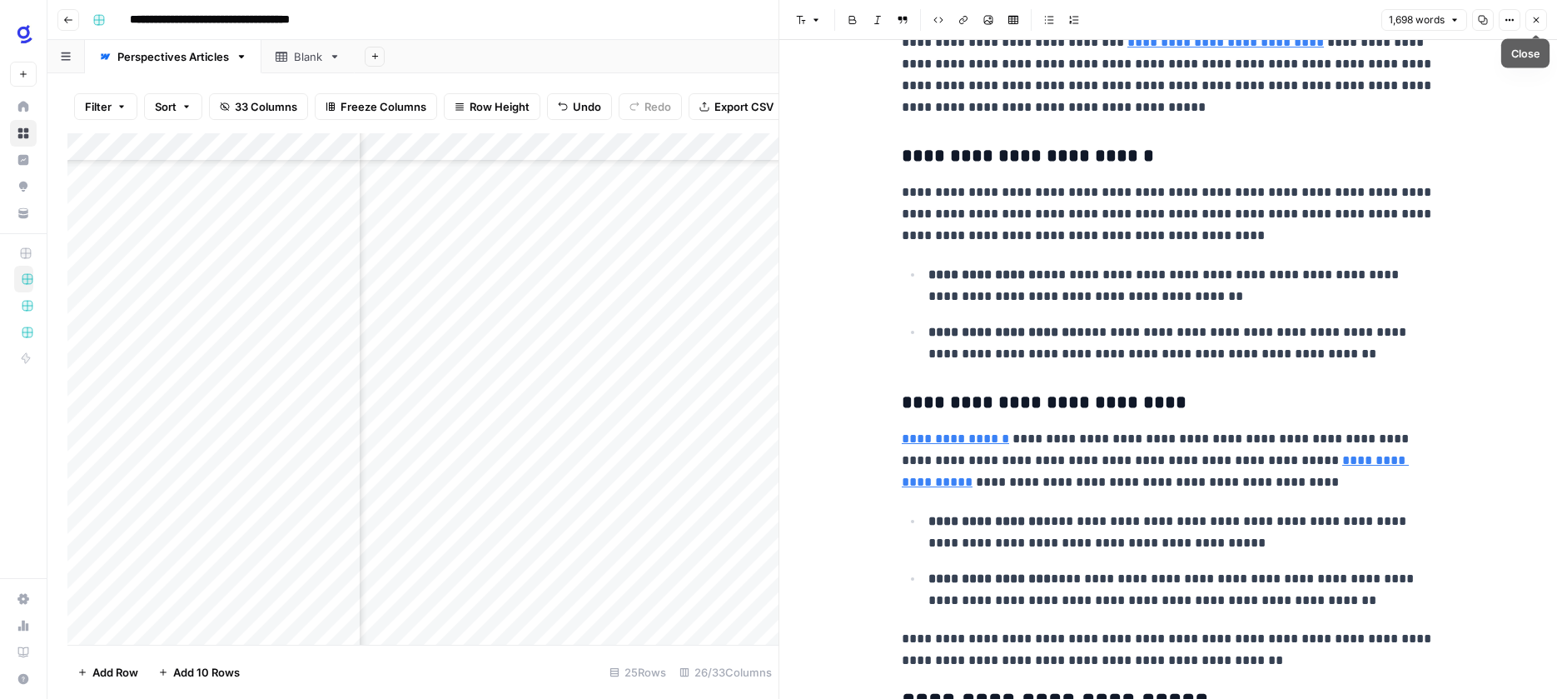
click at [1539, 21] on icon "button" at bounding box center [1536, 20] width 10 height 10
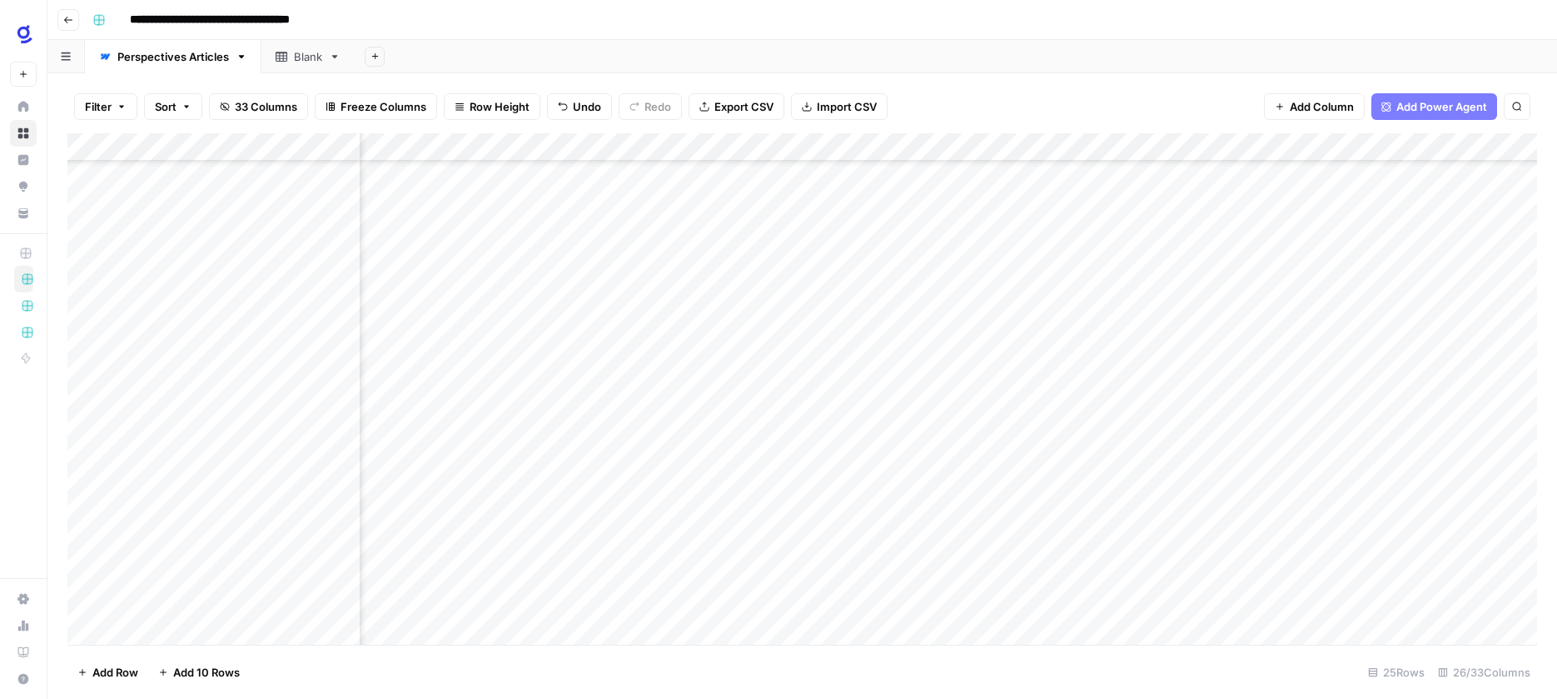
click at [1261, 460] on div "Add Column" at bounding box center [802, 388] width 1470 height 511
click at [1001, 435] on div "Add Column" at bounding box center [802, 388] width 1470 height 511
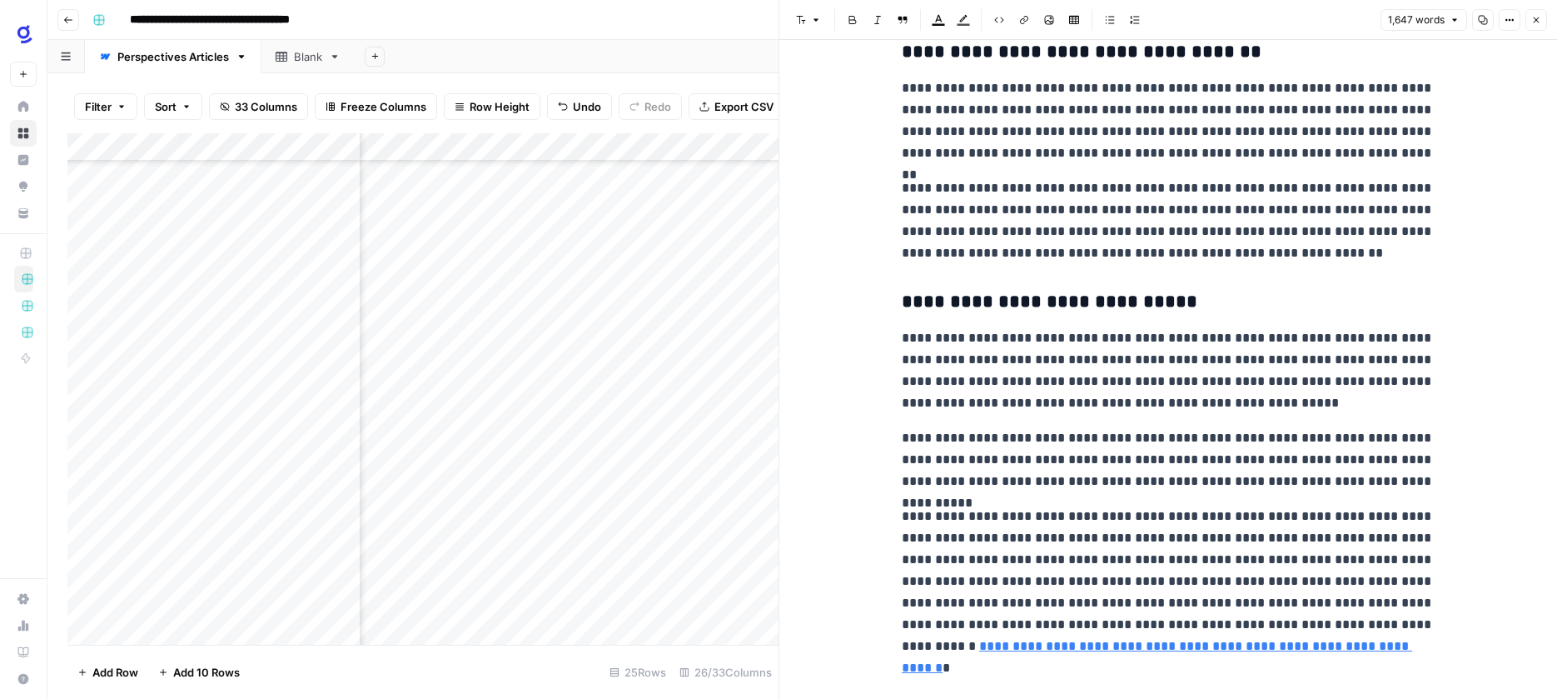
scroll to position [4442, 0]
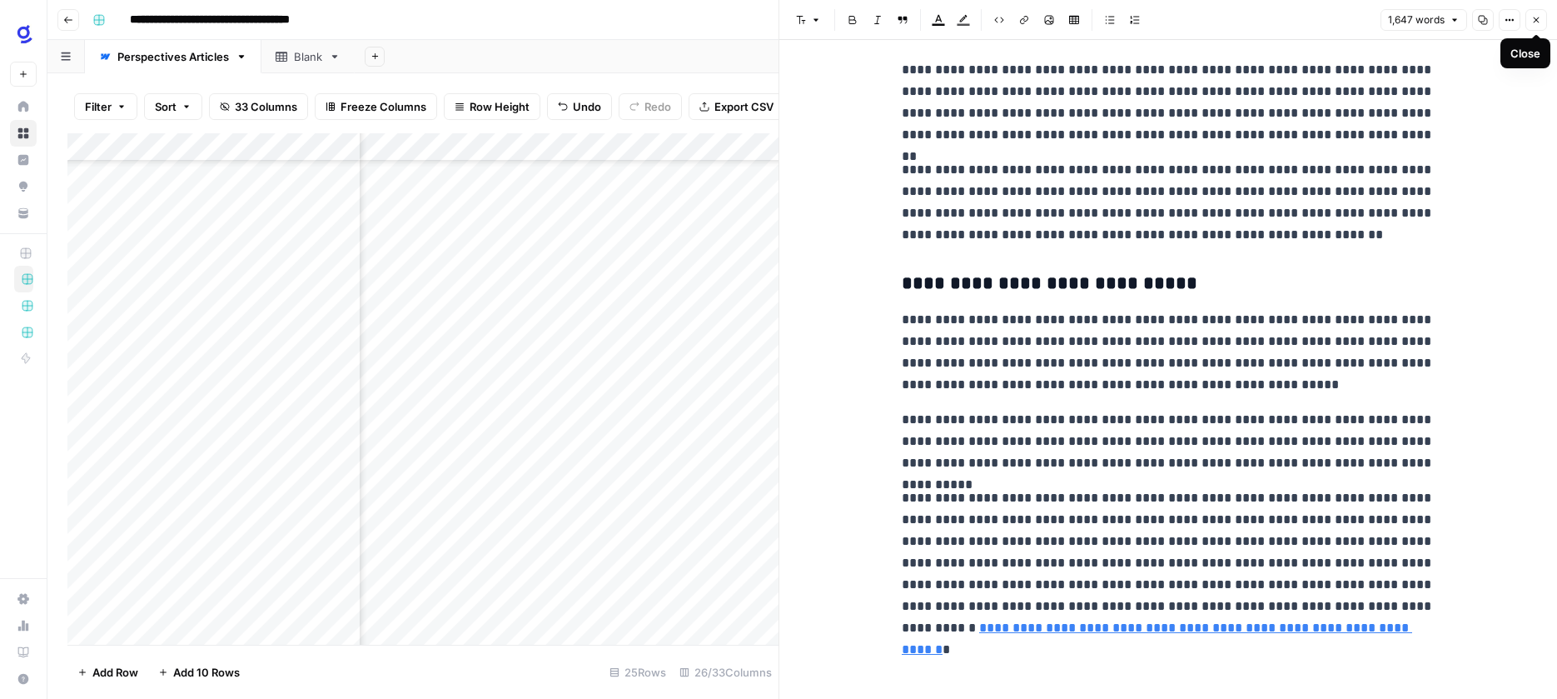
click at [1535, 17] on icon "button" at bounding box center [1536, 20] width 10 height 10
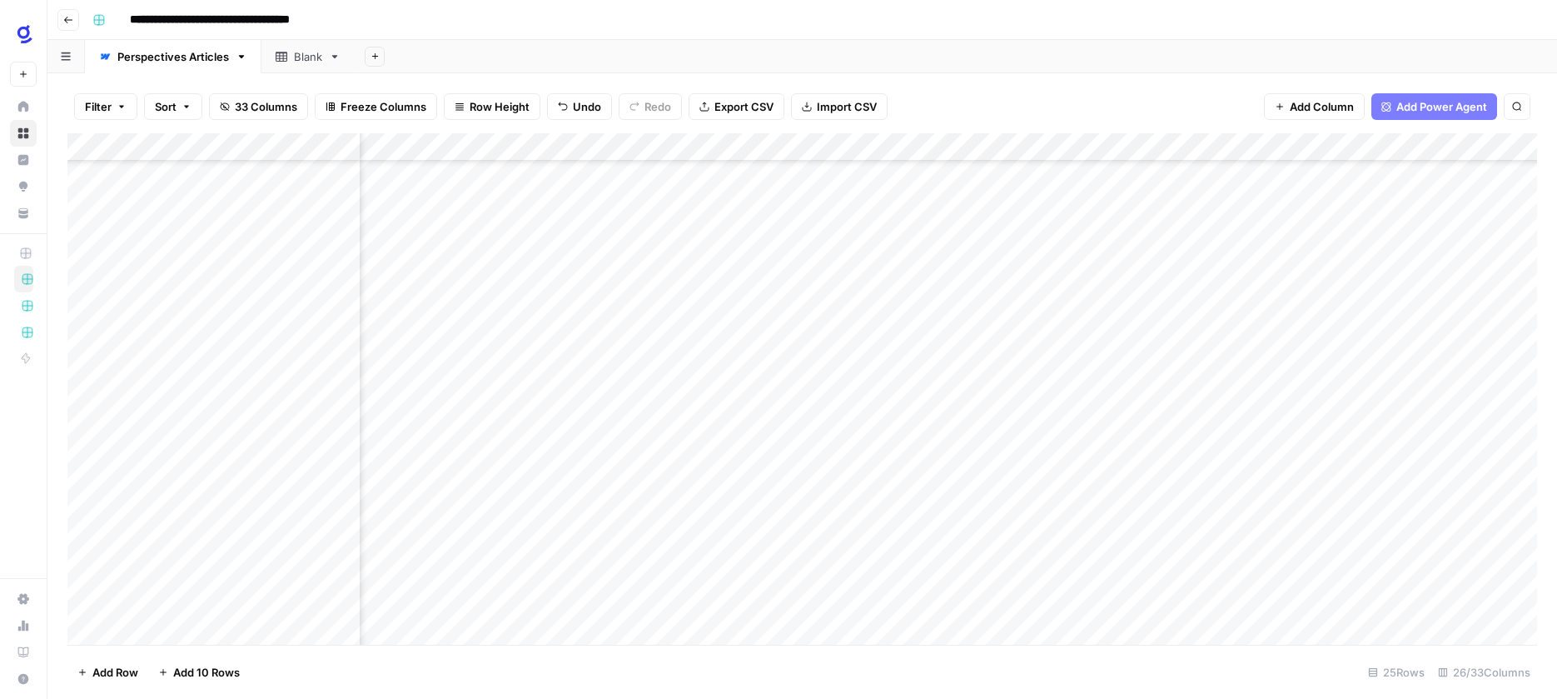
click at [1167, 437] on div "Add Column" at bounding box center [802, 388] width 1470 height 511
click at [1000, 405] on div "Add Column" at bounding box center [802, 388] width 1470 height 511
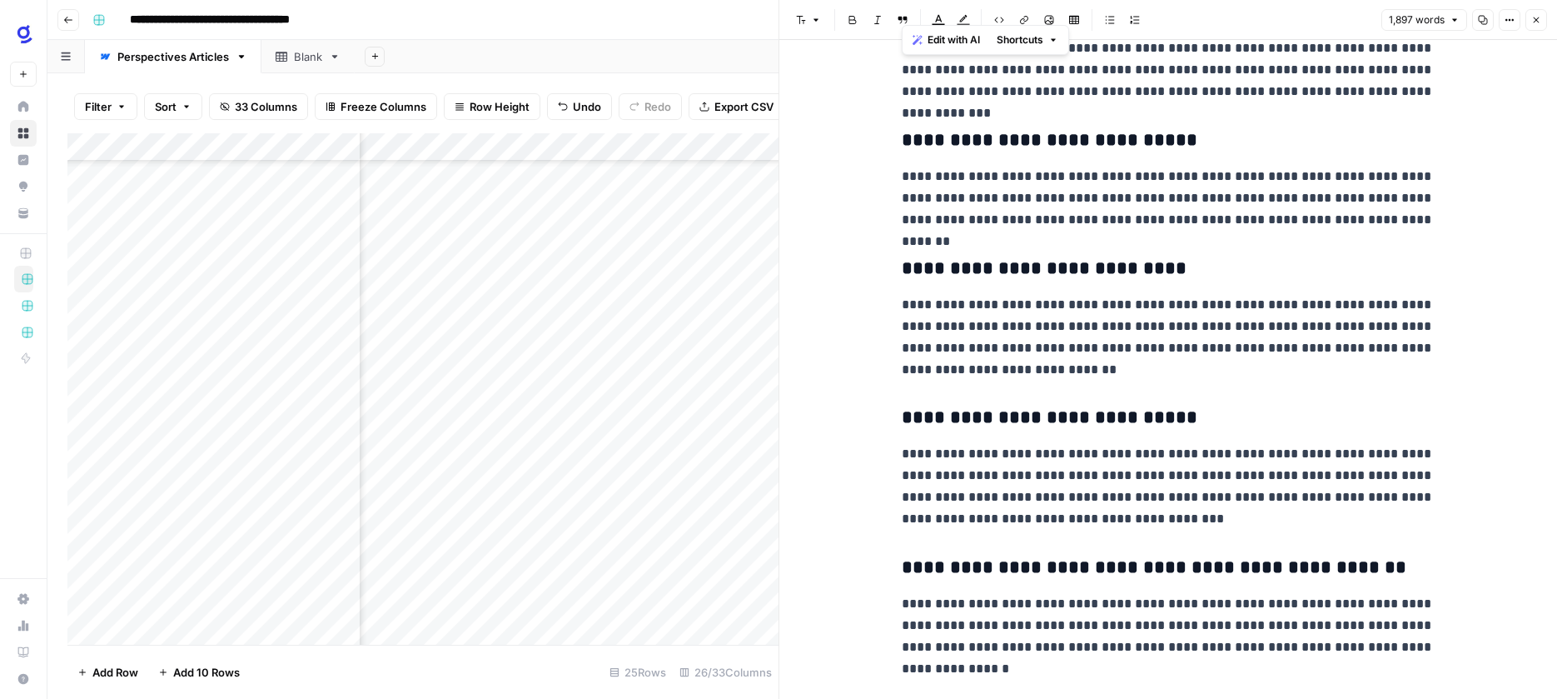
scroll to position [1751, 0]
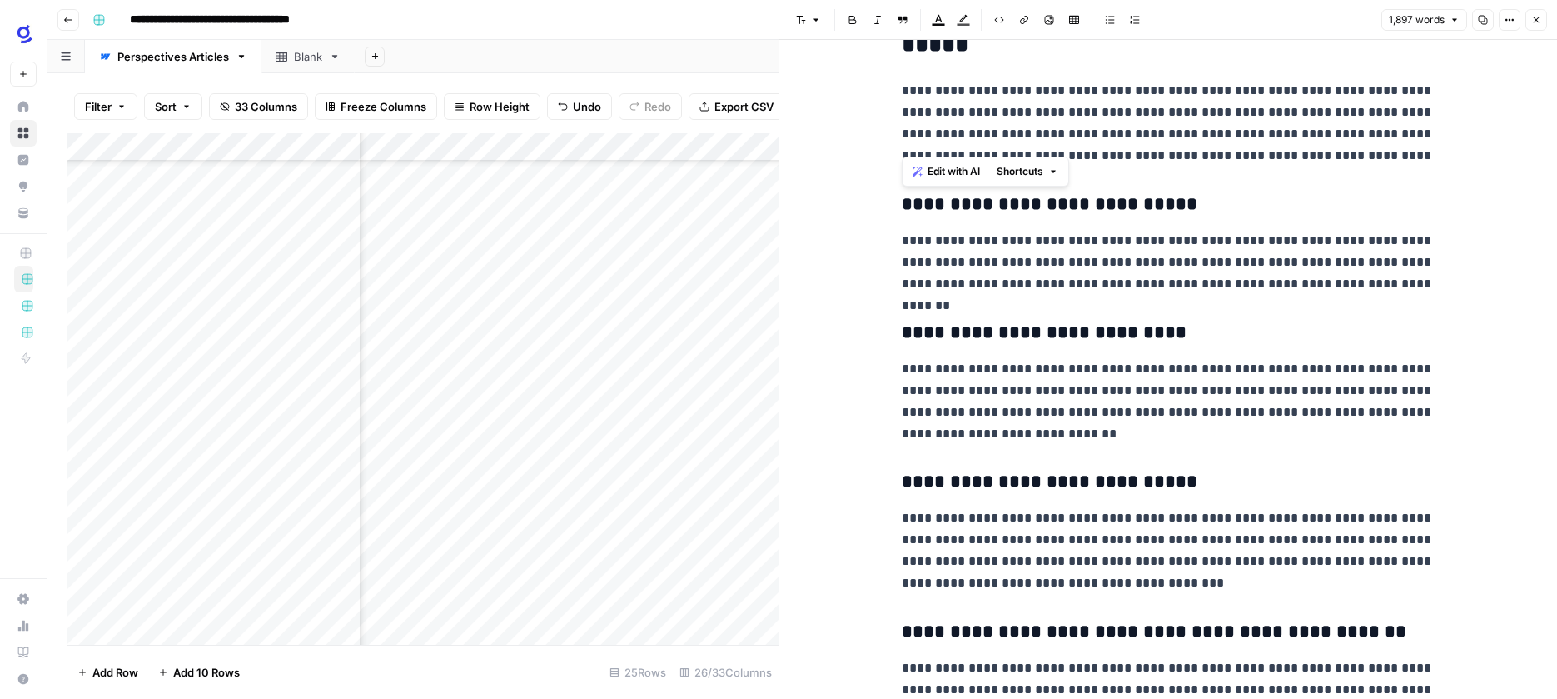
drag, startPoint x: 1097, startPoint y: 581, endPoint x: 904, endPoint y: 200, distance: 427.5
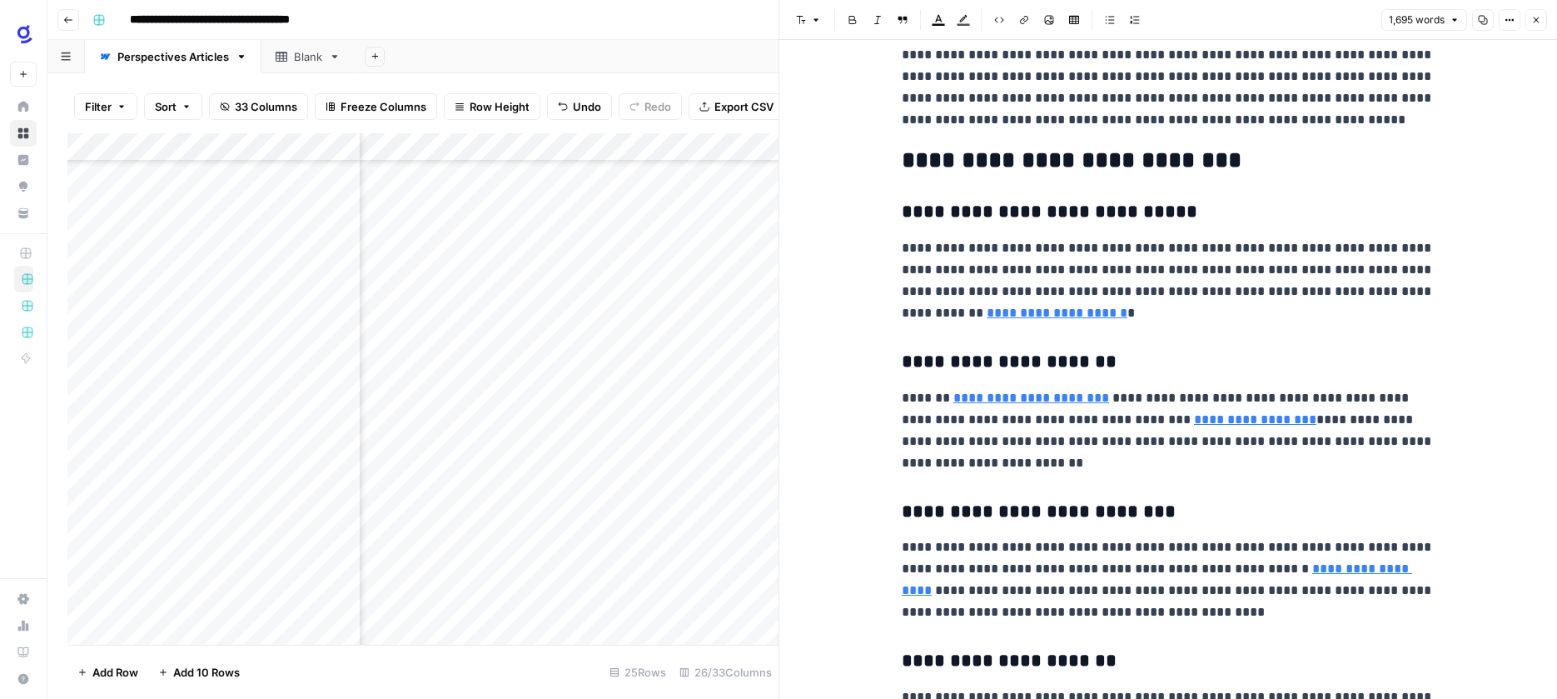
scroll to position [3964, 0]
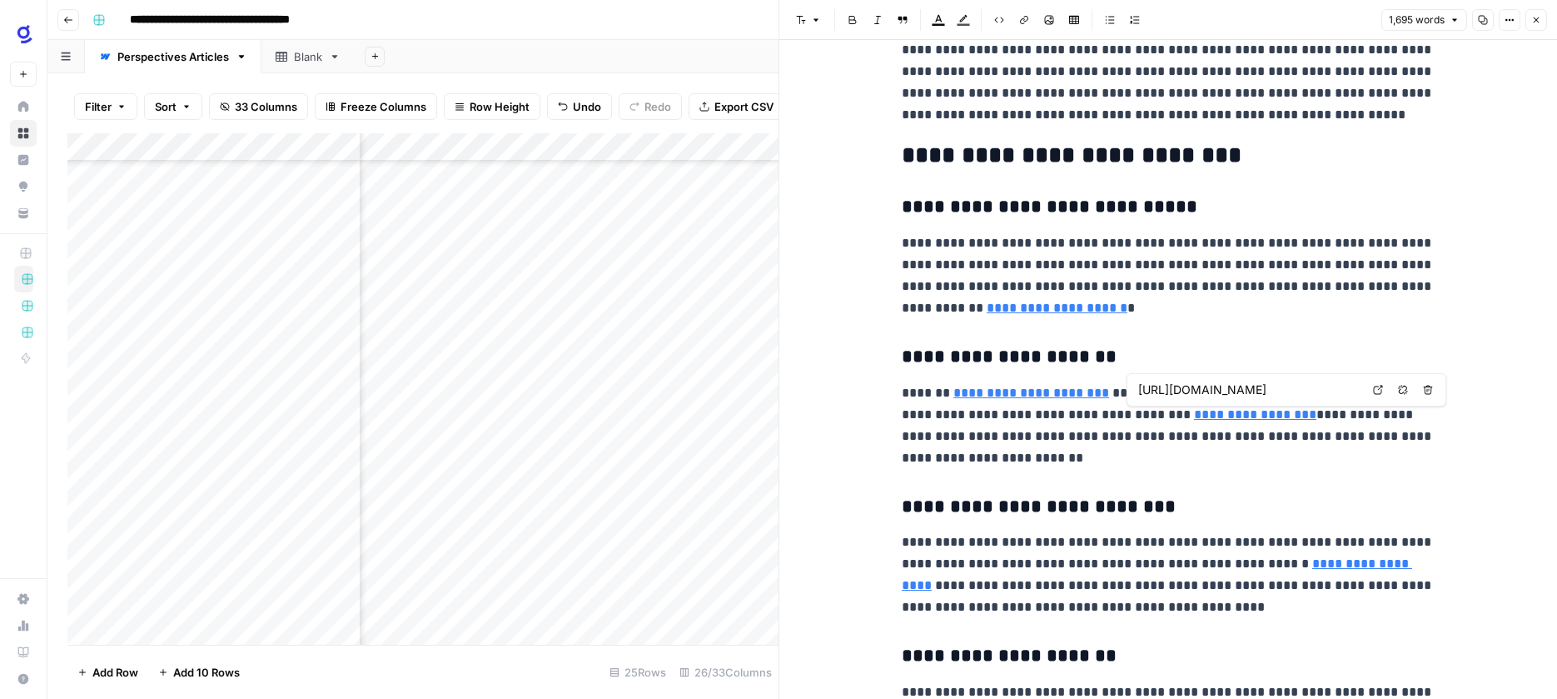
type input "[URL][DOMAIN_NAME]"
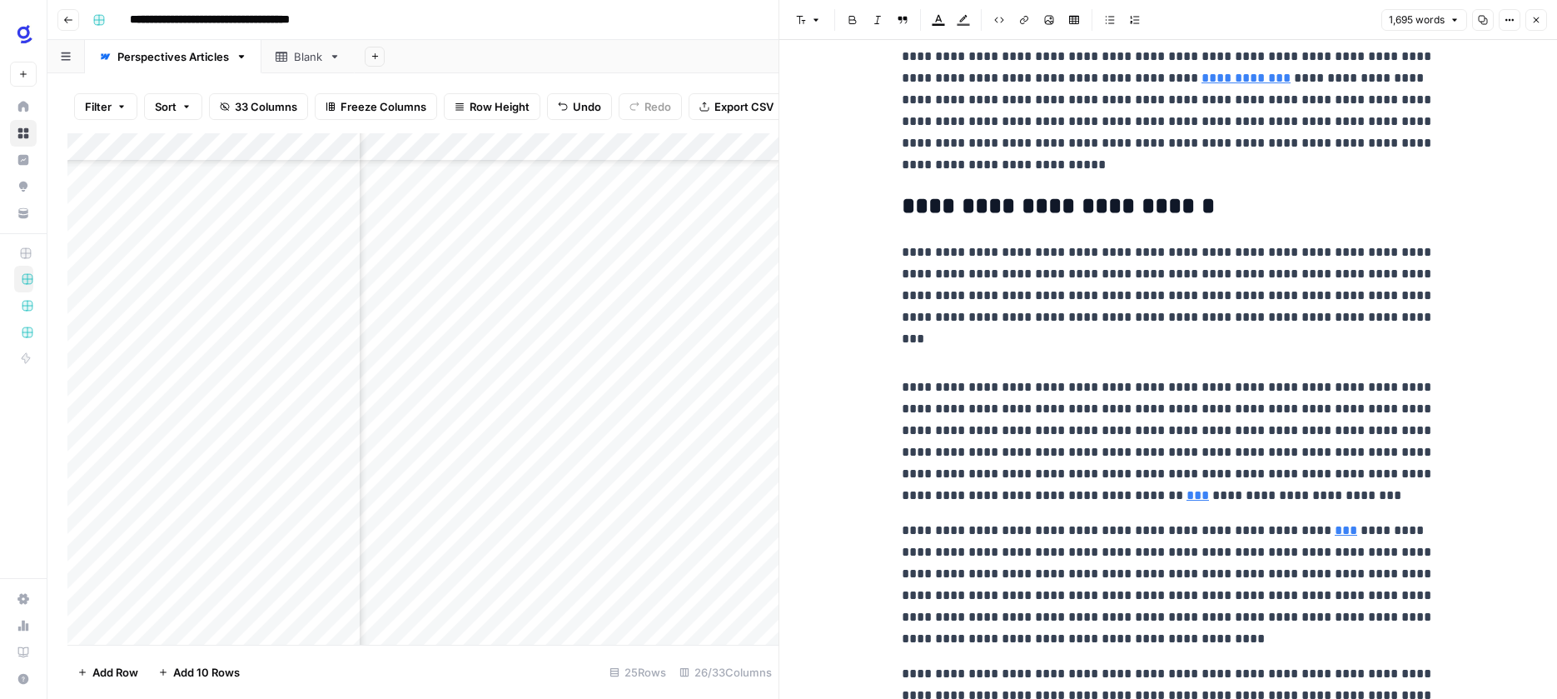
scroll to position [3315, 0]
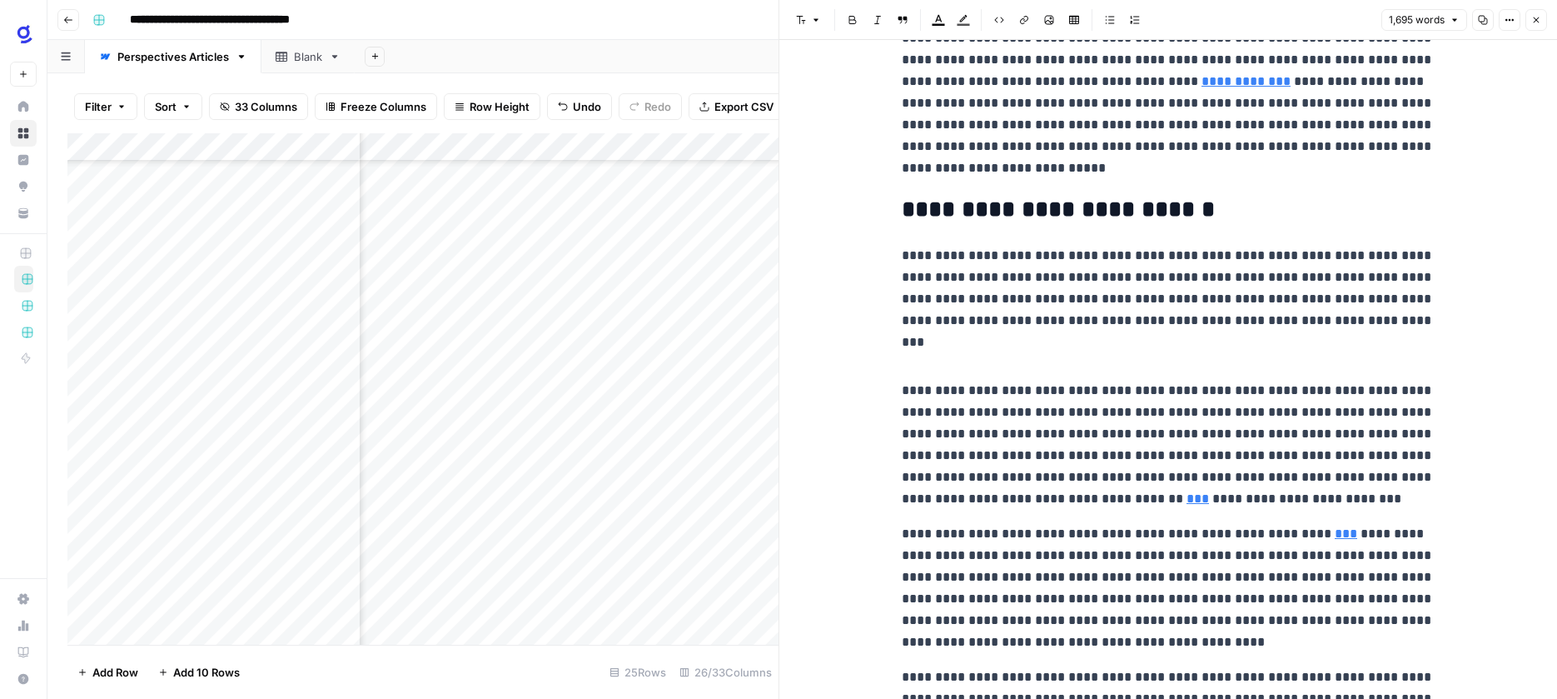
click at [982, 347] on p at bounding box center [1168, 356] width 533 height 22
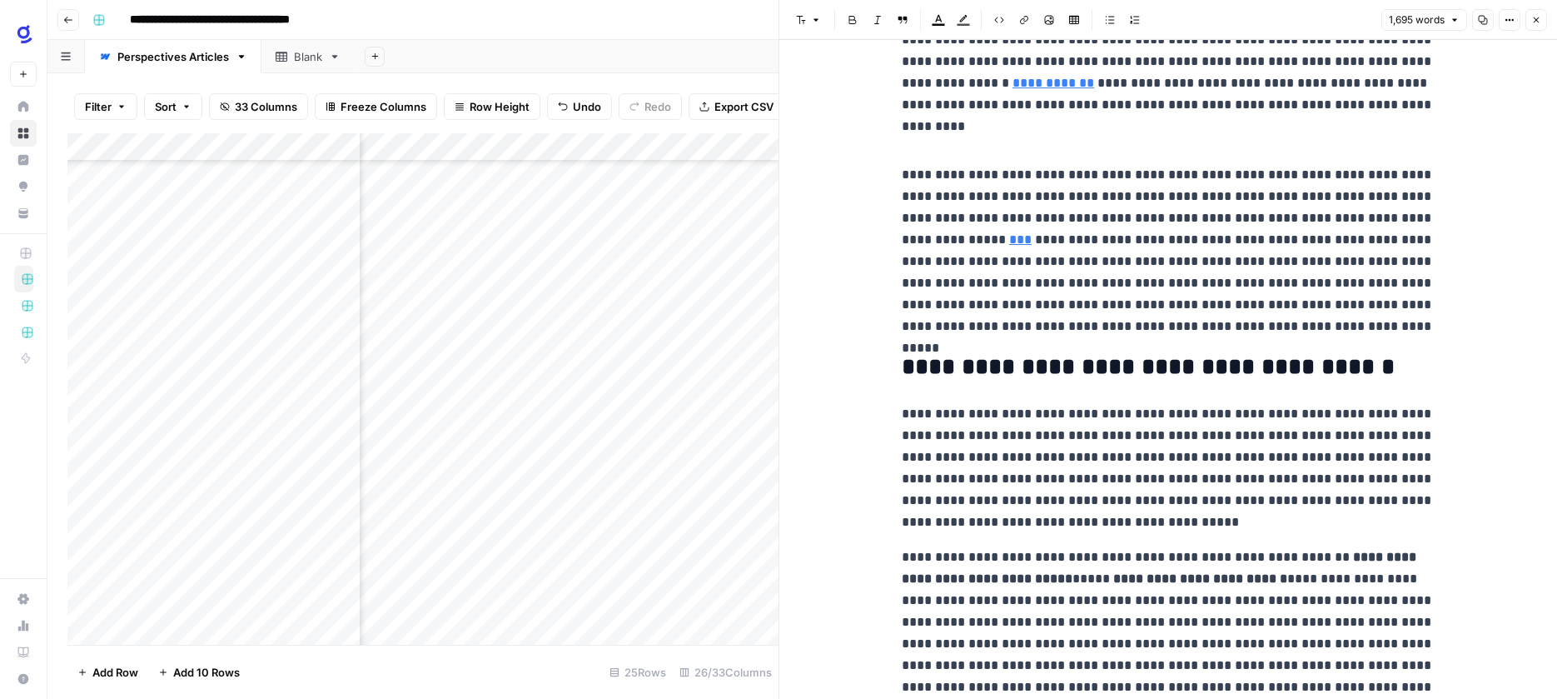
scroll to position [0, 0]
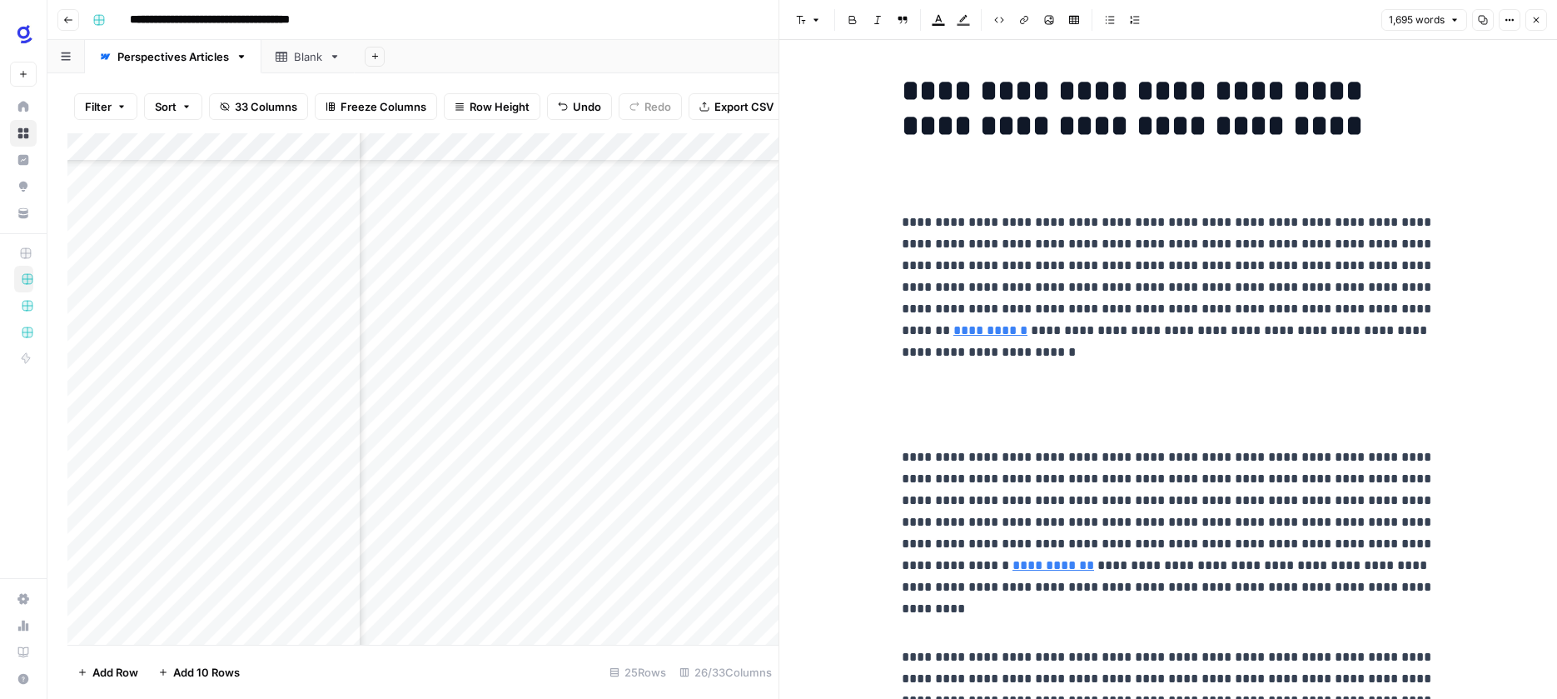
click at [1015, 414] on p at bounding box center [1168, 422] width 533 height 22
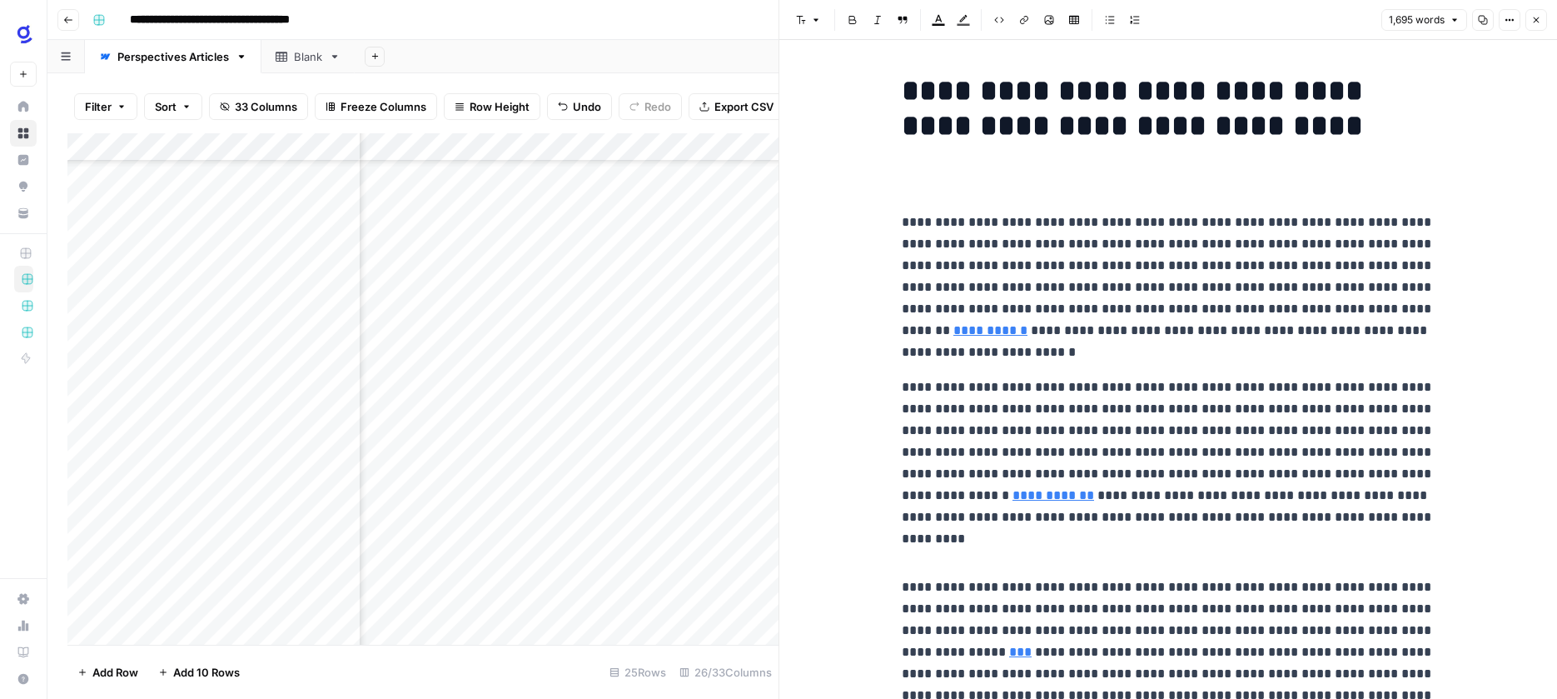
click at [1005, 555] on p at bounding box center [1168, 552] width 533 height 22
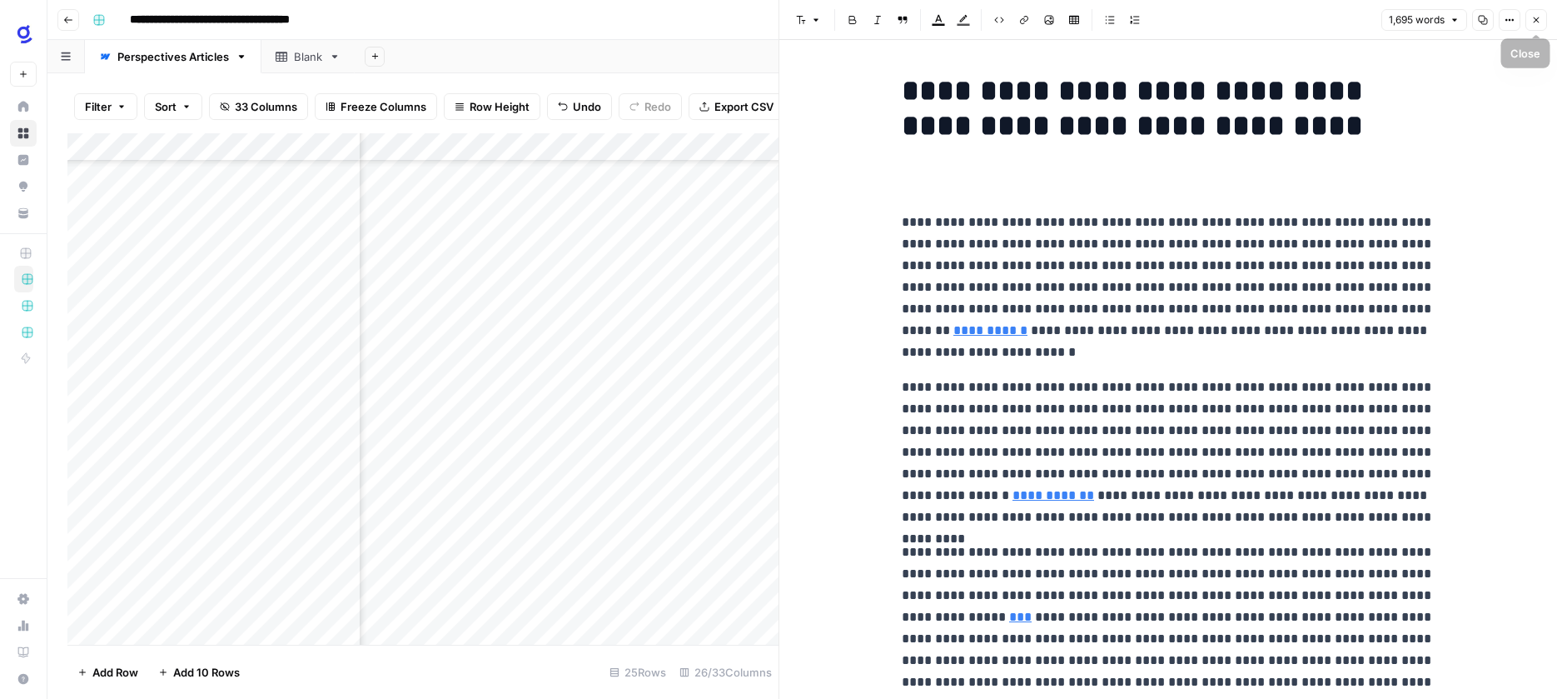
drag, startPoint x: 1536, startPoint y: 18, endPoint x: 1528, endPoint y: 28, distance: 13.0
click at [1536, 18] on icon "button" at bounding box center [1536, 20] width 10 height 10
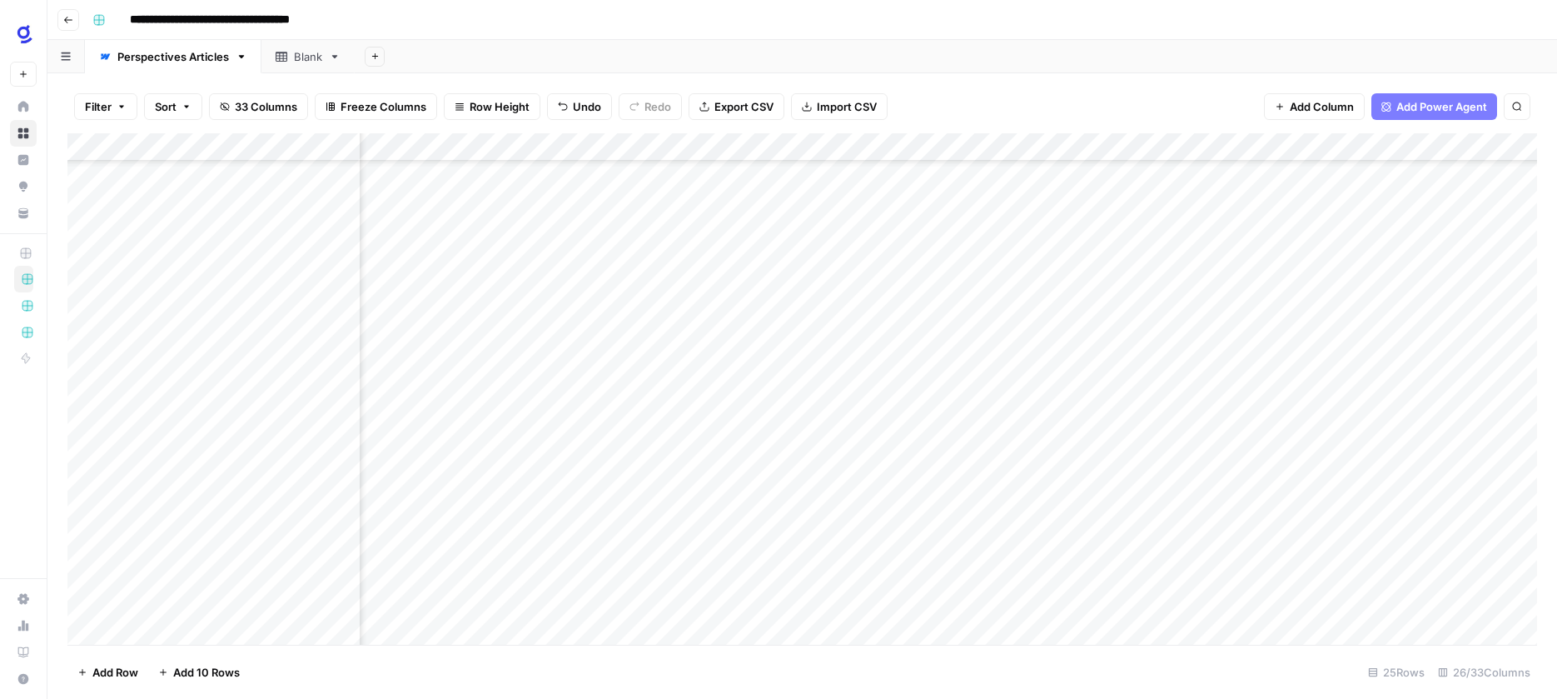
click at [1170, 405] on div "Add Column" at bounding box center [802, 388] width 1470 height 511
click at [1002, 462] on div "Add Column" at bounding box center [802, 388] width 1470 height 511
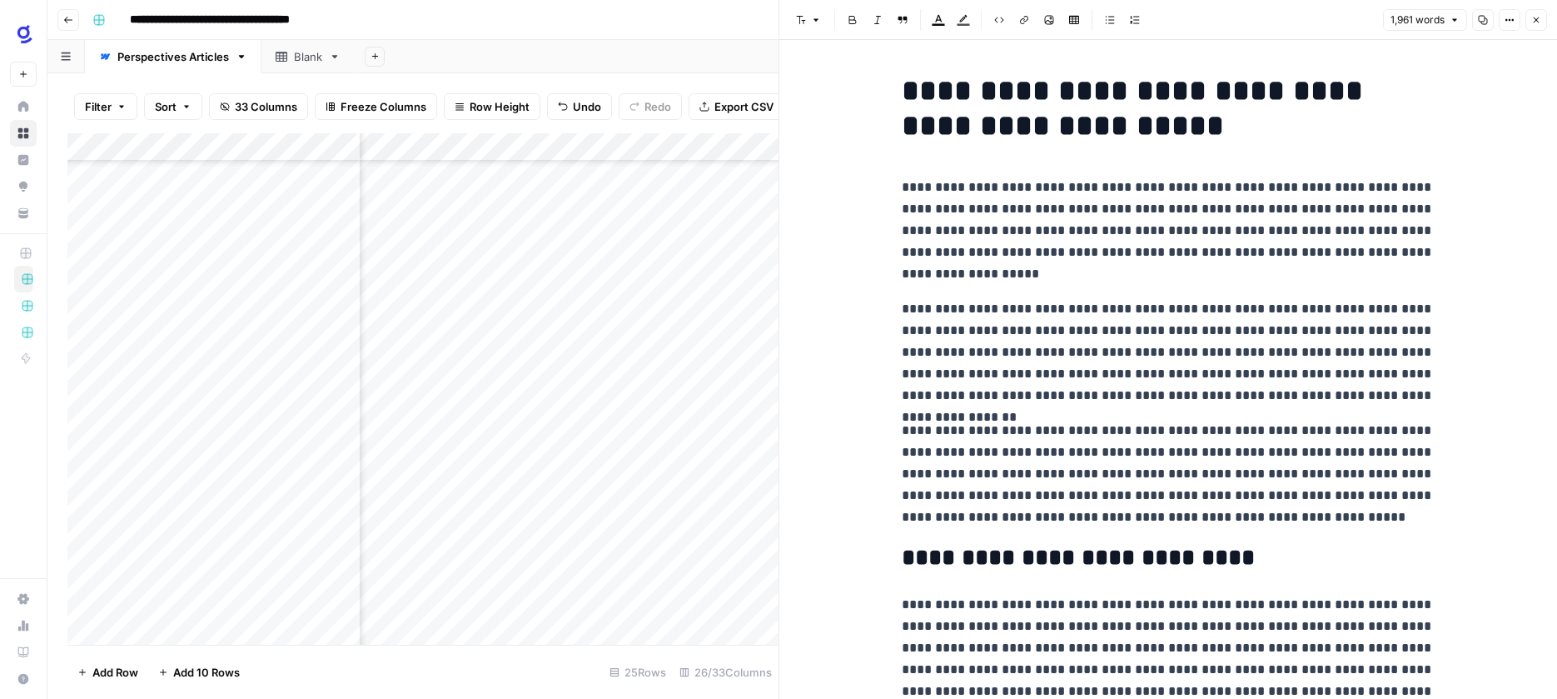
click at [1538, 16] on icon "button" at bounding box center [1536, 20] width 10 height 10
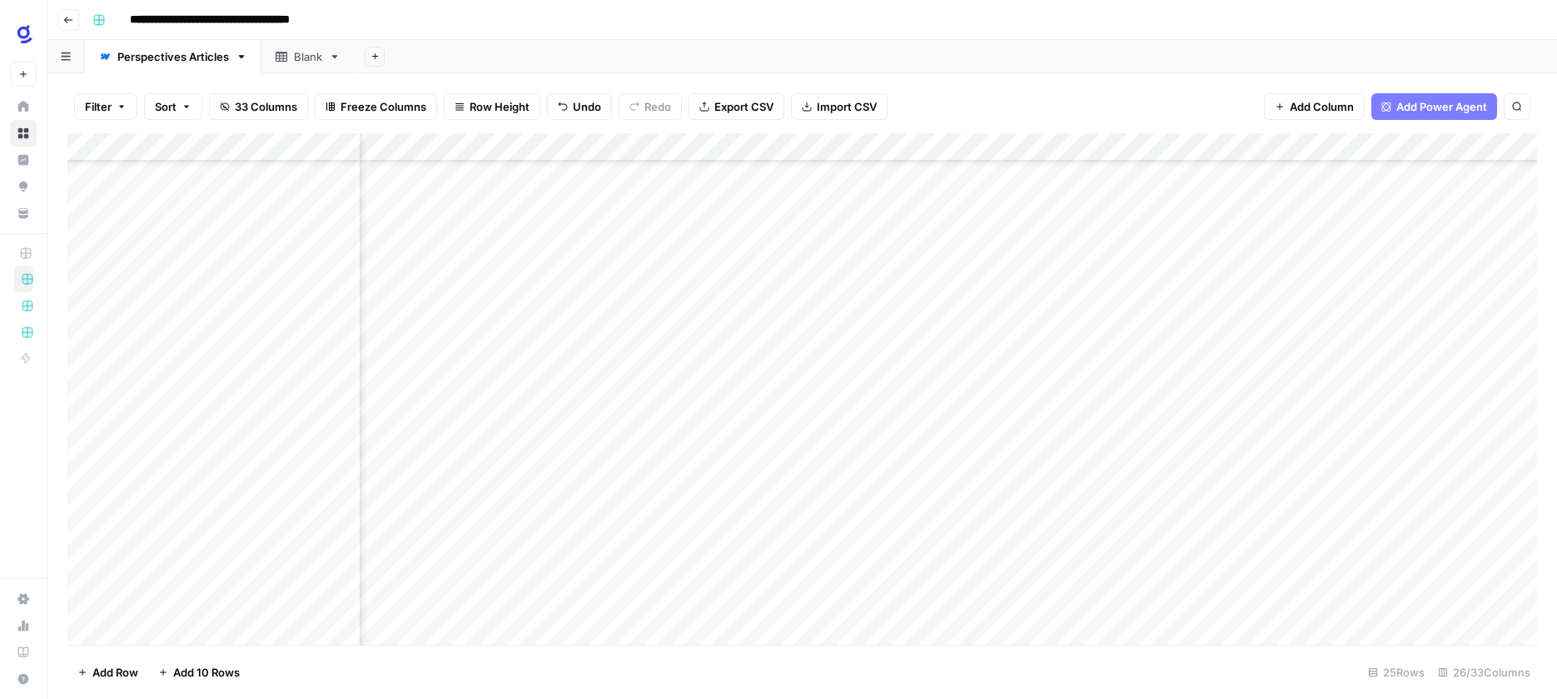
click at [1166, 467] on div "Add Column" at bounding box center [802, 388] width 1470 height 511
click at [977, 435] on div "Add Column" at bounding box center [802, 388] width 1470 height 511
click at [1152, 379] on div "Add Column" at bounding box center [802, 388] width 1470 height 511
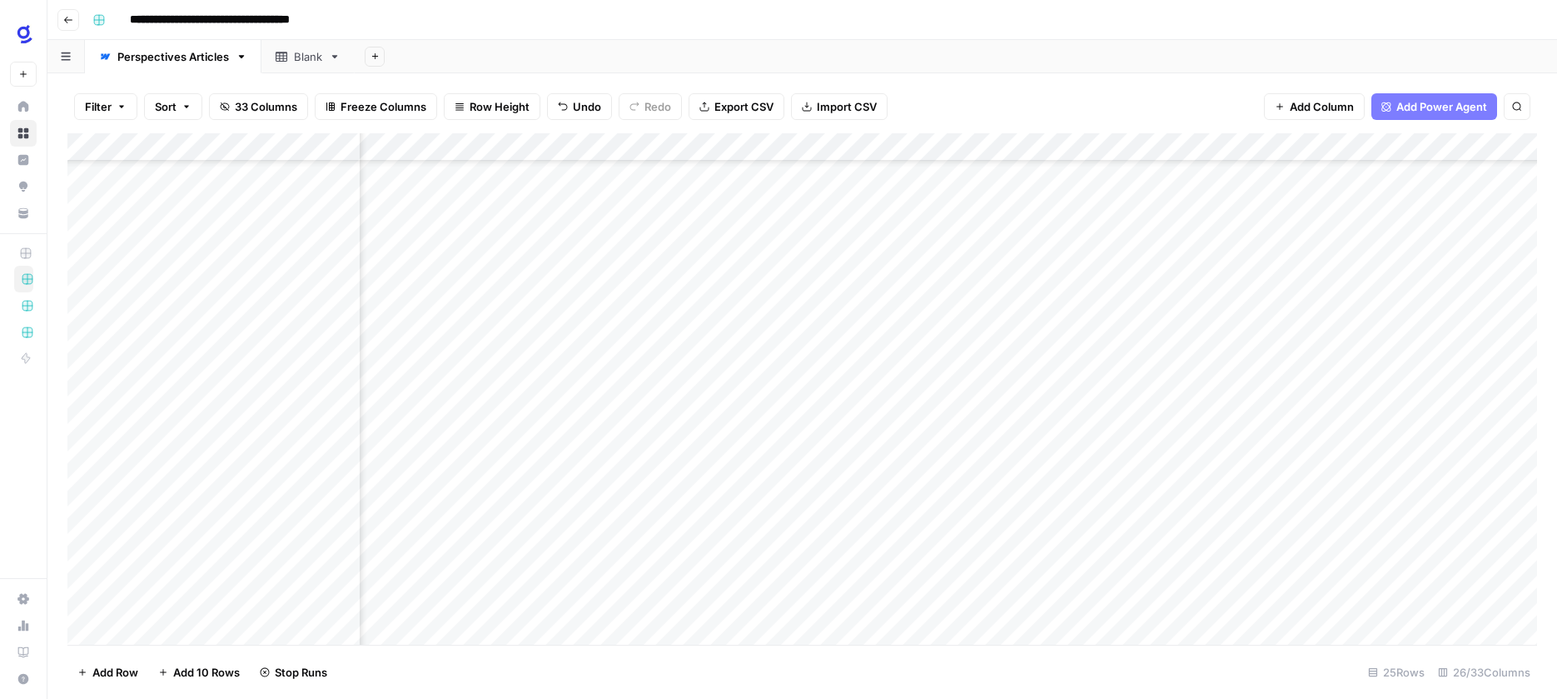
drag, startPoint x: 1216, startPoint y: 392, endPoint x: 1215, endPoint y: 460, distance: 67.5
click at [1214, 460] on div "Add Column" at bounding box center [802, 388] width 1470 height 511
click at [786, 462] on div "Add Column" at bounding box center [802, 388] width 1470 height 511
click at [786, 406] on div "Add Column" at bounding box center [802, 388] width 1470 height 511
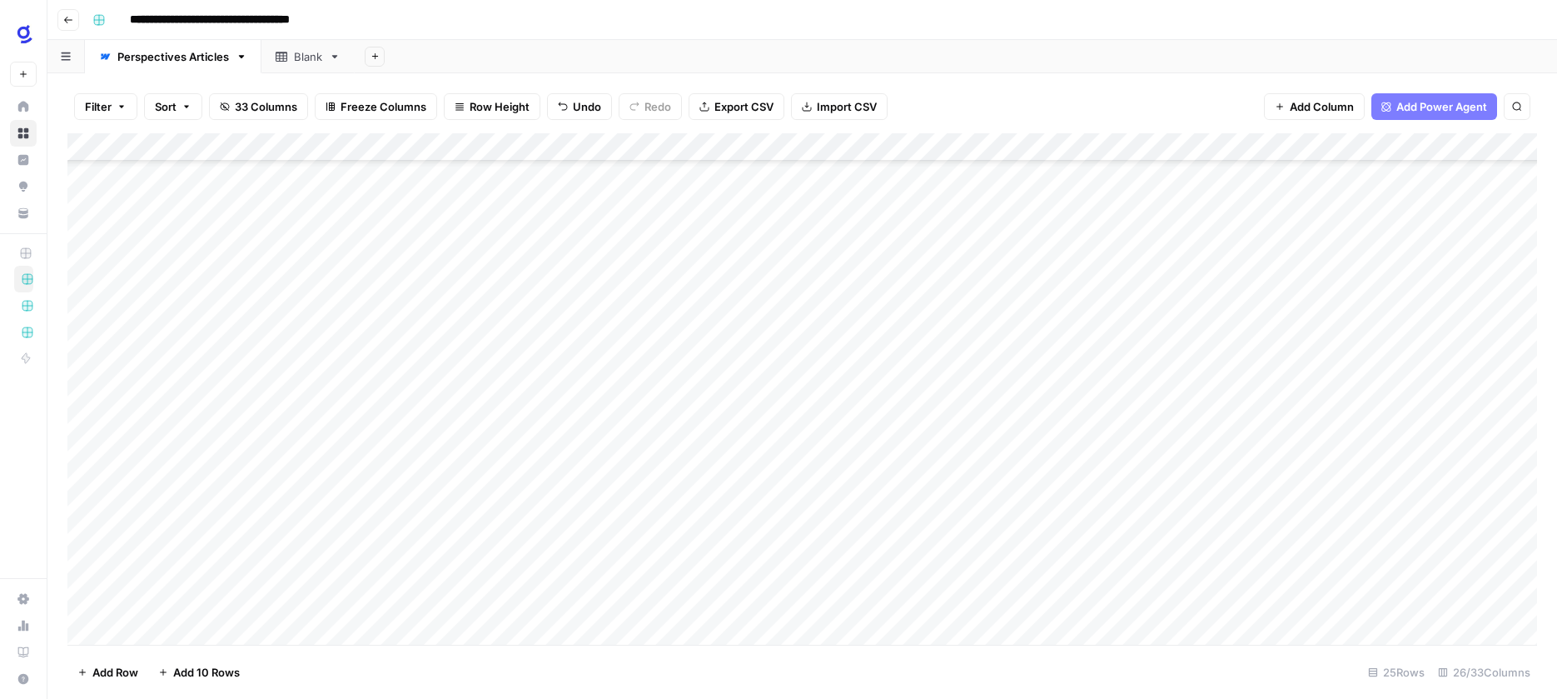
click at [752, 405] on div "Add Column" at bounding box center [802, 388] width 1470 height 511
click at [751, 405] on div "Add Column" at bounding box center [802, 388] width 1470 height 511
click at [746, 406] on textarea "**********" at bounding box center [792, 409] width 266 height 23
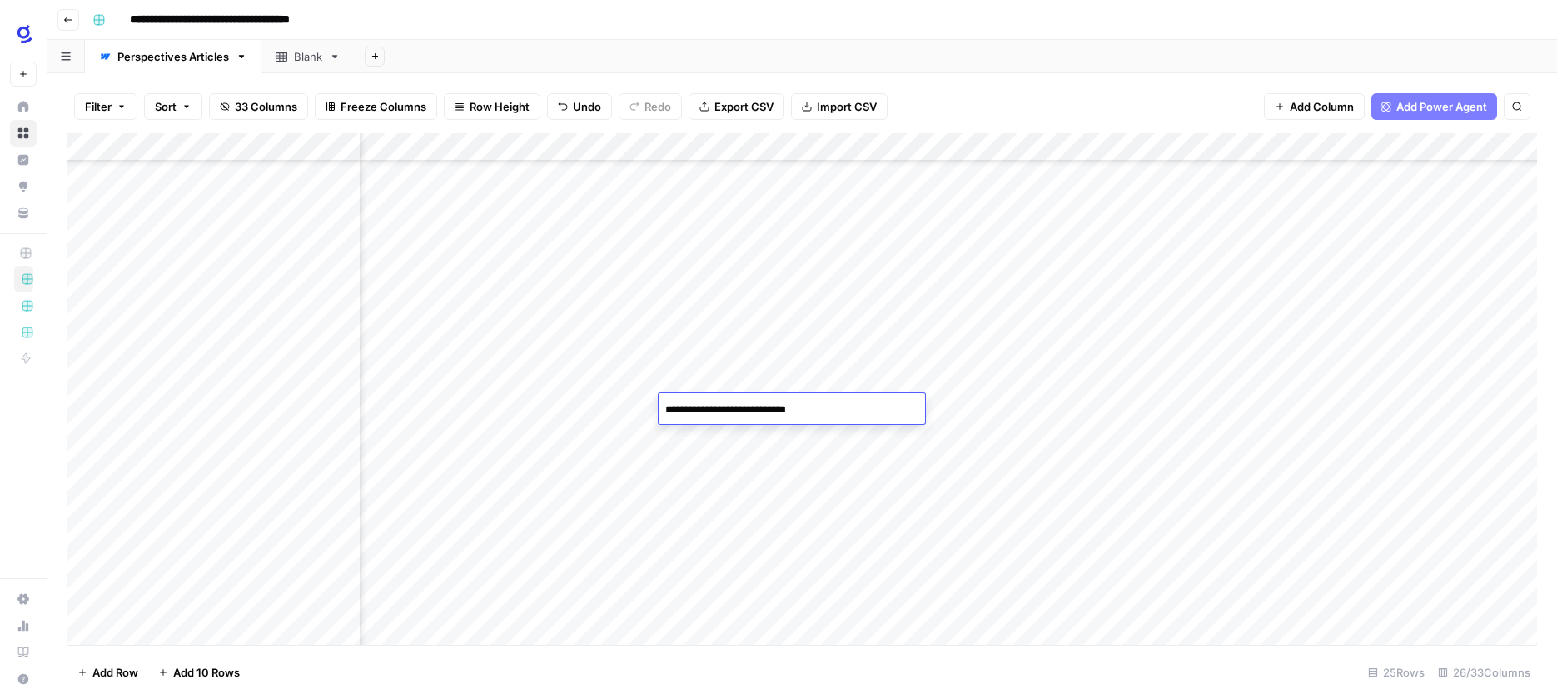
scroll to position [247, 2792]
click at [957, 407] on div "Add Column" at bounding box center [802, 388] width 1470 height 511
type textarea "**********"
click at [863, 515] on div "Add Column" at bounding box center [802, 388] width 1470 height 511
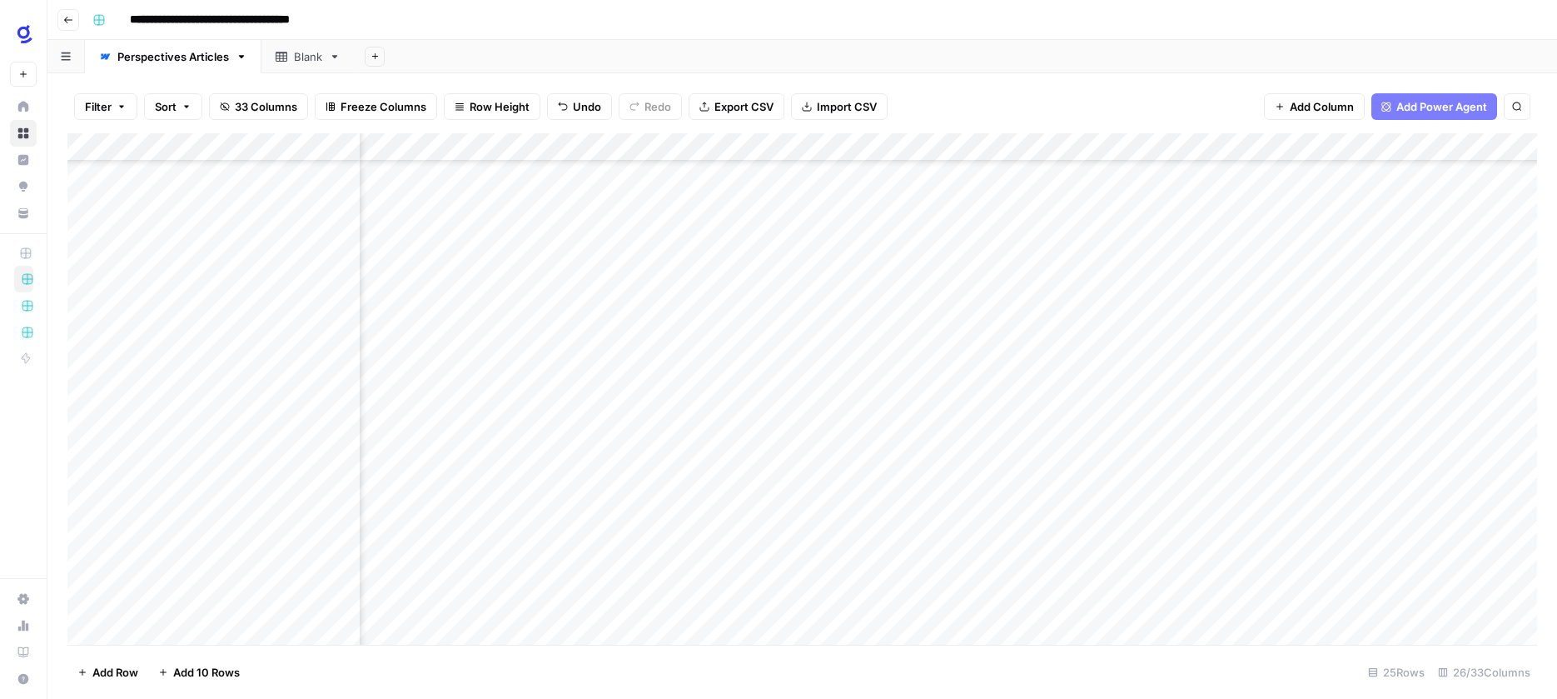
scroll to position [247, 0]
click at [758, 435] on div "Add Column" at bounding box center [802, 388] width 1470 height 511
click at [758, 435] on textarea "**********" at bounding box center [792, 437] width 266 height 23
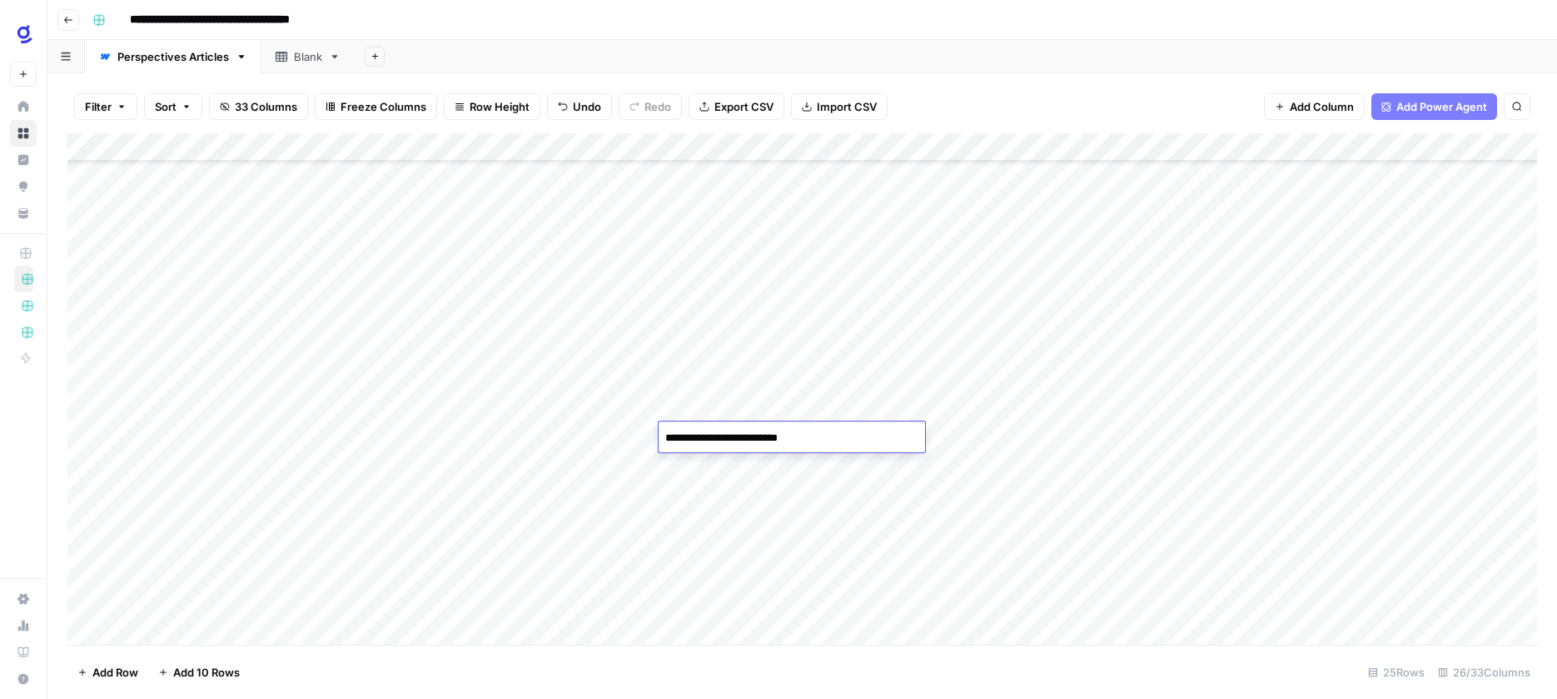
click at [758, 435] on textarea "**********" at bounding box center [792, 437] width 266 height 23
click at [806, 524] on div "Add Column" at bounding box center [802, 388] width 1470 height 511
click at [939, 438] on div "Add Column" at bounding box center [802, 388] width 1470 height 511
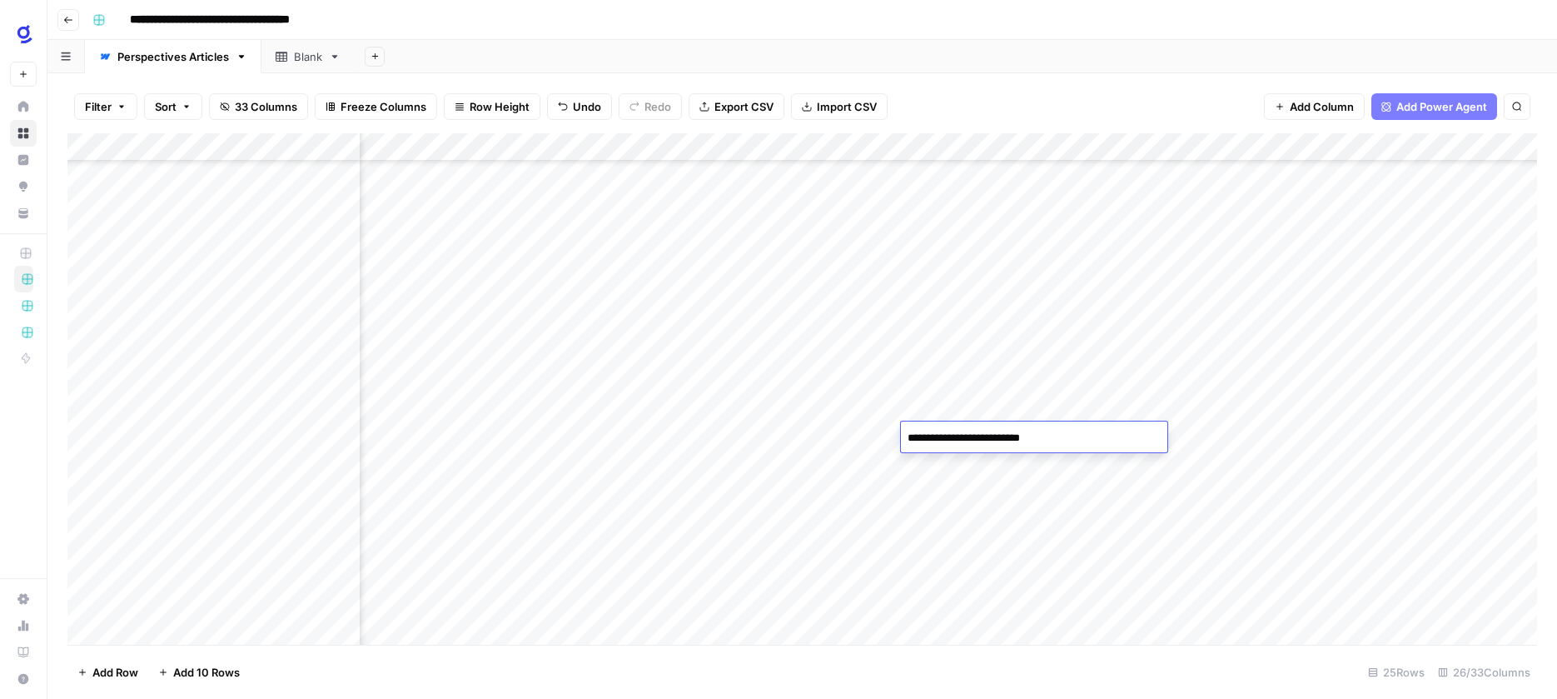
type textarea "**********"
click at [766, 462] on div "Add Column" at bounding box center [802, 388] width 1470 height 511
click at [753, 464] on textarea "**********" at bounding box center [792, 466] width 266 height 23
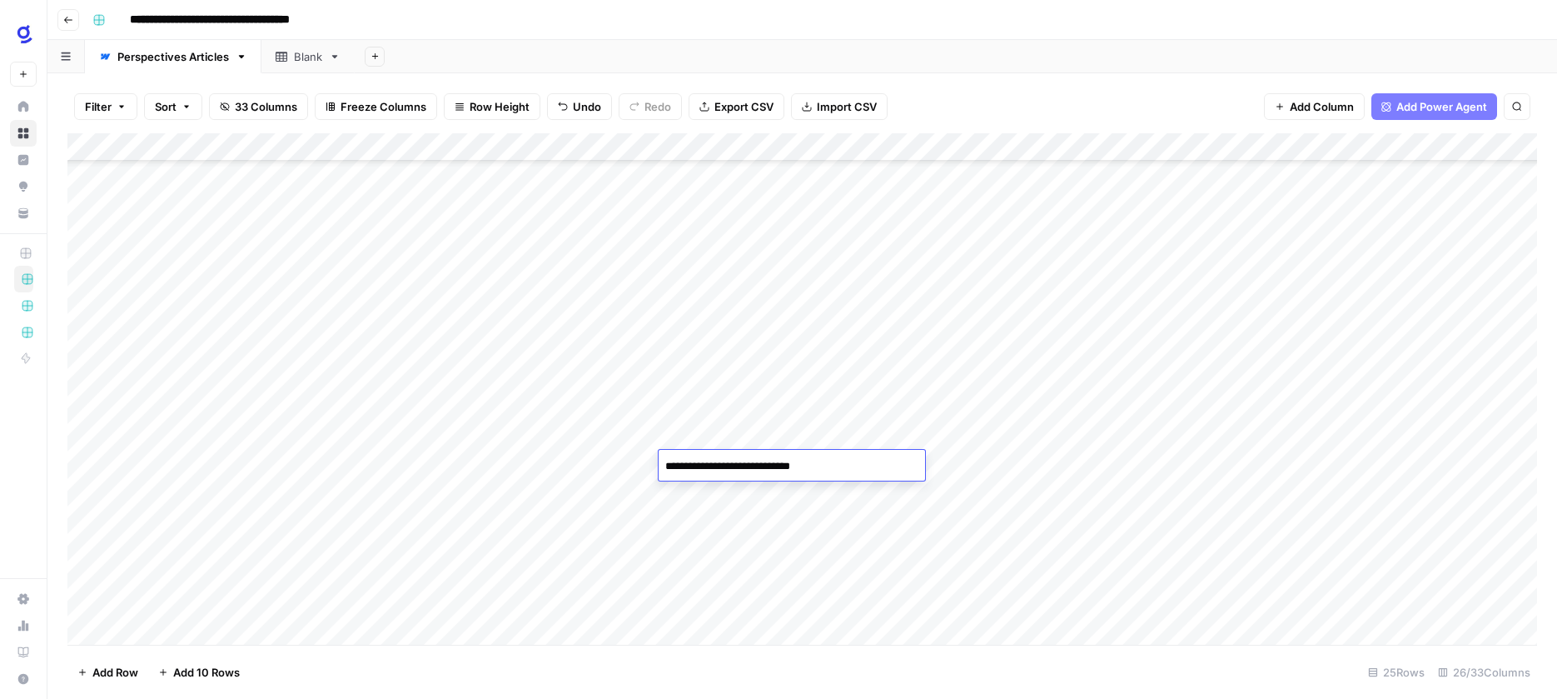
click at [753, 464] on textarea "**********" at bounding box center [792, 466] width 266 height 23
click at [853, 532] on div "Add Column" at bounding box center [802, 388] width 1470 height 511
click at [634, 465] on div "Add Column" at bounding box center [802, 388] width 1470 height 511
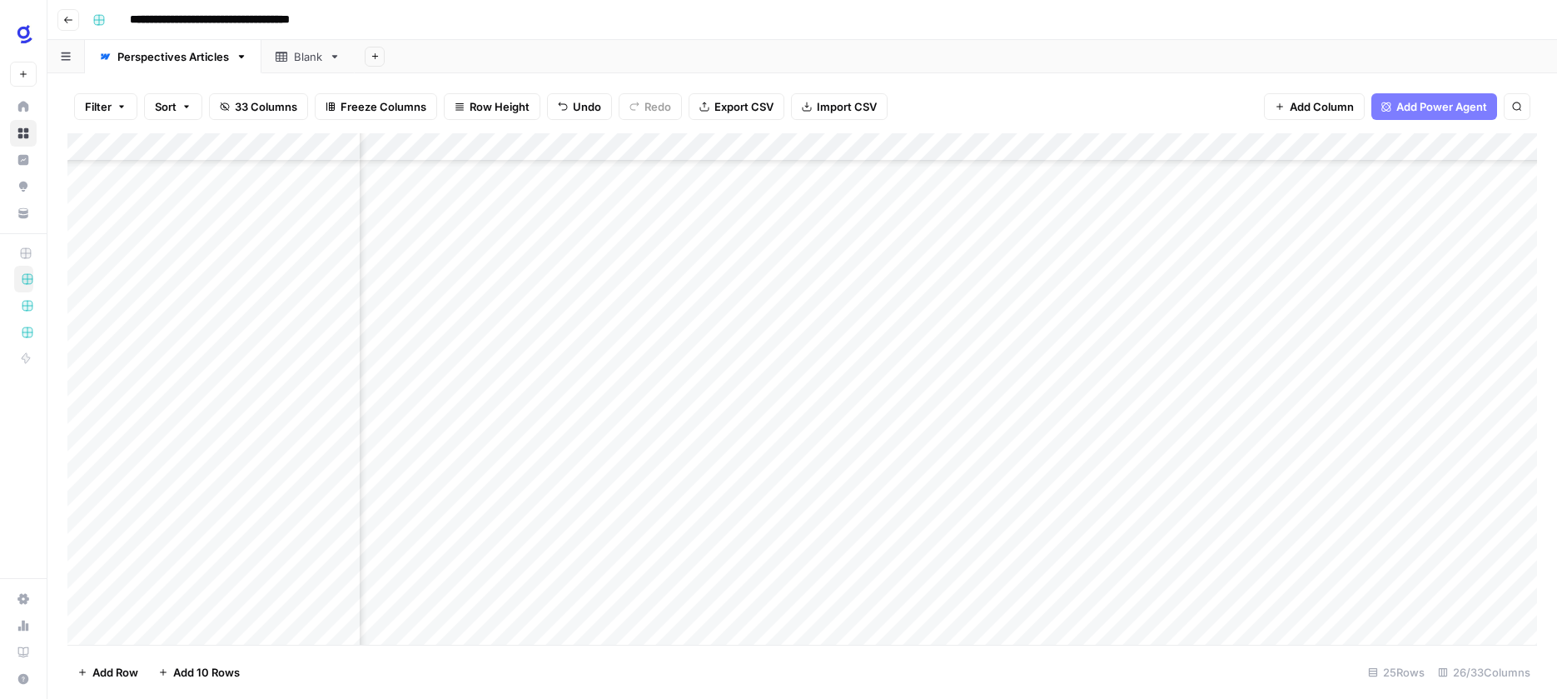
click at [634, 465] on div "Add Column" at bounding box center [802, 388] width 1470 height 511
type textarea "**********"
click at [864, 406] on div "Add Column" at bounding box center [802, 388] width 1470 height 511
click at [864, 432] on div "Add Column" at bounding box center [802, 388] width 1470 height 511
click at [867, 464] on div "Add Column" at bounding box center [802, 388] width 1470 height 511
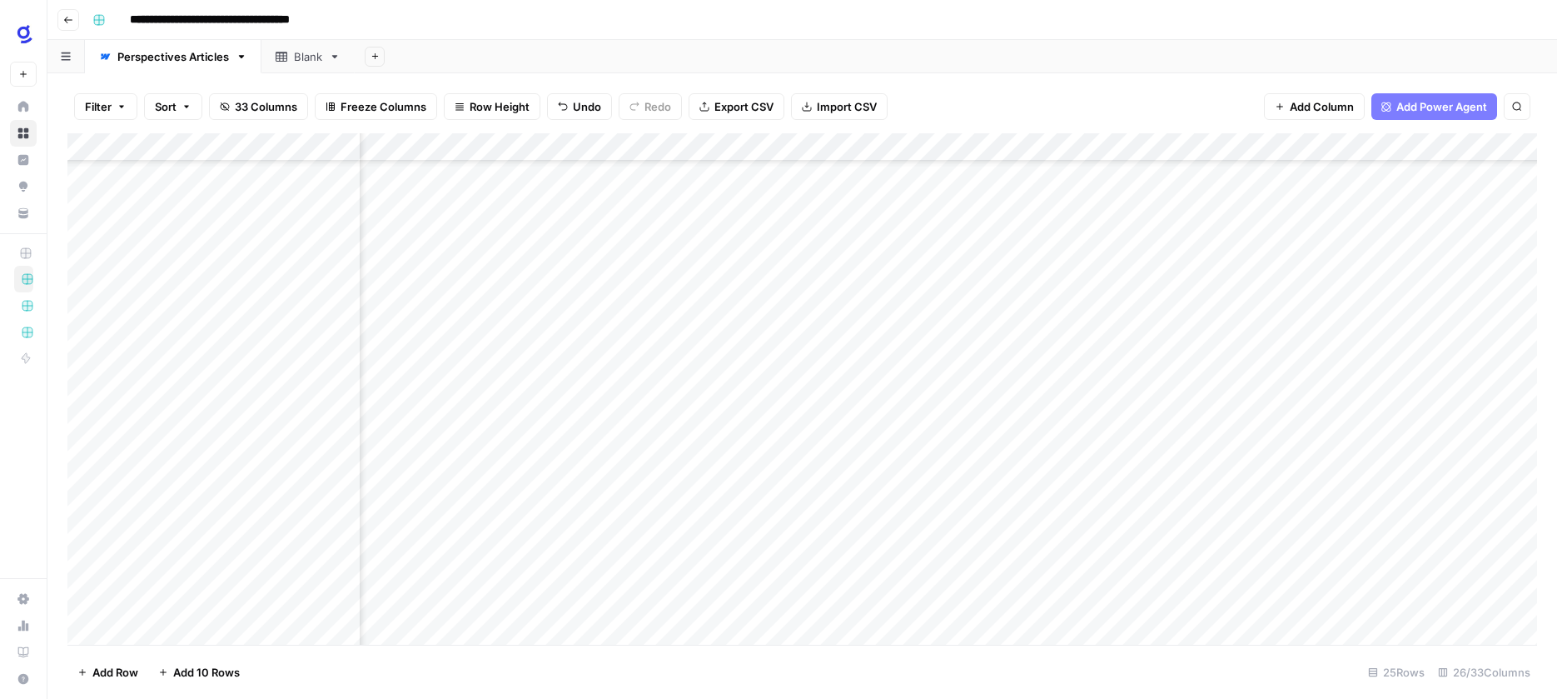
scroll to position [247, 3136]
